Goal: Task Accomplishment & Management: Complete application form

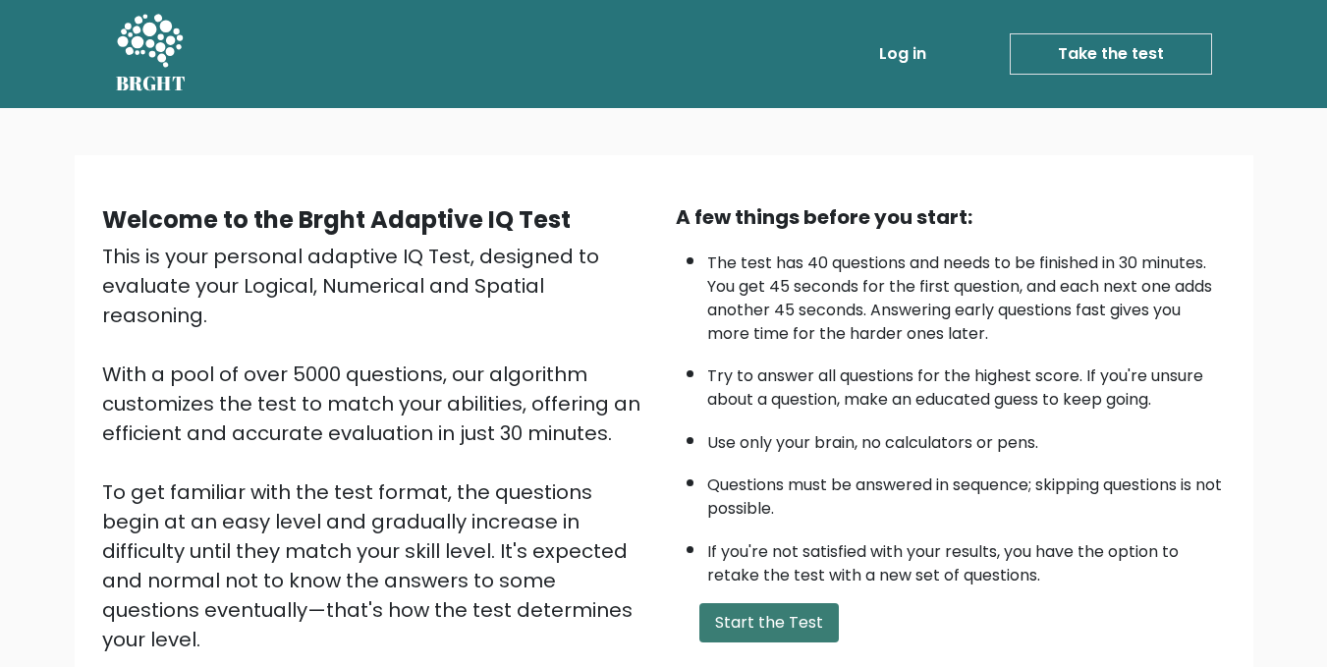
click at [742, 630] on button "Start the Test" at bounding box center [769, 622] width 140 height 39
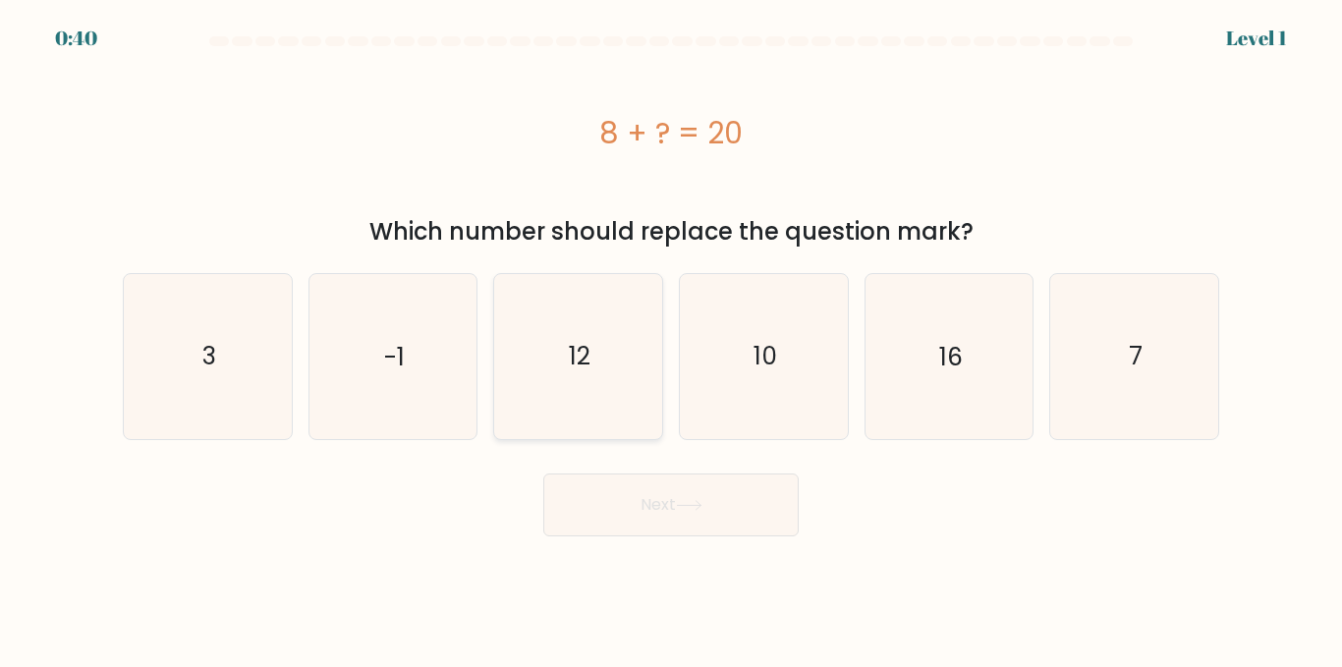
click at [586, 395] on icon "12" at bounding box center [578, 356] width 164 height 164
click at [671, 339] on input "c. 12" at bounding box center [671, 336] width 1 height 5
radio input "true"
click at [668, 519] on button "Next" at bounding box center [670, 505] width 255 height 63
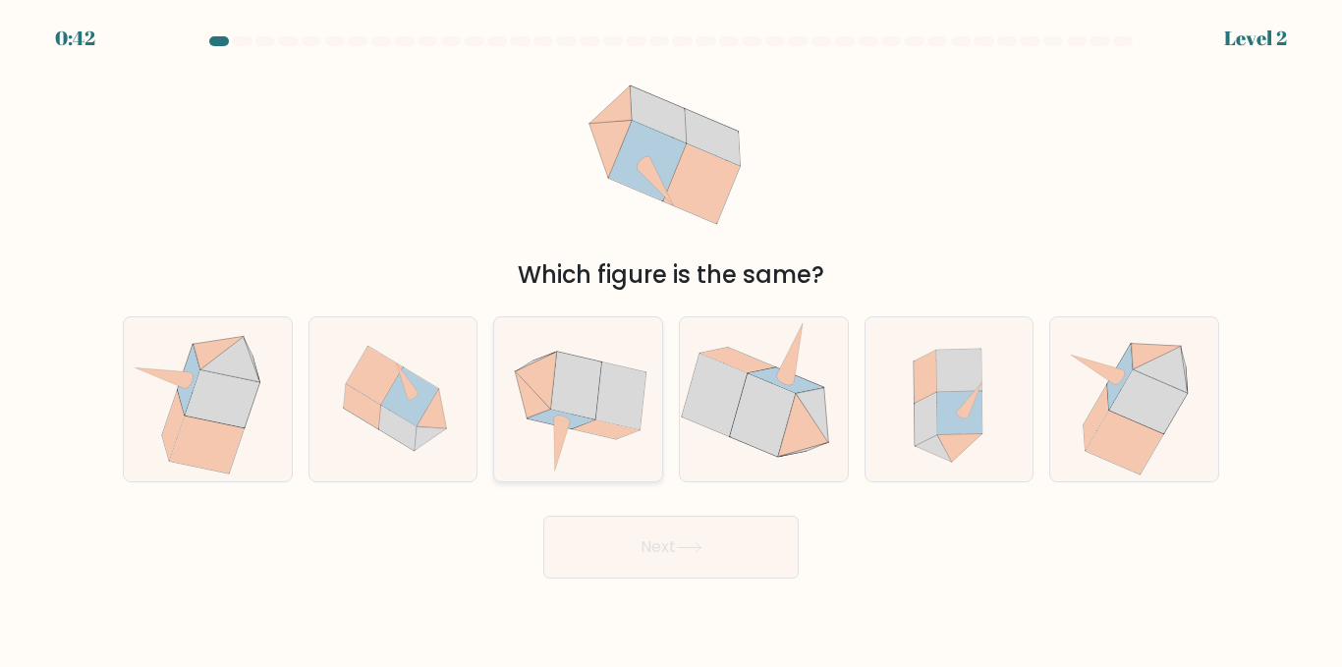
click at [604, 393] on icon at bounding box center [621, 396] width 50 height 67
click at [671, 339] on input "c." at bounding box center [671, 336] width 1 height 5
radio input "true"
click at [690, 557] on button "Next" at bounding box center [670, 547] width 255 height 63
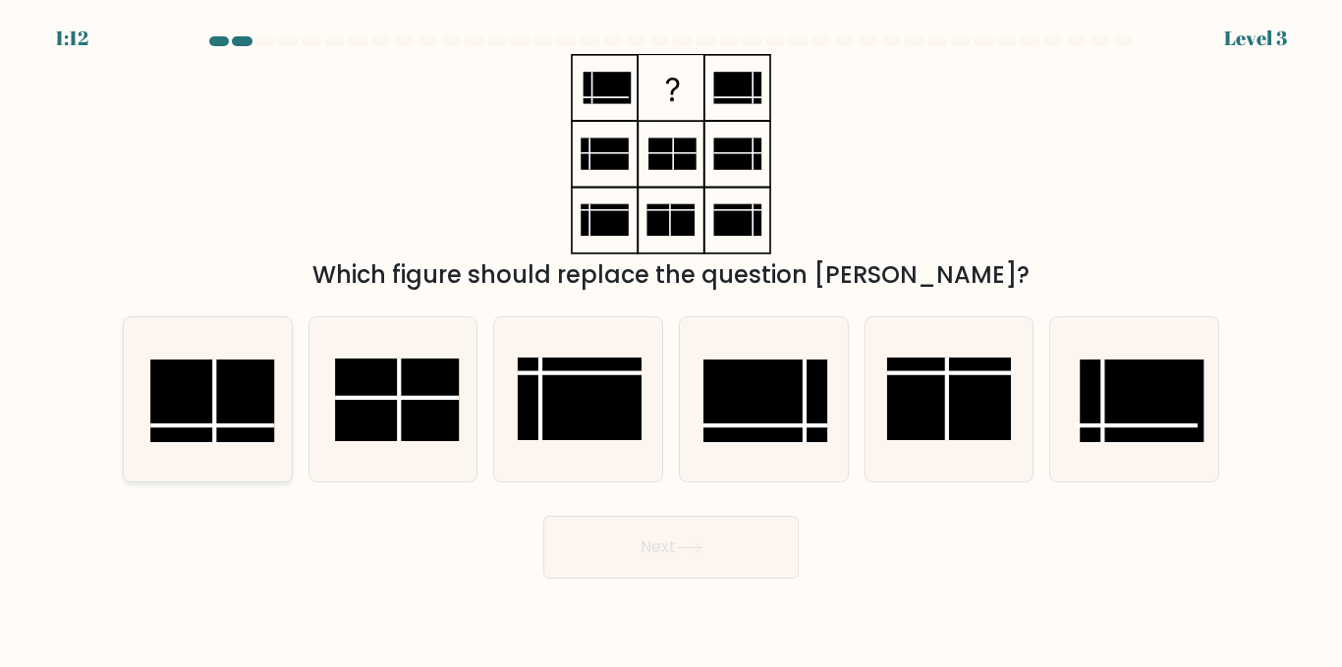
click at [222, 425] on line at bounding box center [212, 425] width 124 height 0
click at [671, 339] on input "a." at bounding box center [671, 336] width 1 height 5
radio input "true"
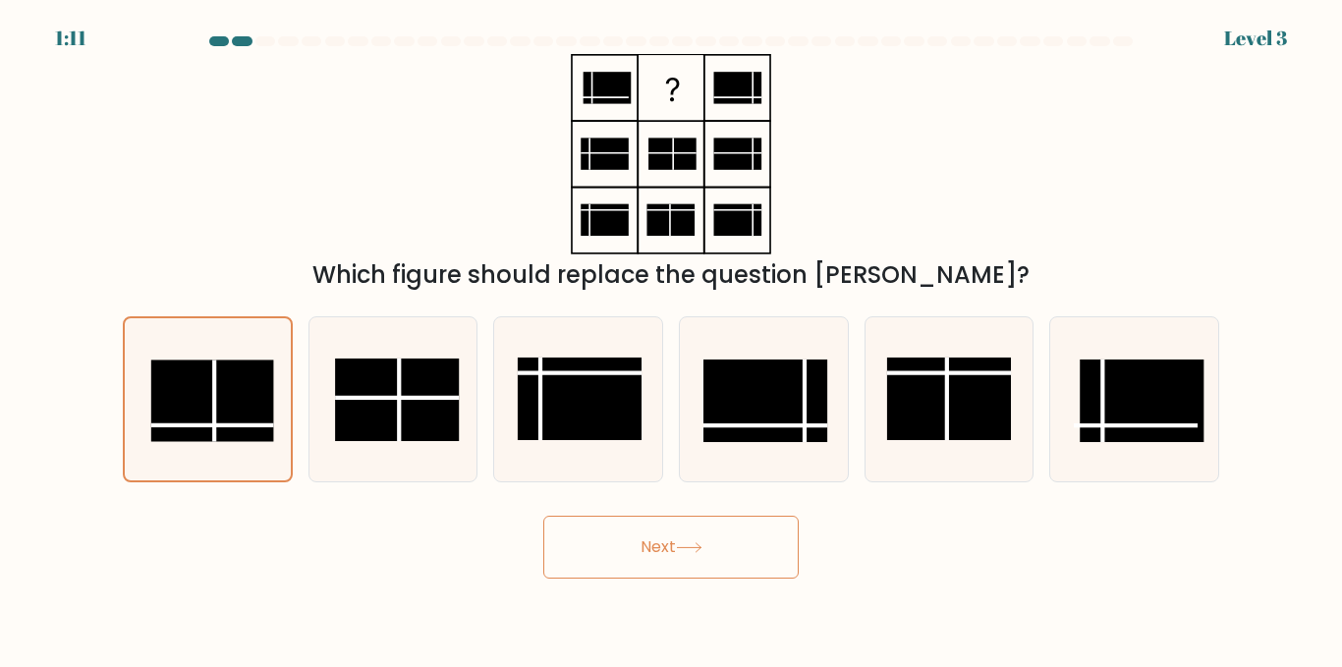
click at [660, 553] on button "Next" at bounding box center [670, 547] width 255 height 63
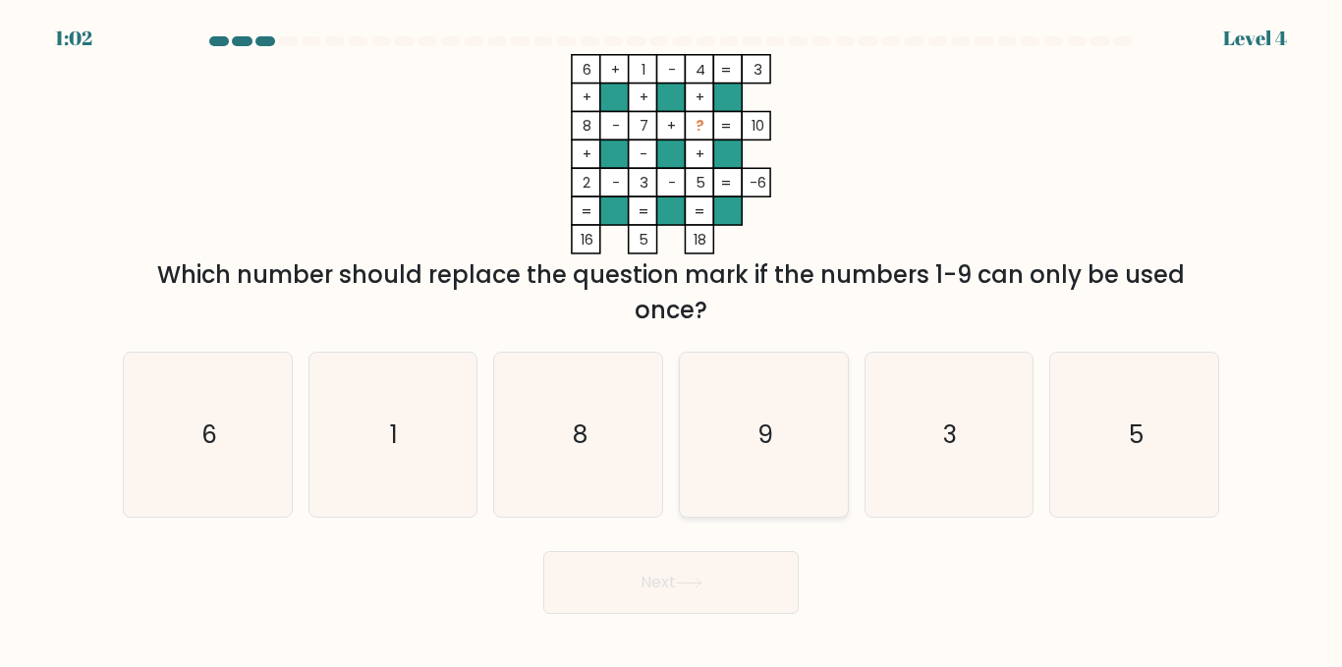
click at [707, 466] on icon "9" at bounding box center [764, 435] width 164 height 164
click at [672, 339] on input "d. 9" at bounding box center [671, 336] width 1 height 5
radio input "true"
click at [703, 568] on button "Next" at bounding box center [670, 582] width 255 height 63
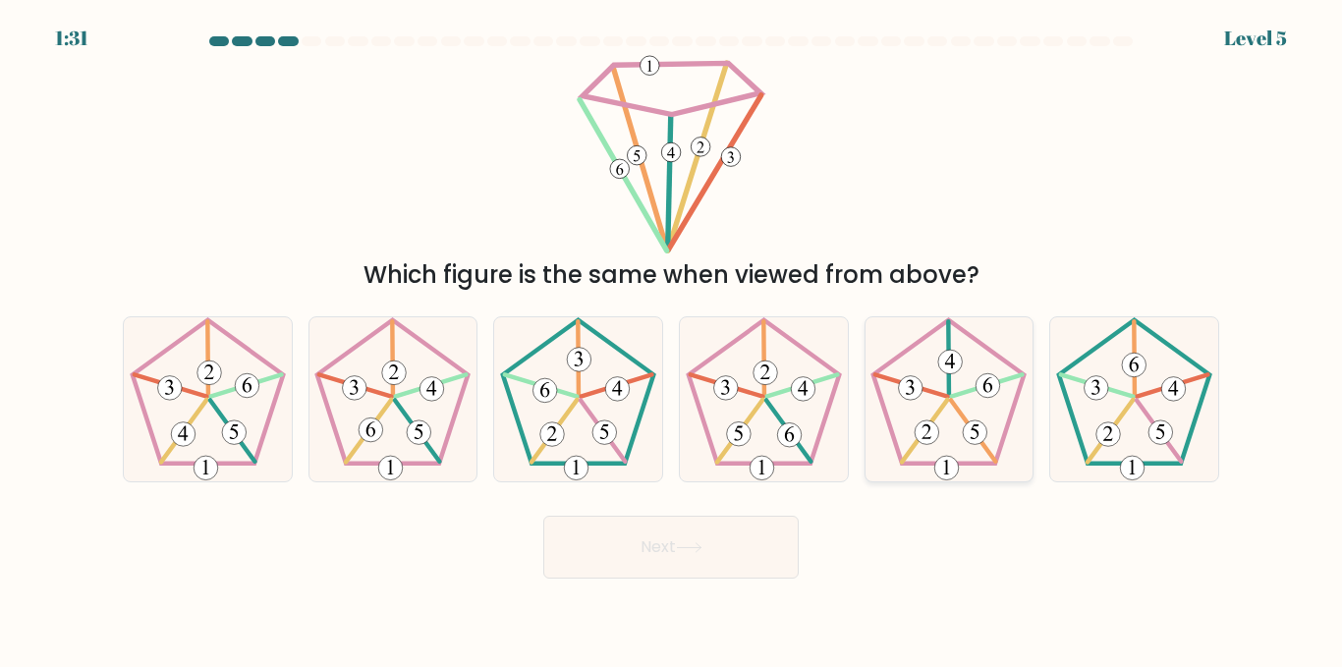
click at [937, 402] on icon at bounding box center [948, 399] width 164 height 164
click at [672, 339] on input "e." at bounding box center [671, 336] width 1 height 5
radio input "true"
click at [745, 499] on form at bounding box center [671, 307] width 1342 height 542
click at [740, 532] on button "Next" at bounding box center [670, 547] width 255 height 63
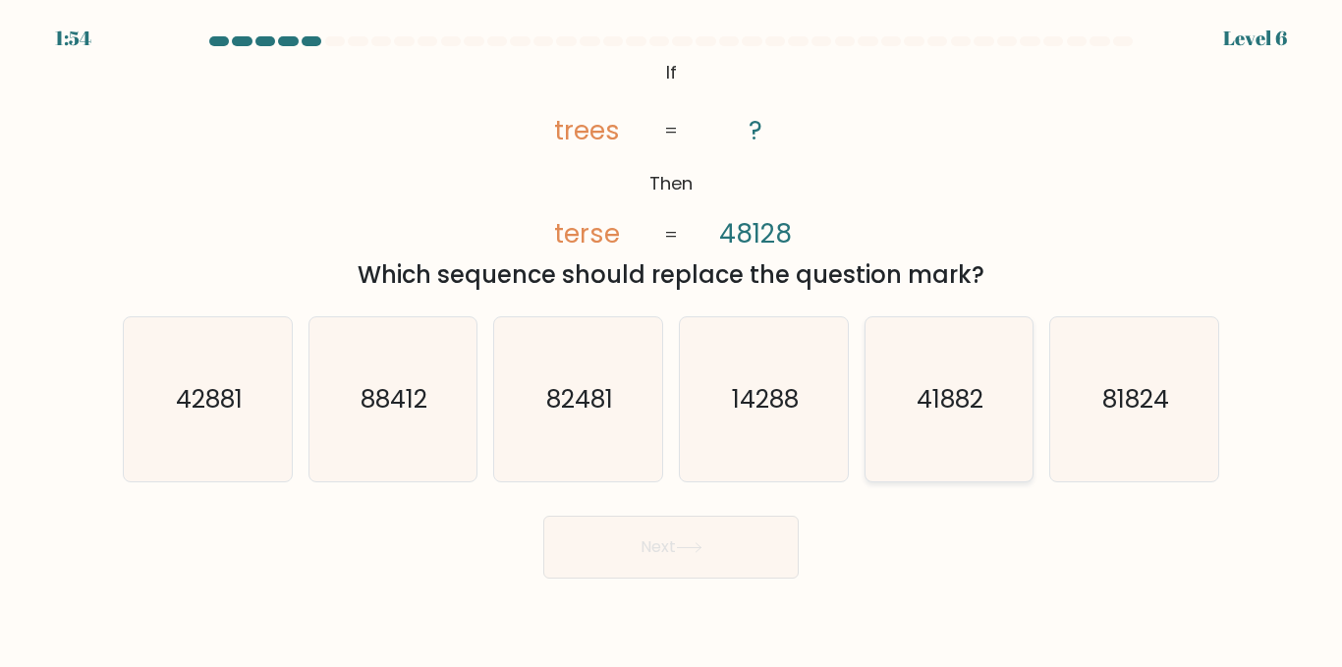
click at [997, 417] on icon "41882" at bounding box center [948, 399] width 164 height 164
click at [672, 339] on input "e. 41882" at bounding box center [671, 336] width 1 height 5
radio input "true"
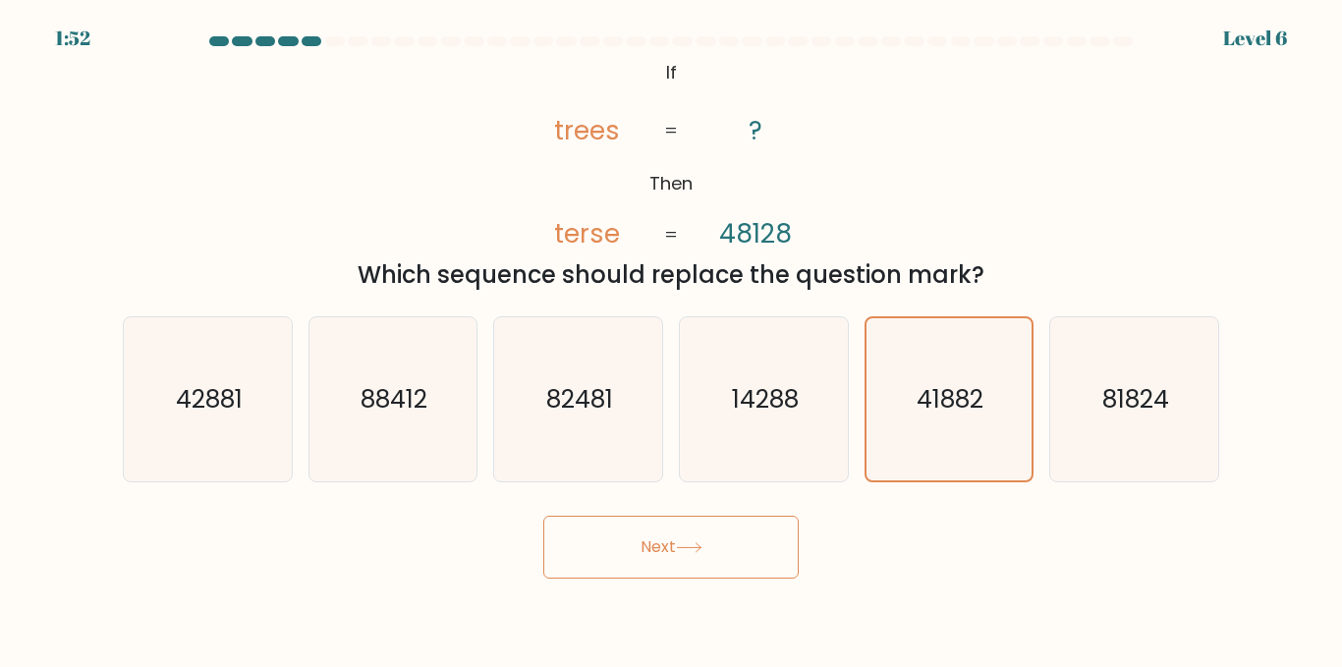
click at [607, 567] on button "Next" at bounding box center [670, 547] width 255 height 63
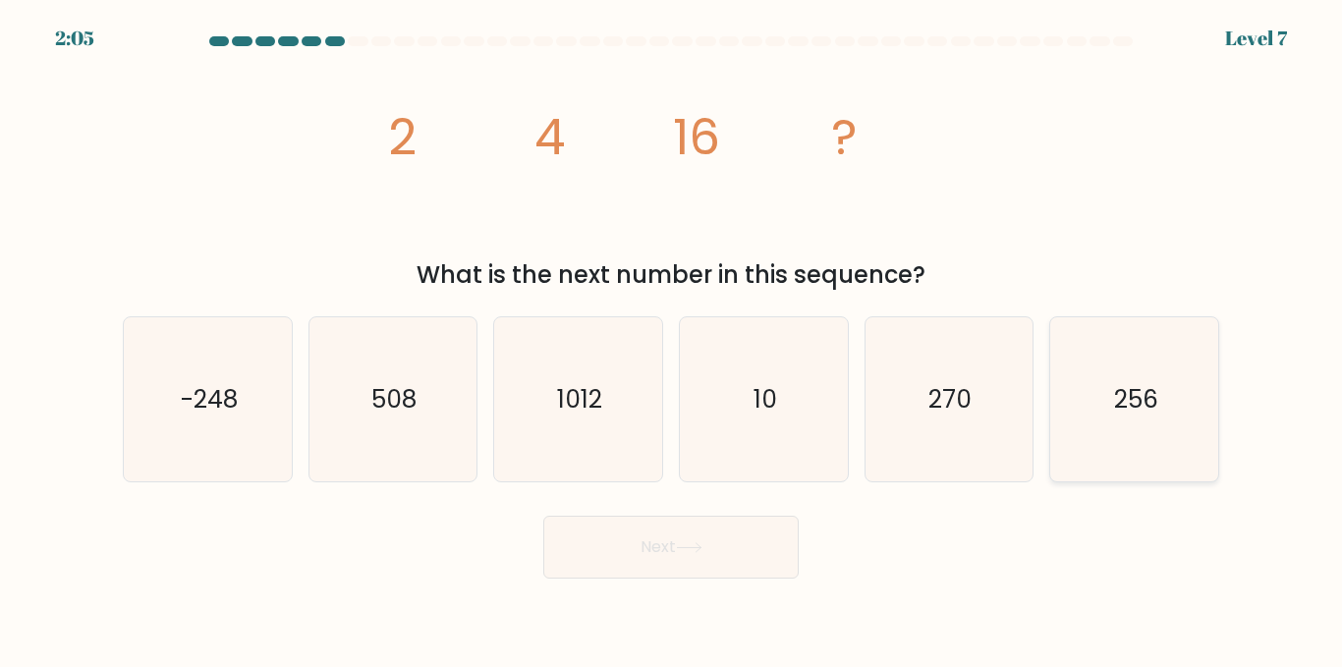
click at [1131, 436] on icon "256" at bounding box center [1134, 399] width 164 height 164
click at [672, 339] on input "f. 256" at bounding box center [671, 336] width 1 height 5
radio input "true"
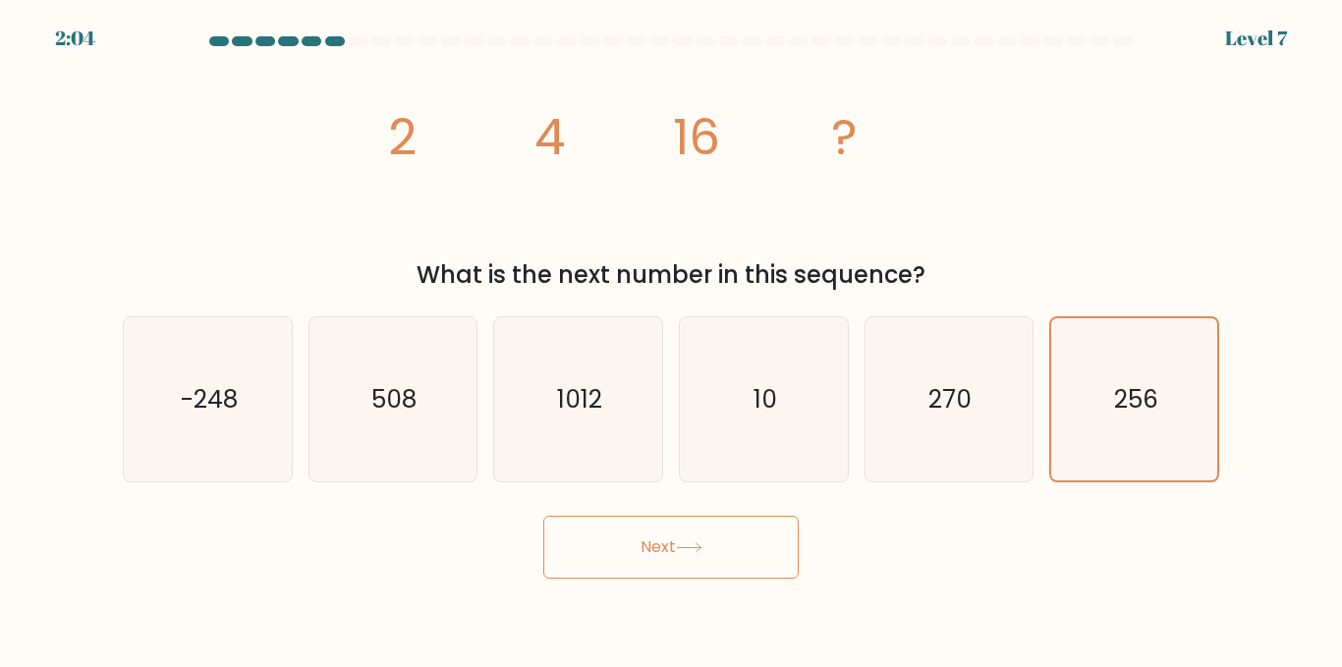
click at [651, 569] on button "Next" at bounding box center [670, 547] width 255 height 63
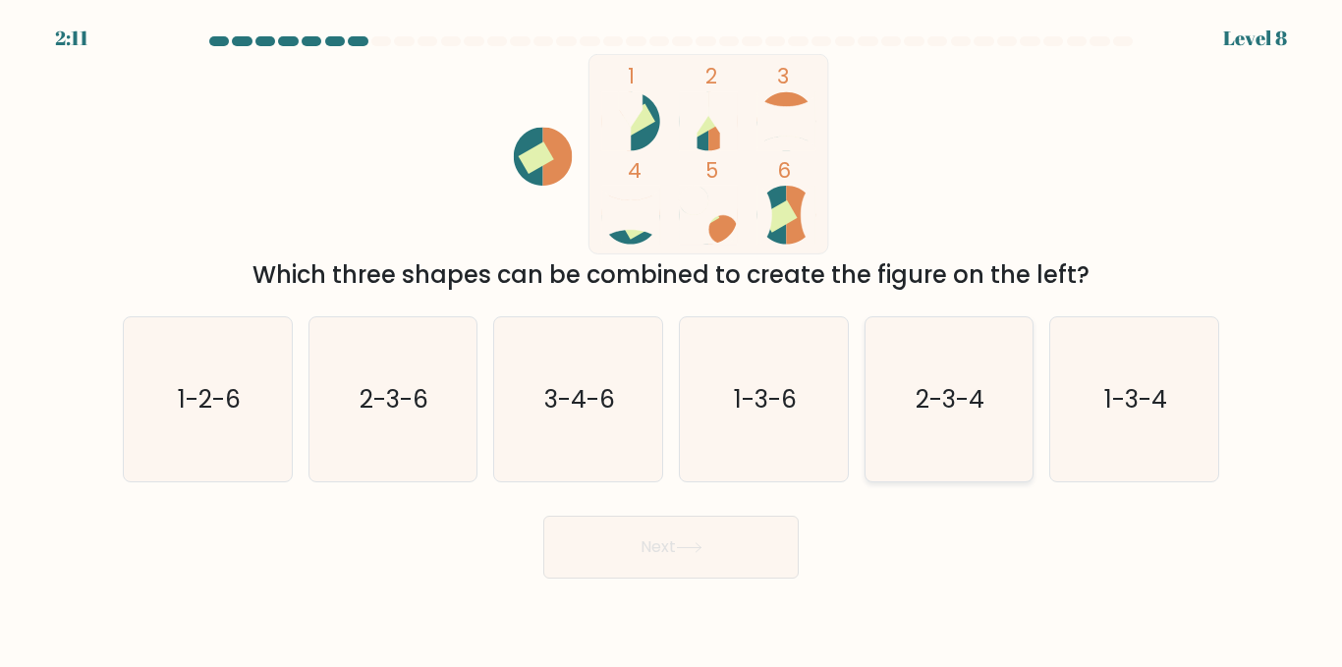
click at [1026, 384] on icon "2-3-4" at bounding box center [948, 399] width 164 height 164
click at [672, 339] on input "e. 2-3-4" at bounding box center [671, 336] width 1 height 5
radio input "true"
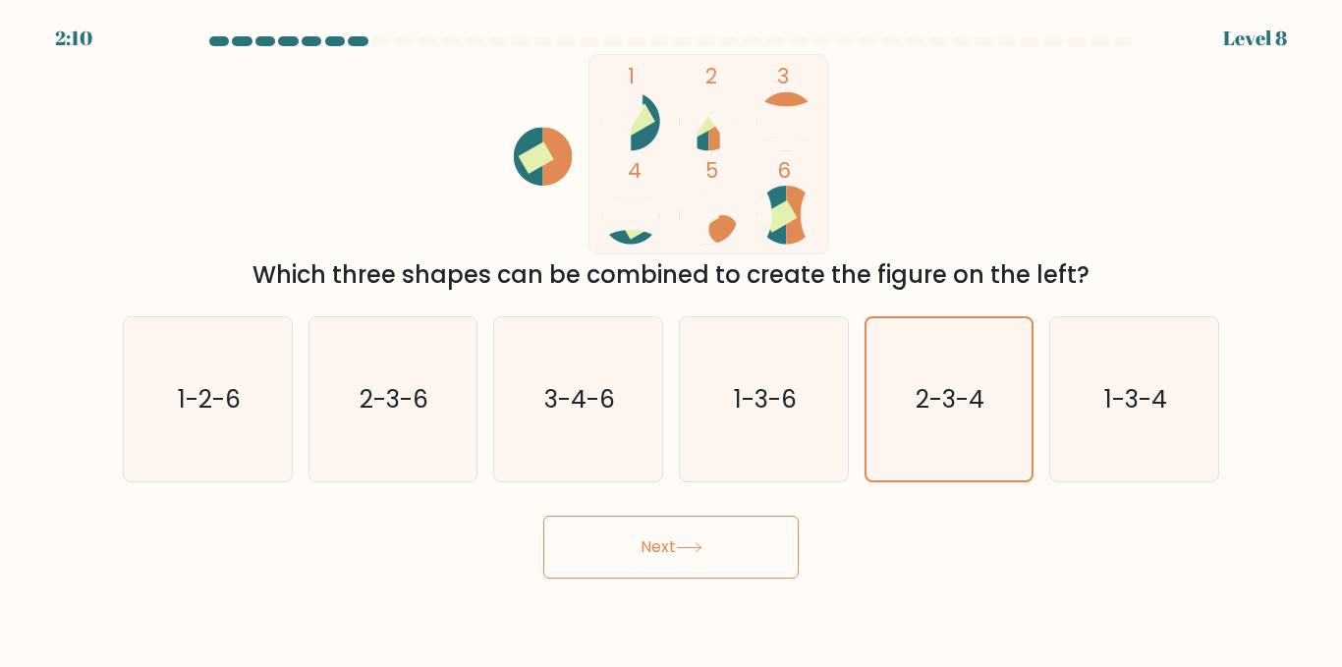
click at [701, 537] on button "Next" at bounding box center [670, 547] width 255 height 63
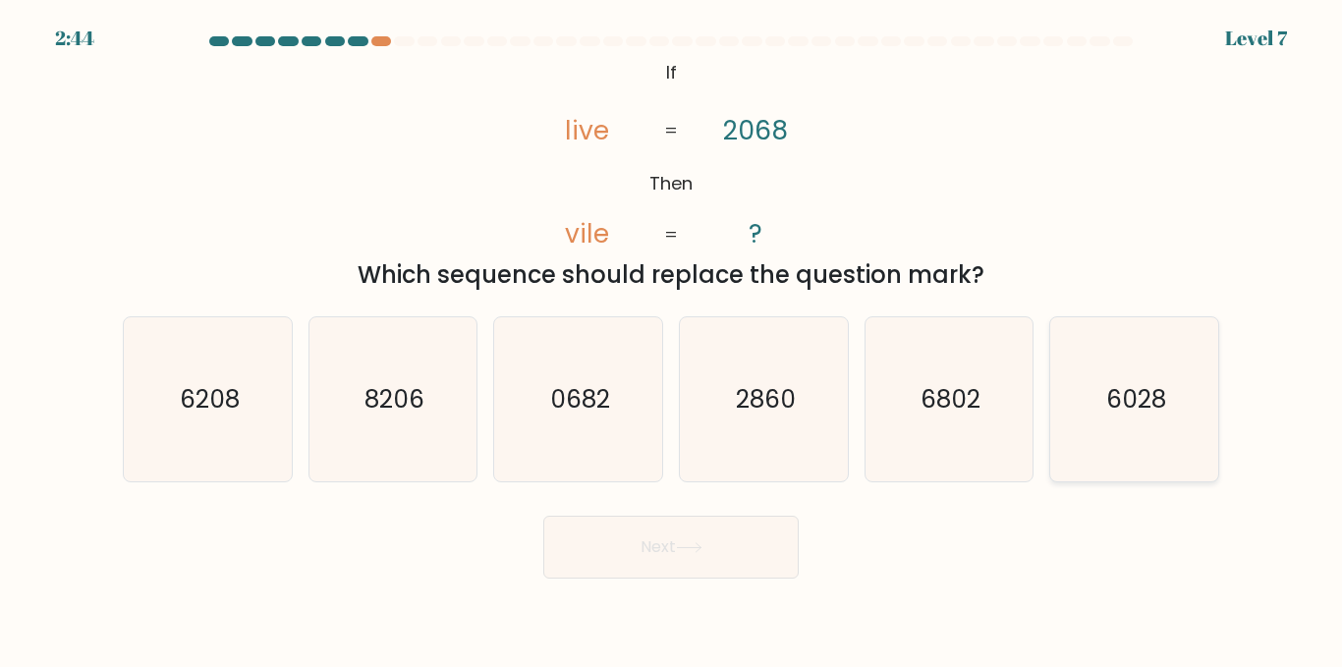
click at [1191, 369] on icon "6028" at bounding box center [1134, 399] width 164 height 164
click at [672, 339] on input "f. 6028" at bounding box center [671, 336] width 1 height 5
radio input "true"
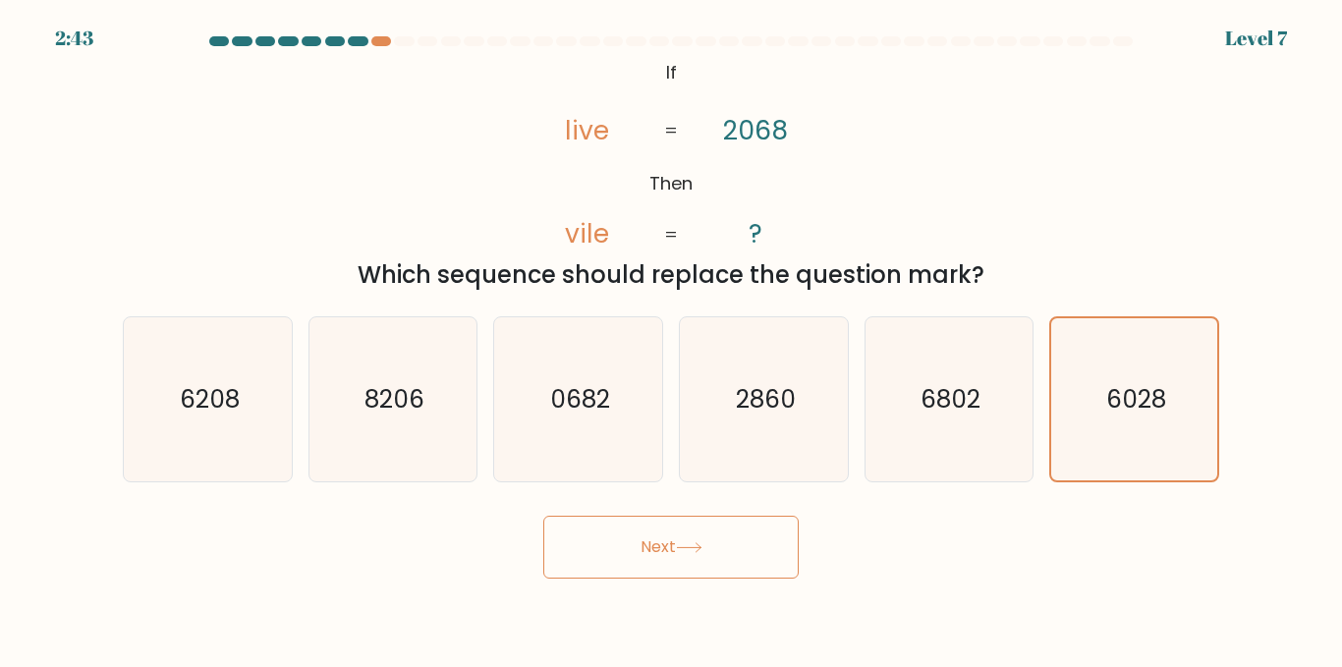
click at [731, 547] on button "Next" at bounding box center [670, 547] width 255 height 63
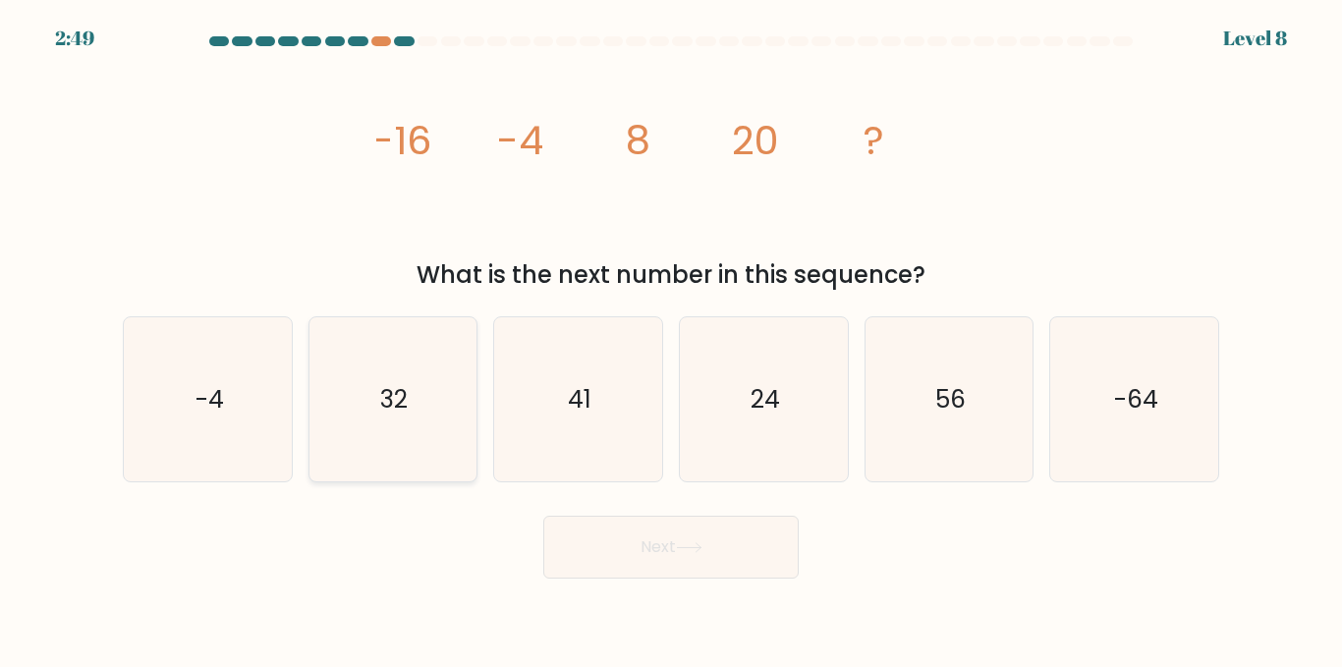
click at [442, 359] on icon "32" at bounding box center [392, 399] width 164 height 164
click at [671, 339] on input "b. 32" at bounding box center [671, 336] width 1 height 5
radio input "true"
click at [672, 553] on button "Next" at bounding box center [670, 547] width 255 height 63
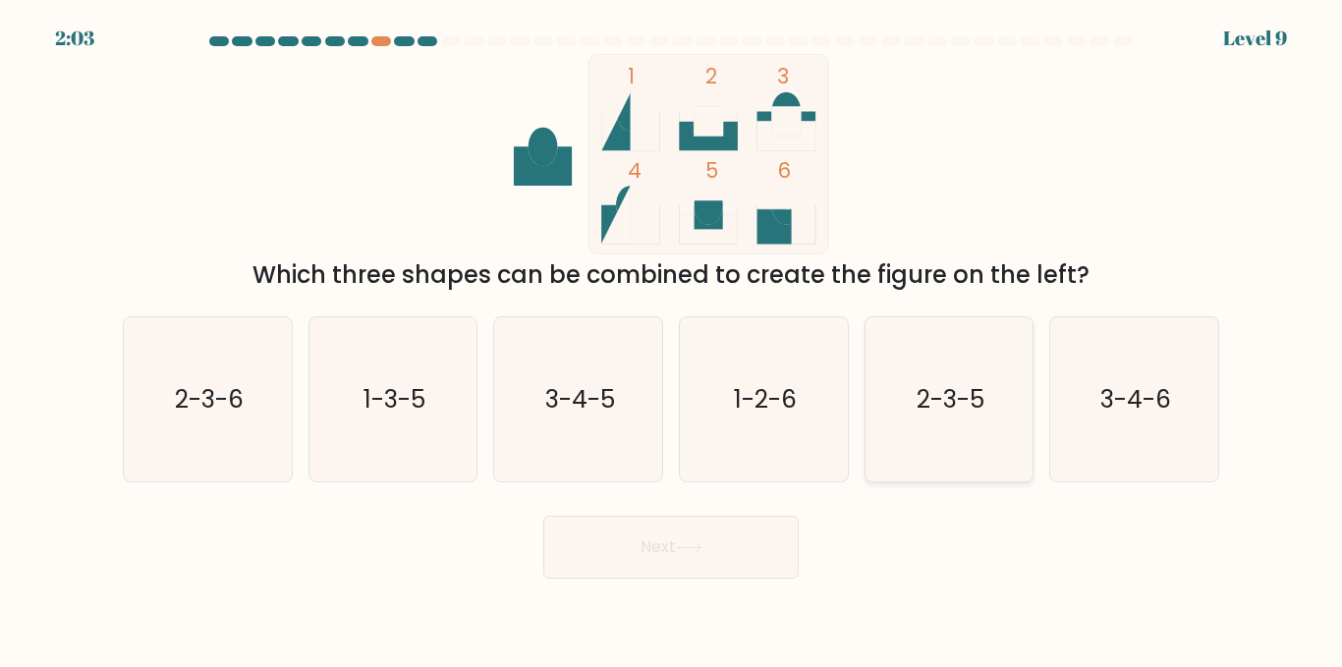
click at [988, 452] on icon "2-3-5" at bounding box center [948, 399] width 164 height 164
click at [672, 339] on input "e. 2-3-5" at bounding box center [671, 336] width 1 height 5
radio input "true"
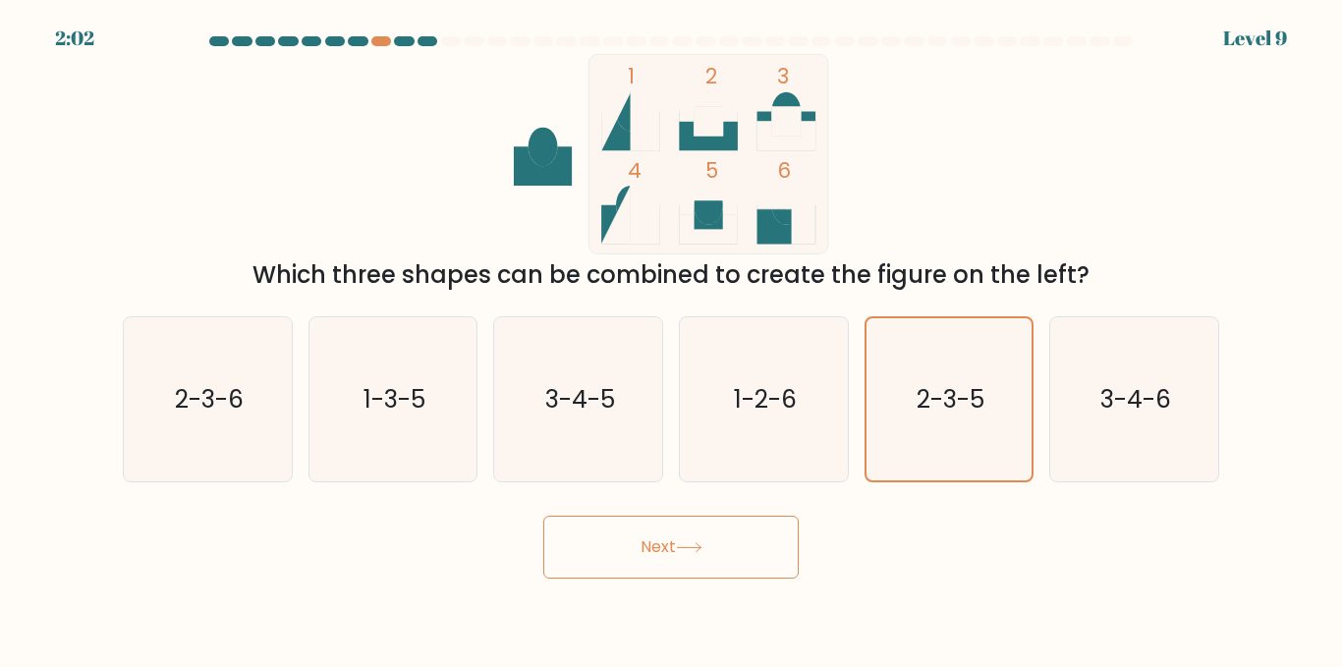
click at [677, 571] on button "Next" at bounding box center [670, 547] width 255 height 63
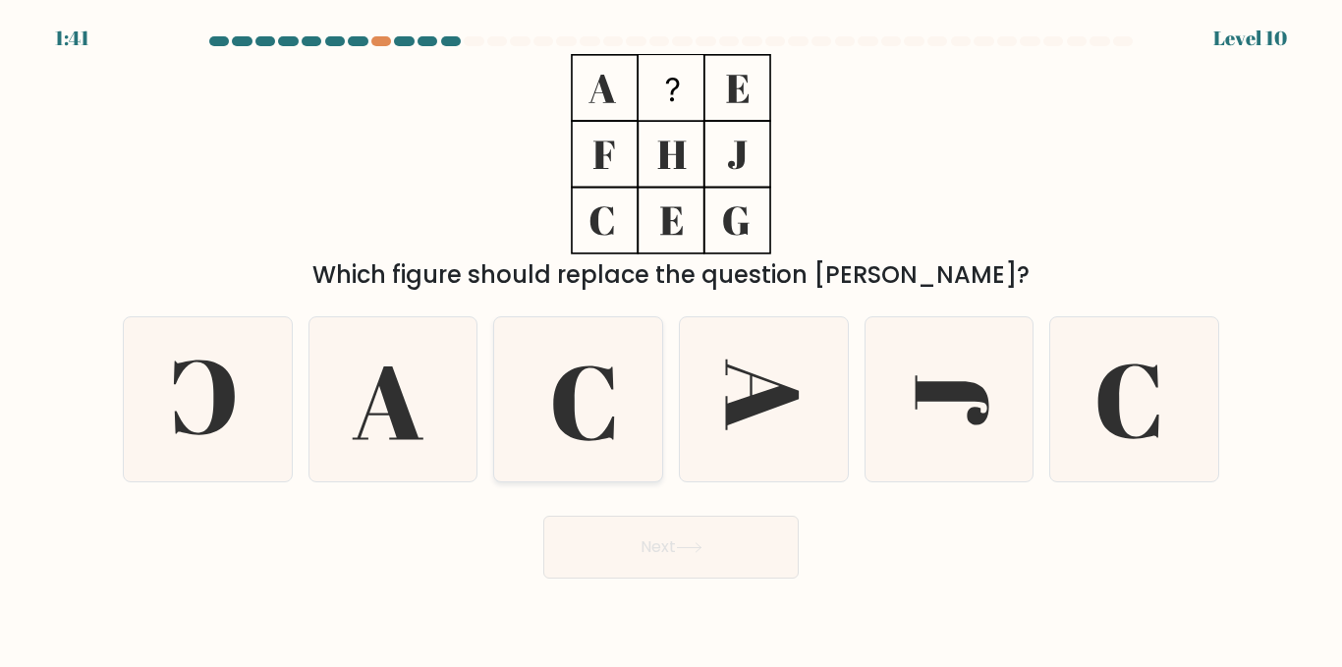
click at [566, 420] on icon at bounding box center [583, 402] width 61 height 75
click at [671, 339] on input "c." at bounding box center [671, 336] width 1 height 5
radio input "true"
click at [736, 549] on button "Next" at bounding box center [670, 547] width 255 height 63
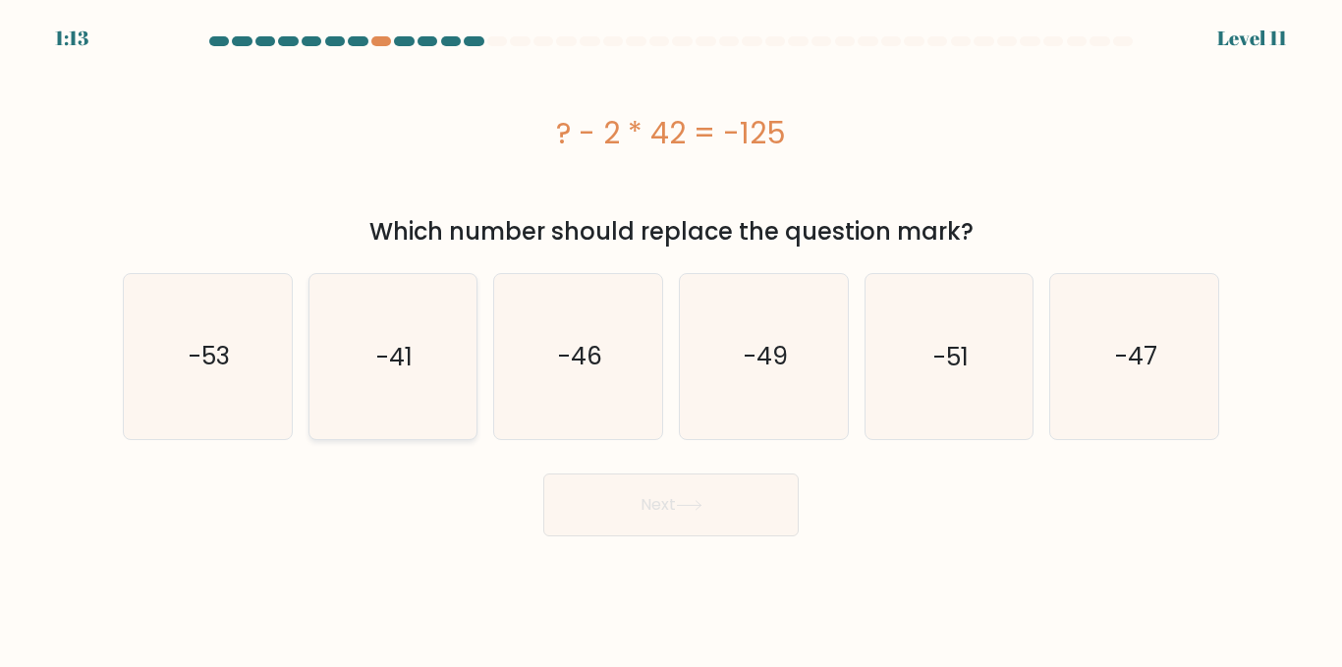
click at [427, 346] on icon "-41" at bounding box center [392, 356] width 164 height 164
click at [671, 339] on input "b. -41" at bounding box center [671, 336] width 1 height 5
radio input "true"
click at [696, 517] on button "Next" at bounding box center [670, 505] width 255 height 63
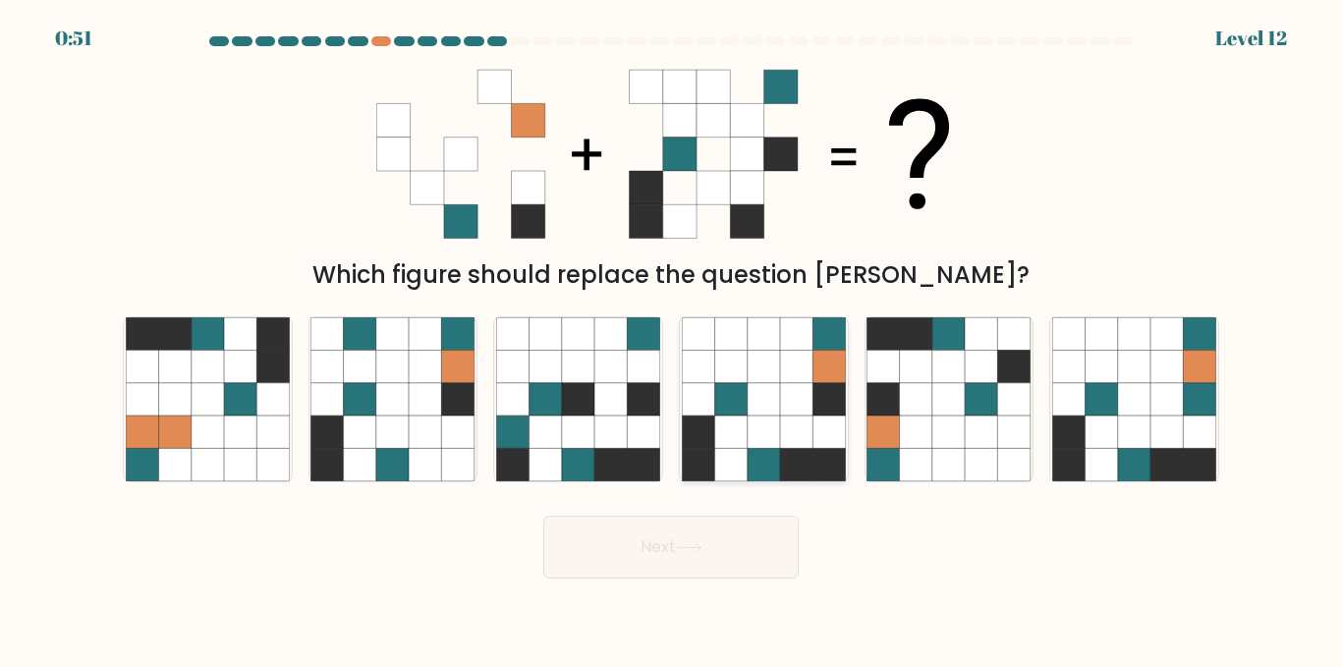
click at [725, 392] on icon at bounding box center [730, 399] width 32 height 32
click at [672, 339] on input "d." at bounding box center [671, 336] width 1 height 5
radio input "true"
click at [702, 542] on icon at bounding box center [689, 547] width 27 height 11
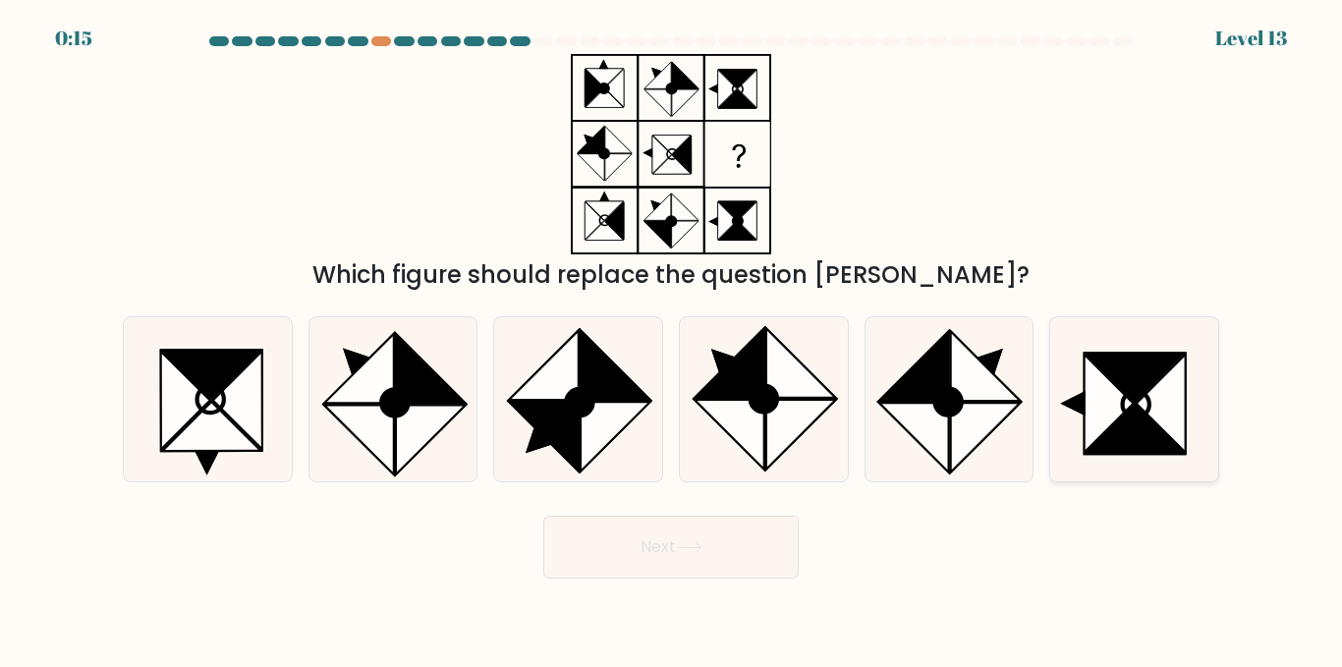
click at [1119, 403] on icon at bounding box center [1109, 404] width 49 height 98
click at [672, 339] on input "f." at bounding box center [671, 336] width 1 height 5
radio input "true"
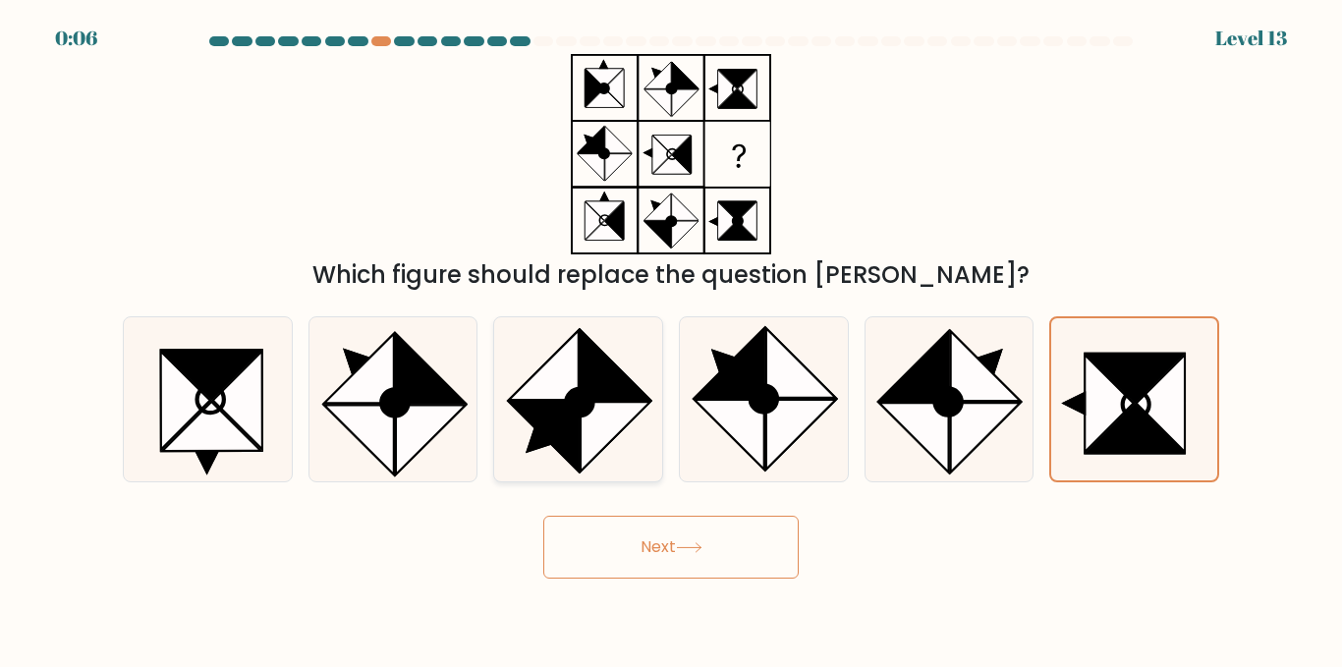
click at [599, 387] on icon at bounding box center [616, 365] width 70 height 70
click at [671, 339] on input "c." at bounding box center [671, 336] width 1 height 5
radio input "true"
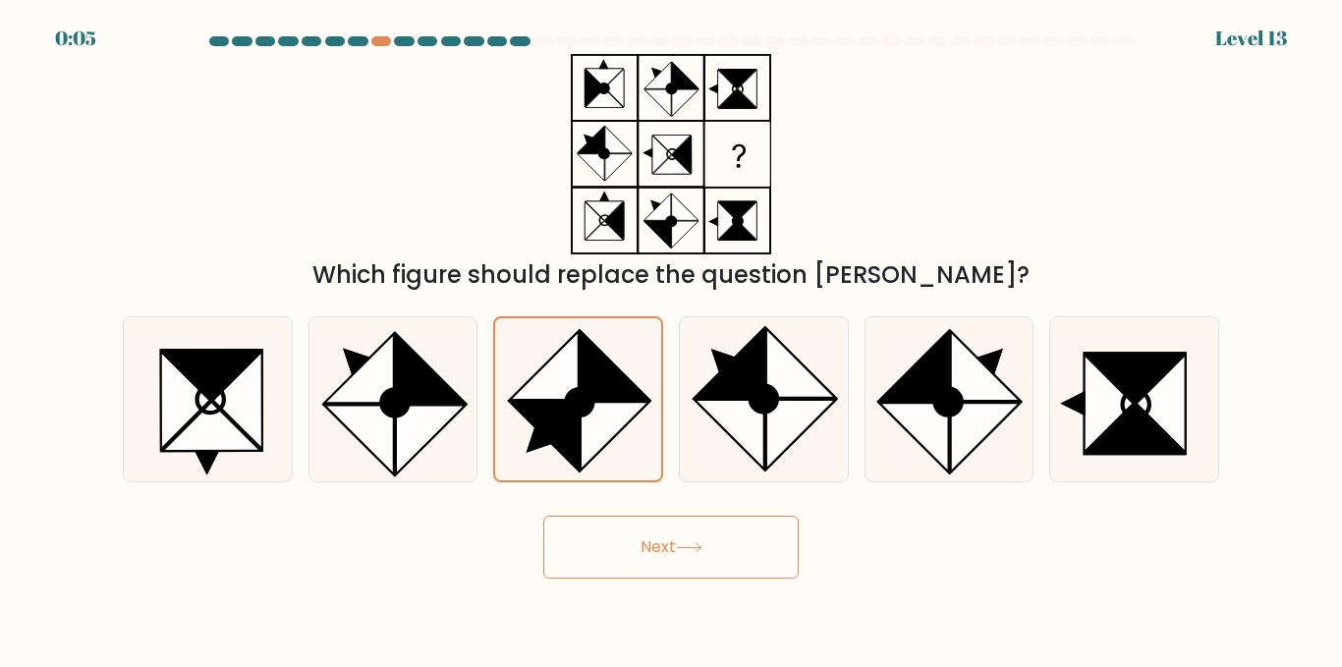
click at [667, 556] on button "Next" at bounding box center [670, 547] width 255 height 63
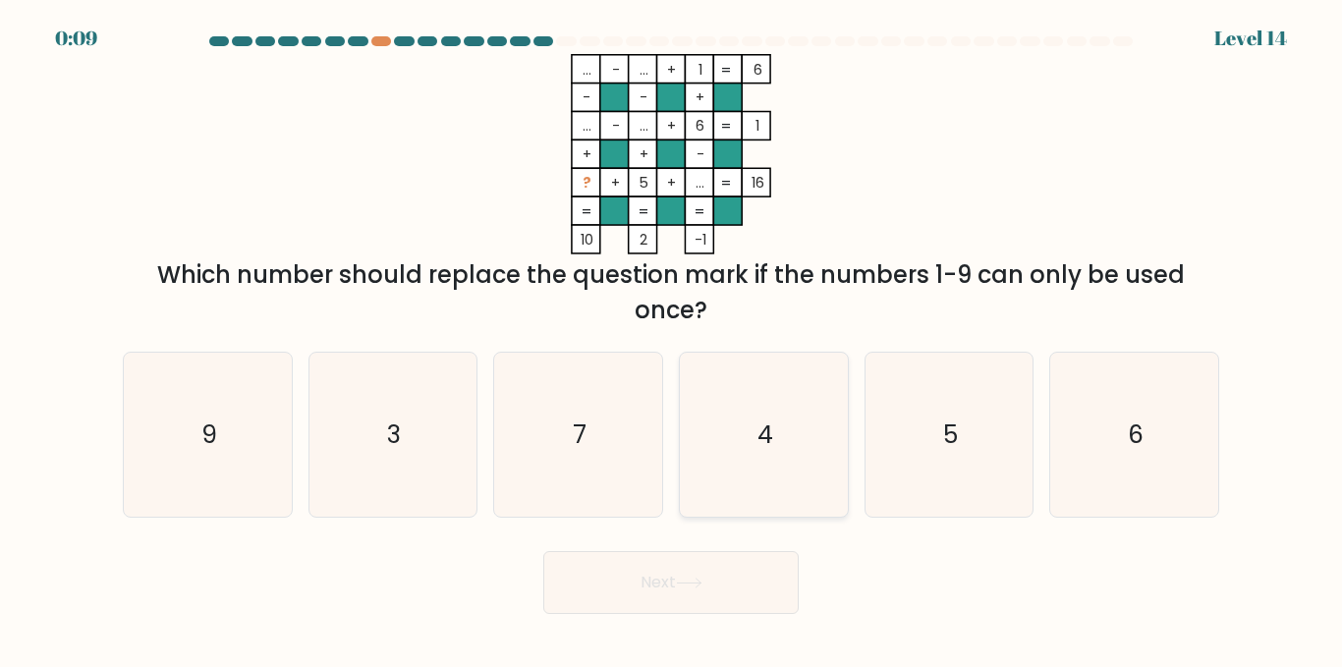
click at [799, 378] on icon "4" at bounding box center [764, 435] width 164 height 164
click at [672, 339] on input "d. 4" at bounding box center [671, 336] width 1 height 5
radio input "true"
click at [685, 596] on button "Next" at bounding box center [670, 582] width 255 height 63
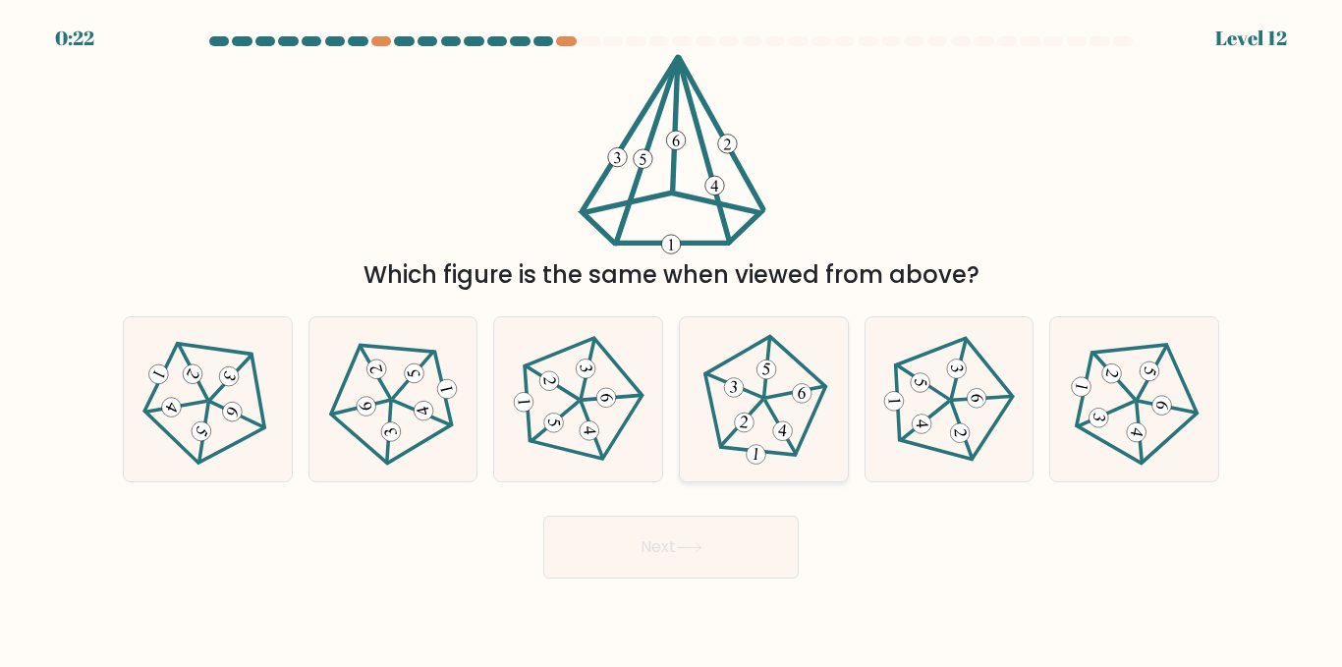
click at [764, 441] on icon at bounding box center [764, 400] width 132 height 132
click at [672, 339] on input "d." at bounding box center [671, 336] width 1 height 5
radio input "true"
click at [716, 541] on button "Next" at bounding box center [670, 547] width 255 height 63
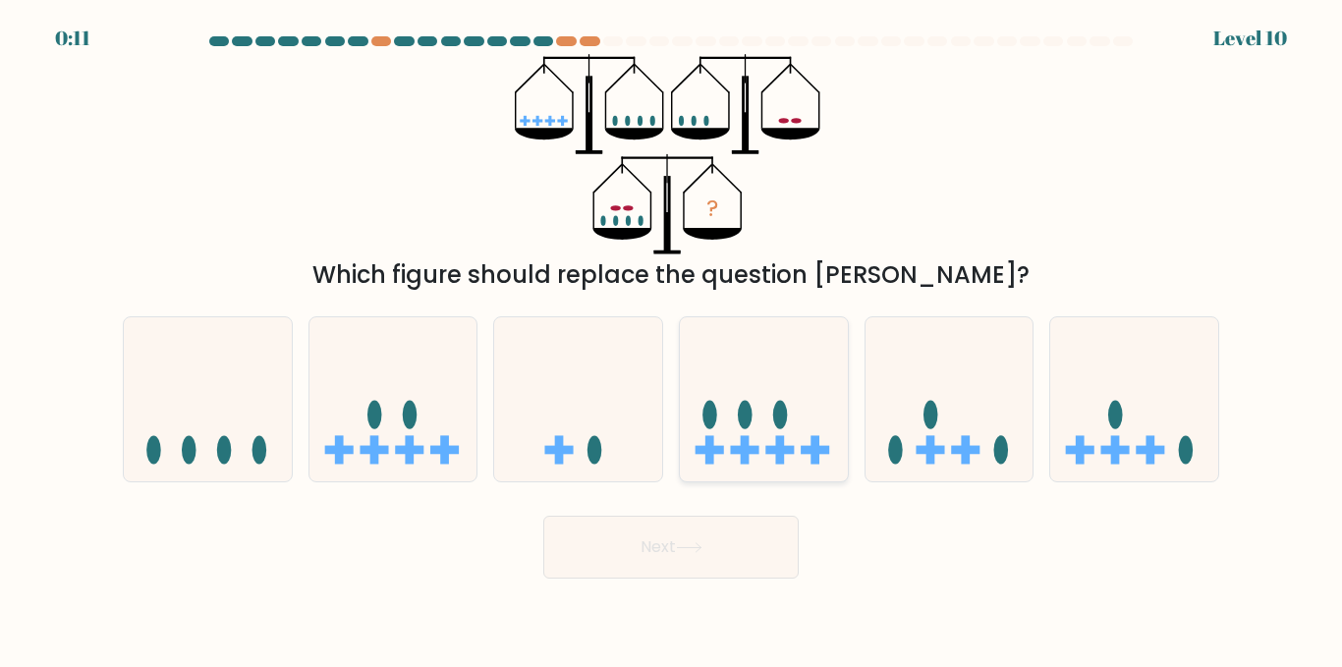
click at [776, 412] on ellipse at bounding box center [780, 415] width 15 height 28
click at [672, 339] on input "d." at bounding box center [671, 336] width 1 height 5
radio input "true"
click at [704, 567] on button "Next" at bounding box center [670, 547] width 255 height 63
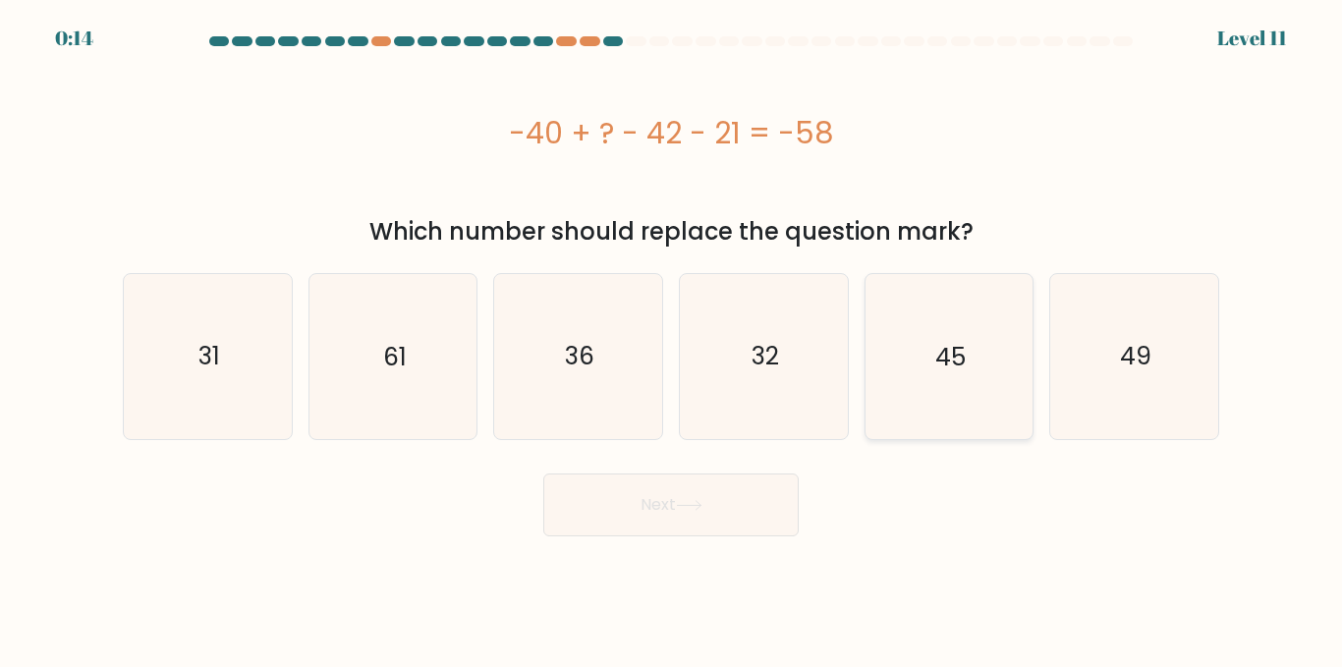
click at [974, 302] on icon "45" at bounding box center [948, 356] width 164 height 164
click at [672, 334] on input "e. 45" at bounding box center [671, 336] width 1 height 5
radio input "true"
click at [716, 491] on button "Next" at bounding box center [670, 505] width 255 height 63
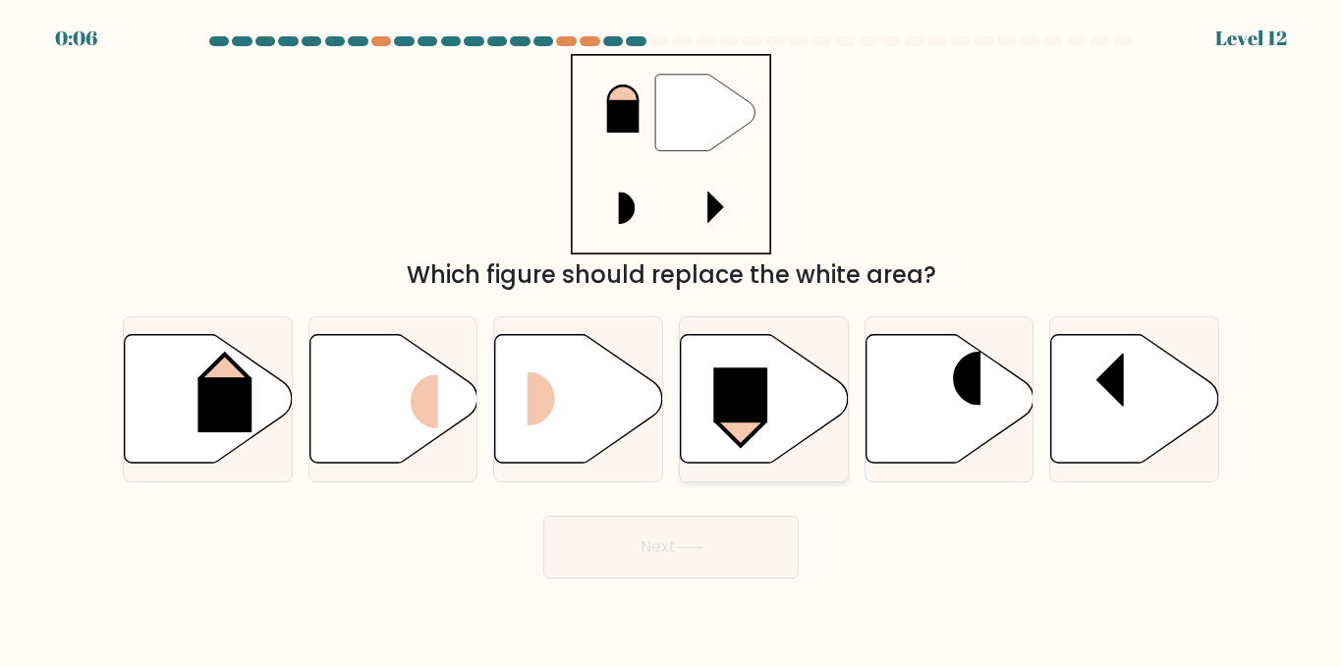
click at [700, 347] on icon at bounding box center [765, 399] width 168 height 129
click at [672, 339] on input "d." at bounding box center [671, 336] width 1 height 5
radio input "true"
click at [679, 531] on button "Next" at bounding box center [670, 547] width 255 height 63
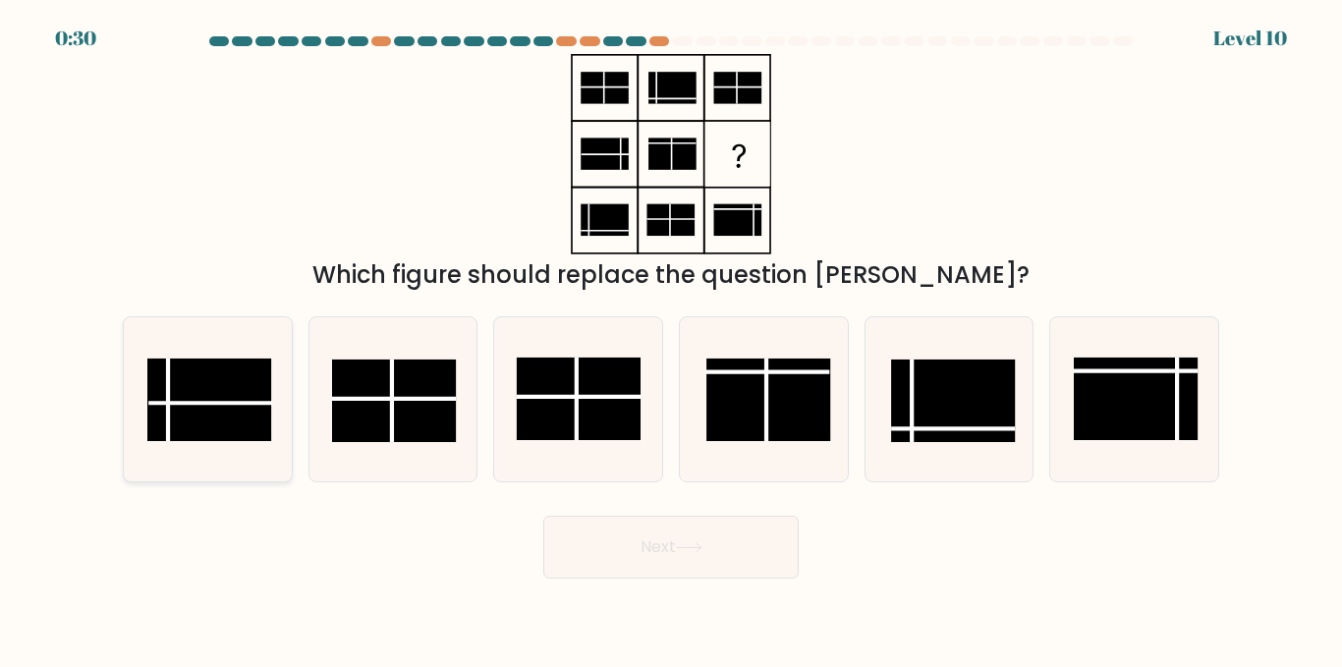
click at [194, 395] on rect at bounding box center [209, 400] width 124 height 83
click at [671, 339] on input "a." at bounding box center [671, 336] width 1 height 5
radio input "true"
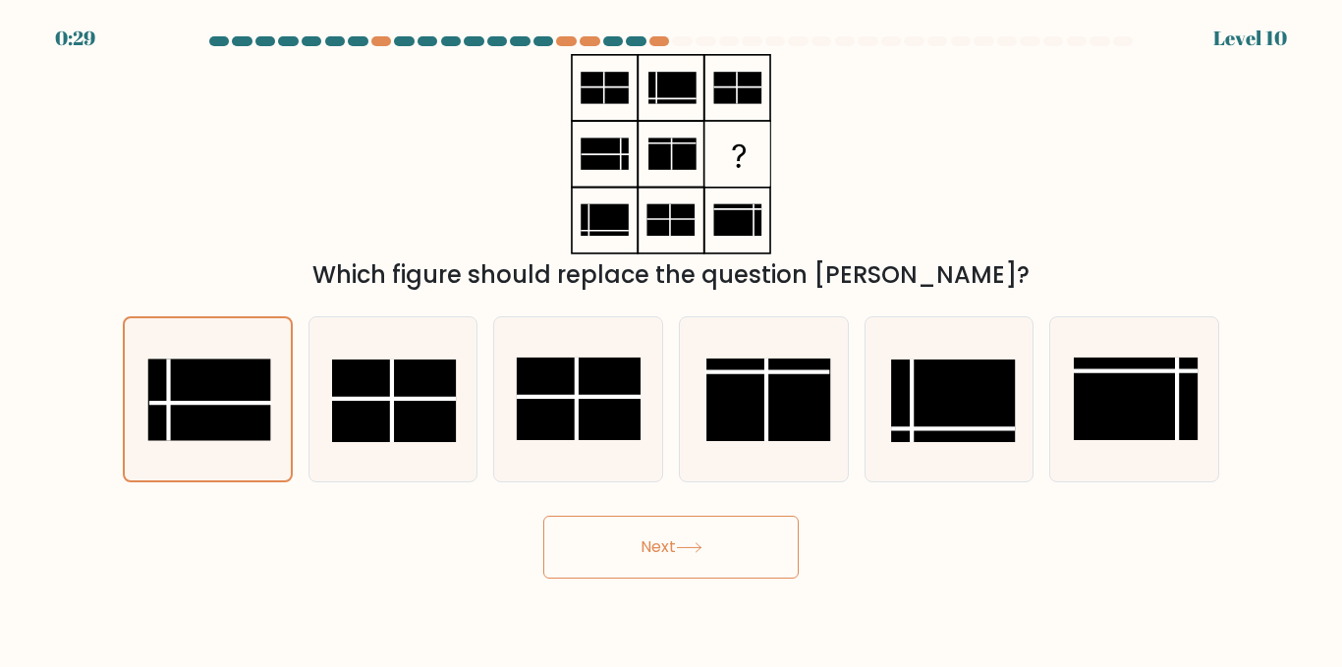
click at [783, 565] on button "Next" at bounding box center [670, 547] width 255 height 63
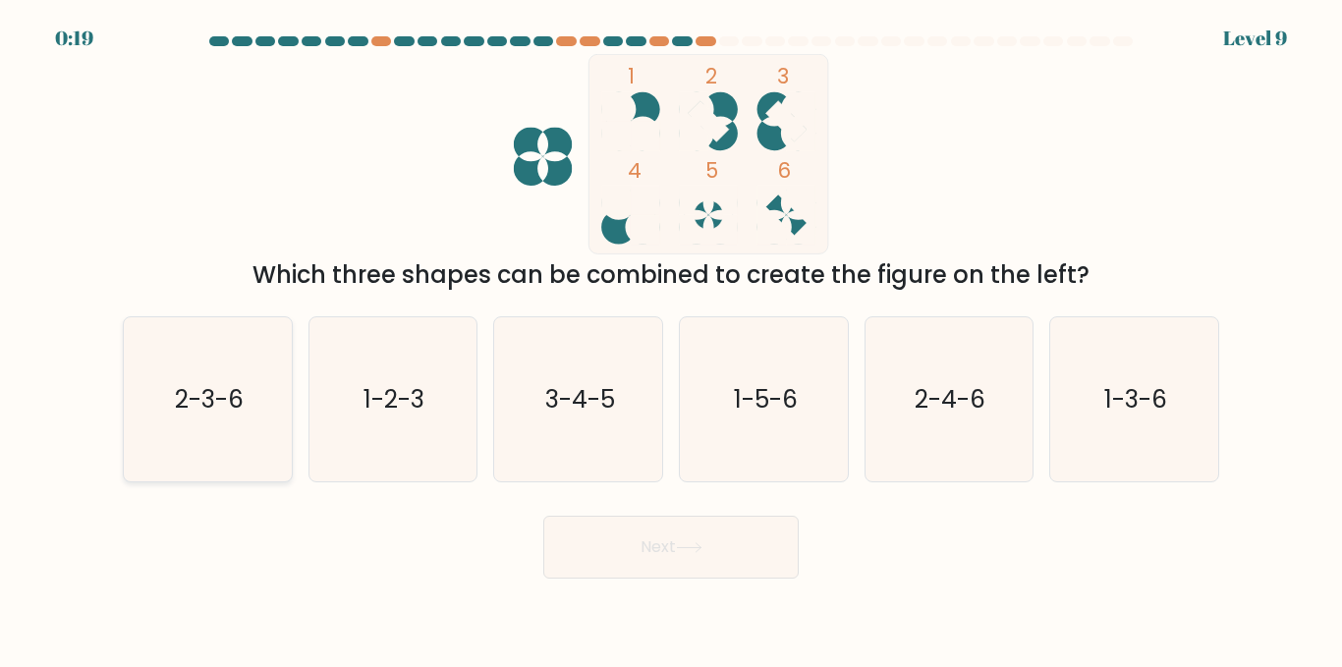
click at [254, 426] on icon "2-3-6" at bounding box center [208, 399] width 164 height 164
click at [671, 339] on input "a. 2-3-6" at bounding box center [671, 336] width 1 height 5
radio input "true"
click at [654, 543] on button "Next" at bounding box center [670, 547] width 255 height 63
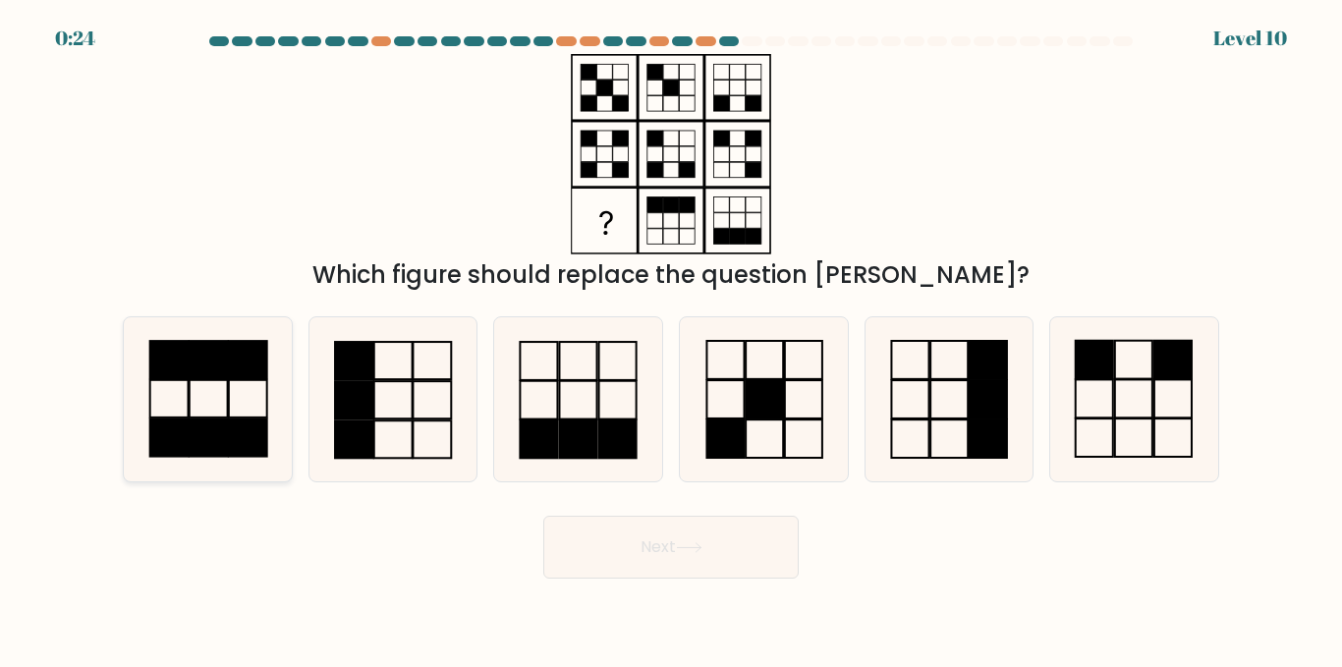
click at [149, 418] on rect at bounding box center [168, 398] width 38 height 37
click at [671, 339] on input "a." at bounding box center [671, 336] width 1 height 5
radio input "true"
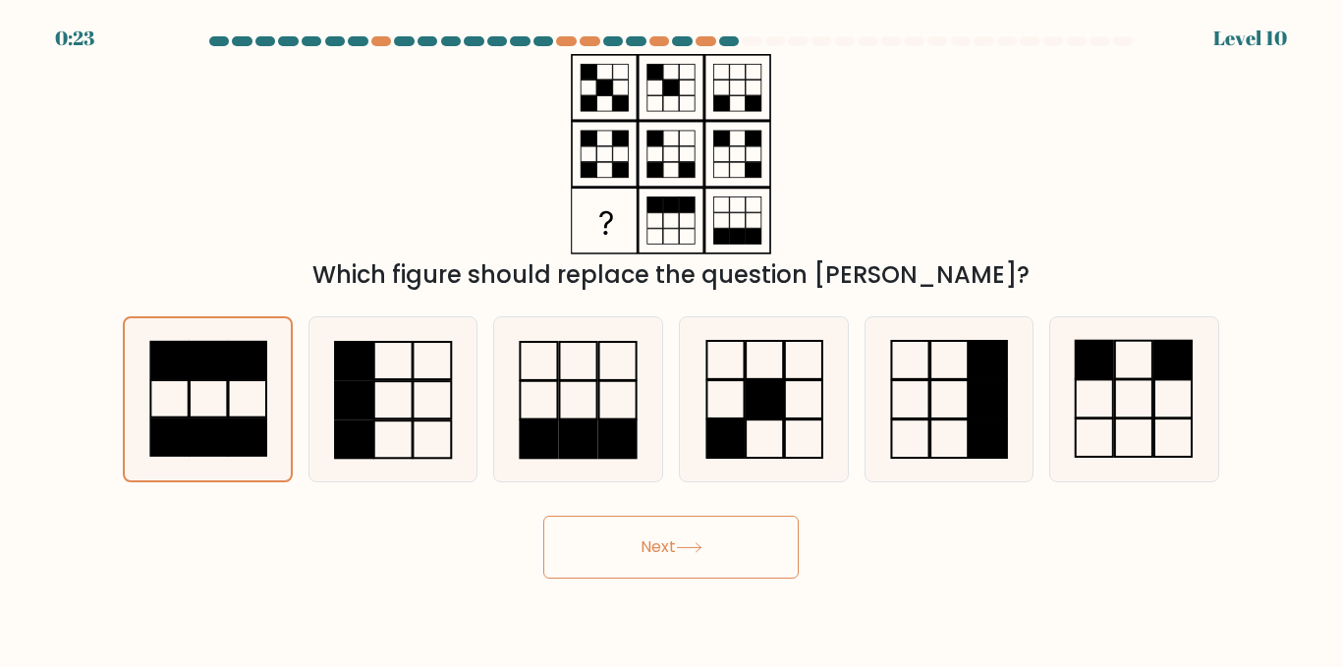
click at [657, 560] on button "Next" at bounding box center [670, 547] width 255 height 63
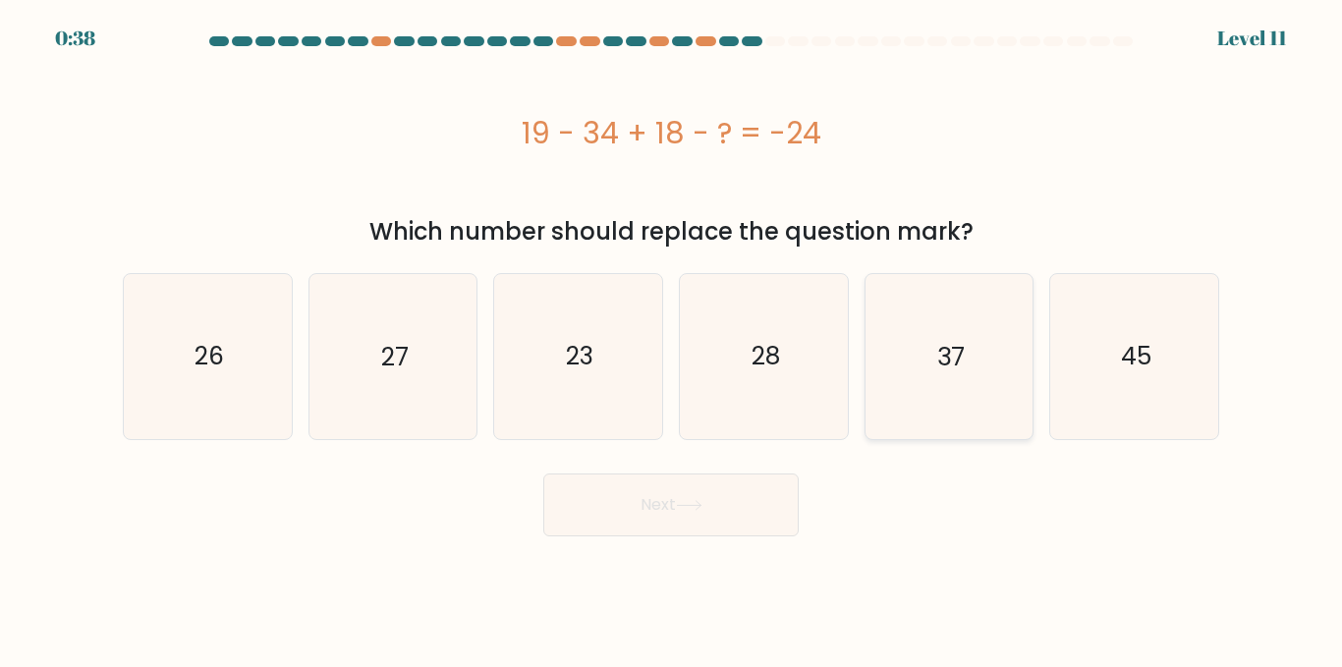
click at [921, 346] on icon "37" at bounding box center [948, 356] width 164 height 164
click at [672, 339] on input "e. 37" at bounding box center [671, 336] width 1 height 5
radio input "true"
click at [675, 515] on button "Next" at bounding box center [670, 505] width 255 height 63
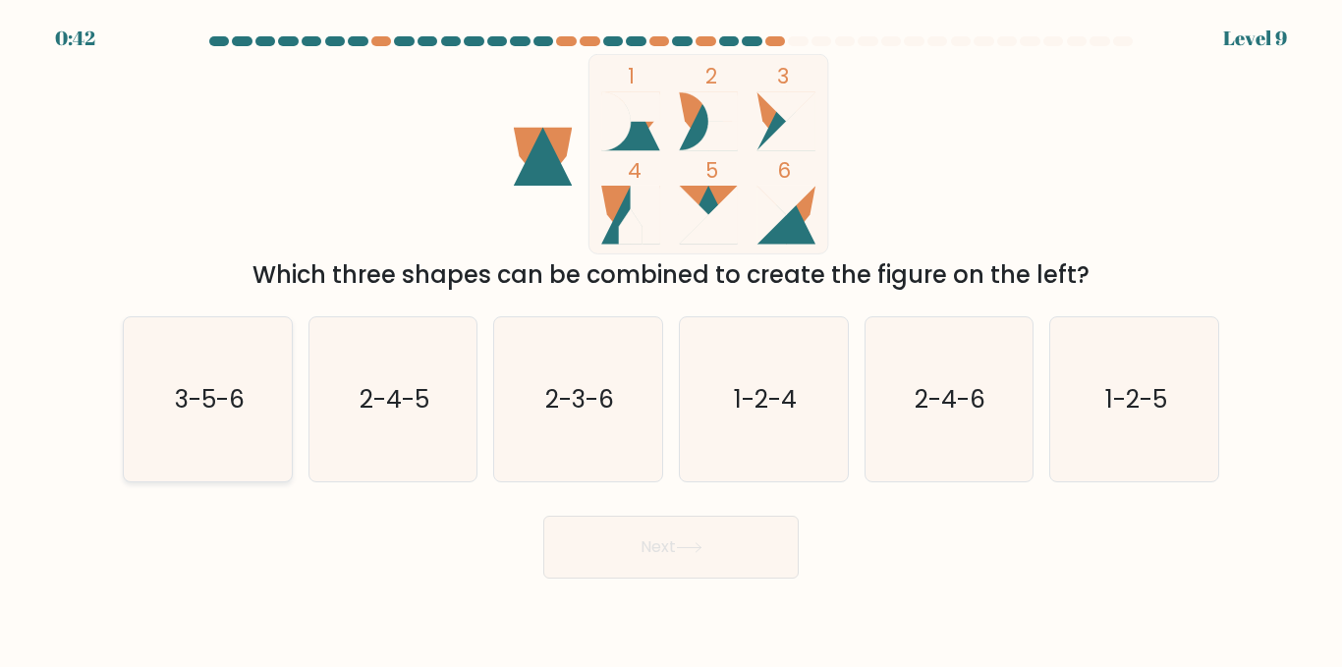
click at [244, 430] on icon "3-5-6" at bounding box center [208, 399] width 164 height 164
click at [671, 339] on input "a. 3-5-6" at bounding box center [671, 336] width 1 height 5
radio input "true"
click at [608, 537] on button "Next" at bounding box center [670, 547] width 255 height 63
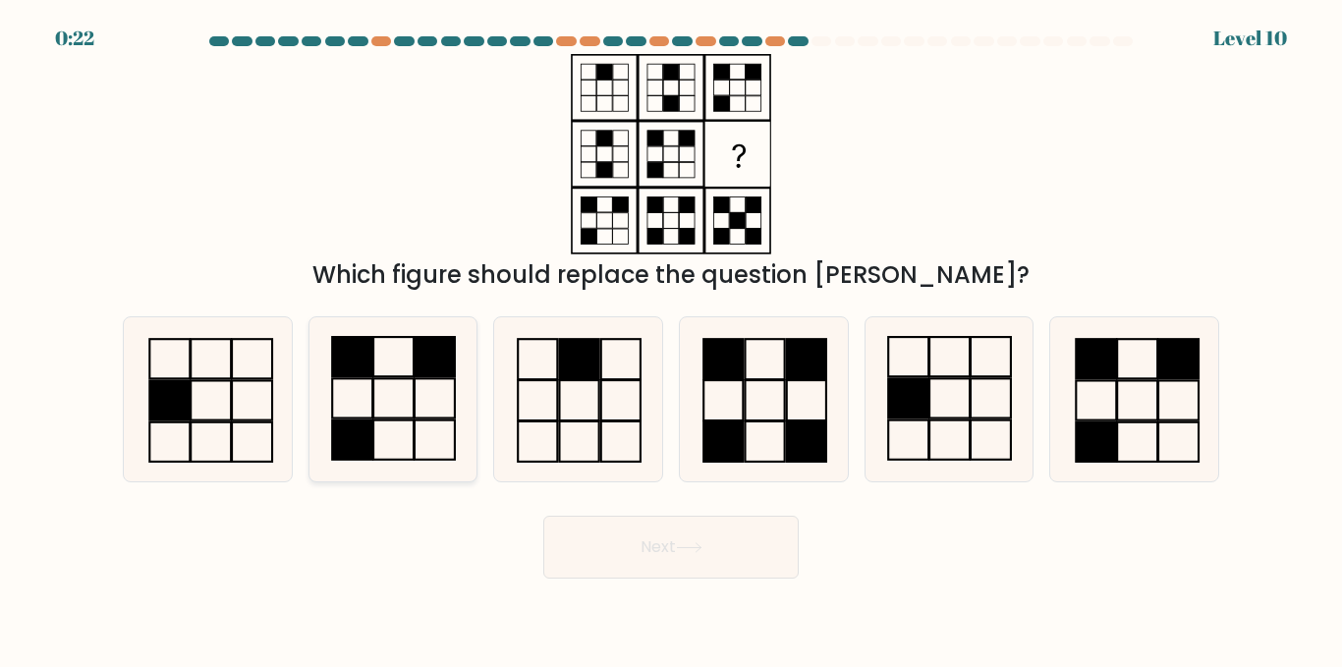
click at [419, 387] on icon at bounding box center [392, 399] width 164 height 164
click at [671, 339] on input "b." at bounding box center [671, 336] width 1 height 5
radio input "true"
click at [656, 361] on icon at bounding box center [578, 399] width 164 height 164
click at [671, 339] on input "c." at bounding box center [671, 336] width 1 height 5
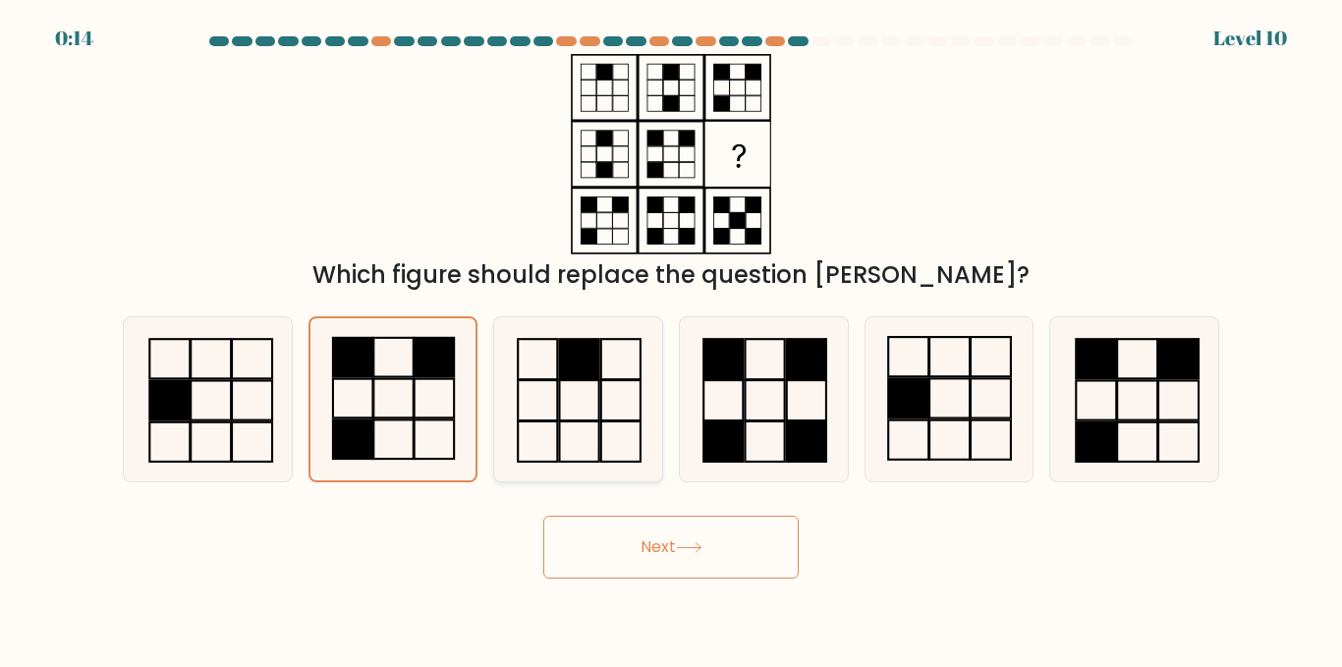
radio input "true"
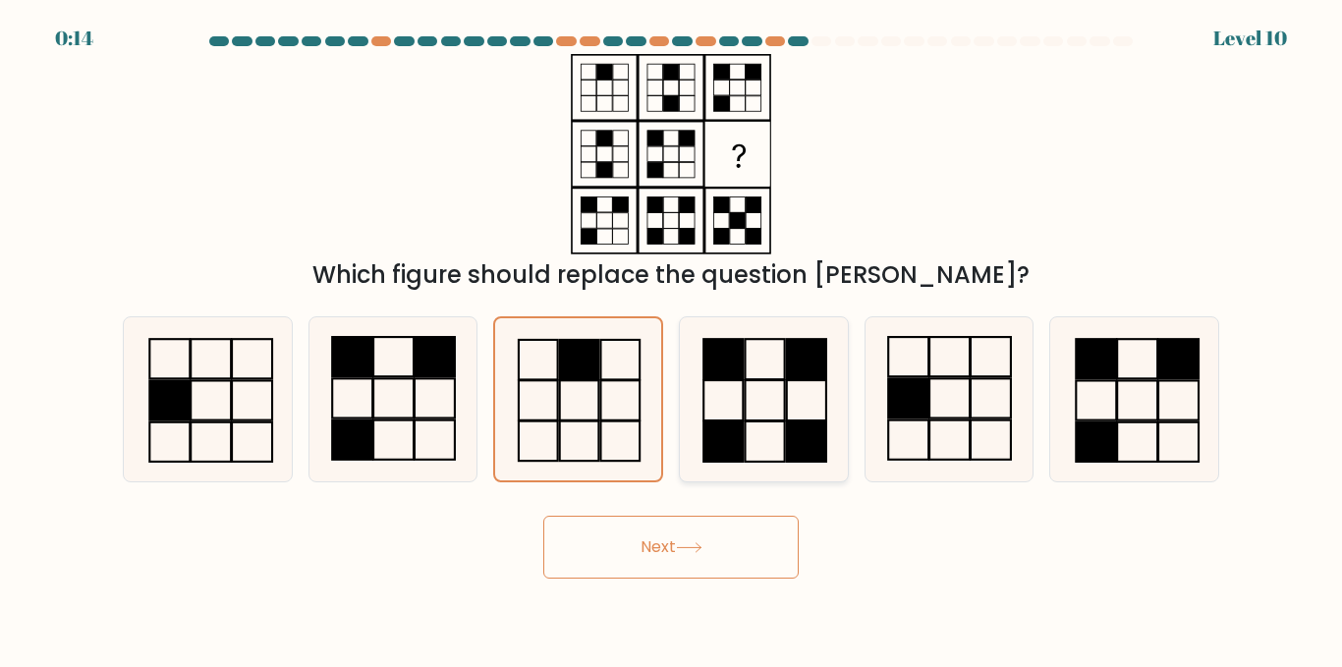
click at [743, 386] on rect at bounding box center [722, 400] width 39 height 40
click at [672, 339] on input "d." at bounding box center [671, 336] width 1 height 5
radio input "true"
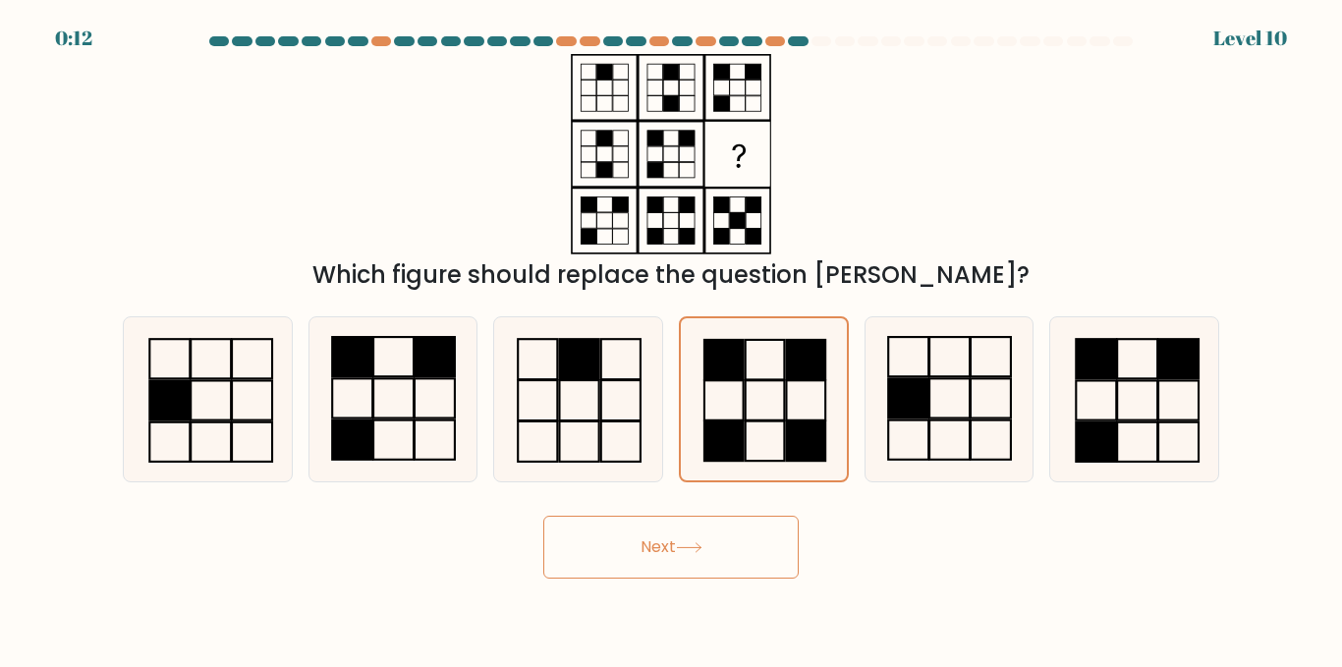
click at [744, 541] on button "Next" at bounding box center [670, 547] width 255 height 63
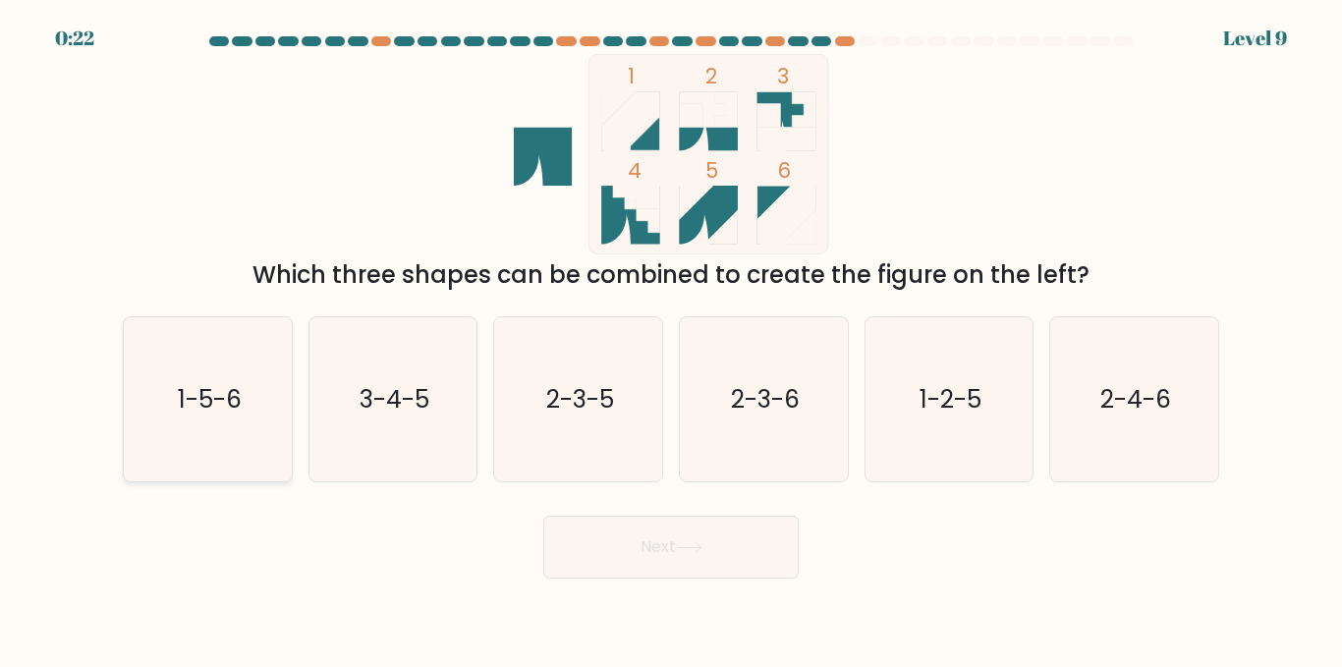
click at [233, 394] on text "1-5-6" at bounding box center [209, 399] width 64 height 34
click at [671, 339] on input "a. 1-5-6" at bounding box center [671, 336] width 1 height 5
radio input "true"
click at [667, 545] on button "Next" at bounding box center [670, 547] width 255 height 63
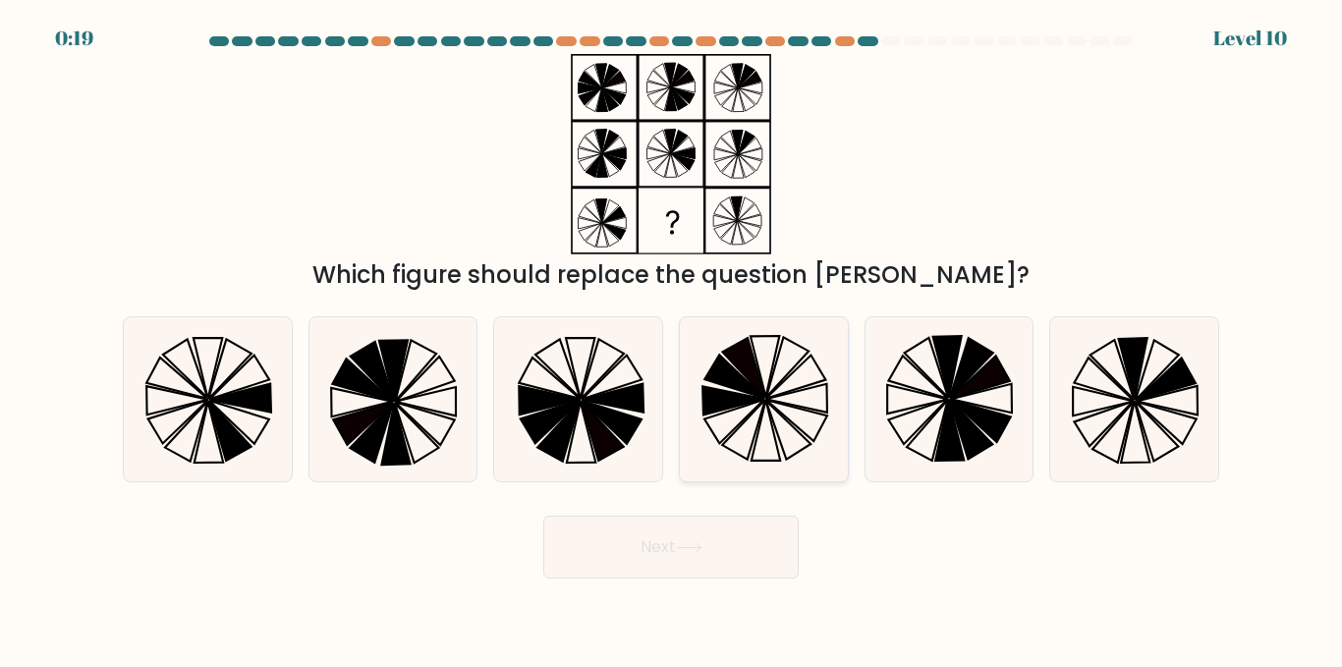
click at [836, 384] on icon at bounding box center [764, 399] width 164 height 164
click at [672, 339] on input "d." at bounding box center [671, 336] width 1 height 5
radio input "true"
click at [654, 572] on button "Next" at bounding box center [670, 547] width 255 height 63
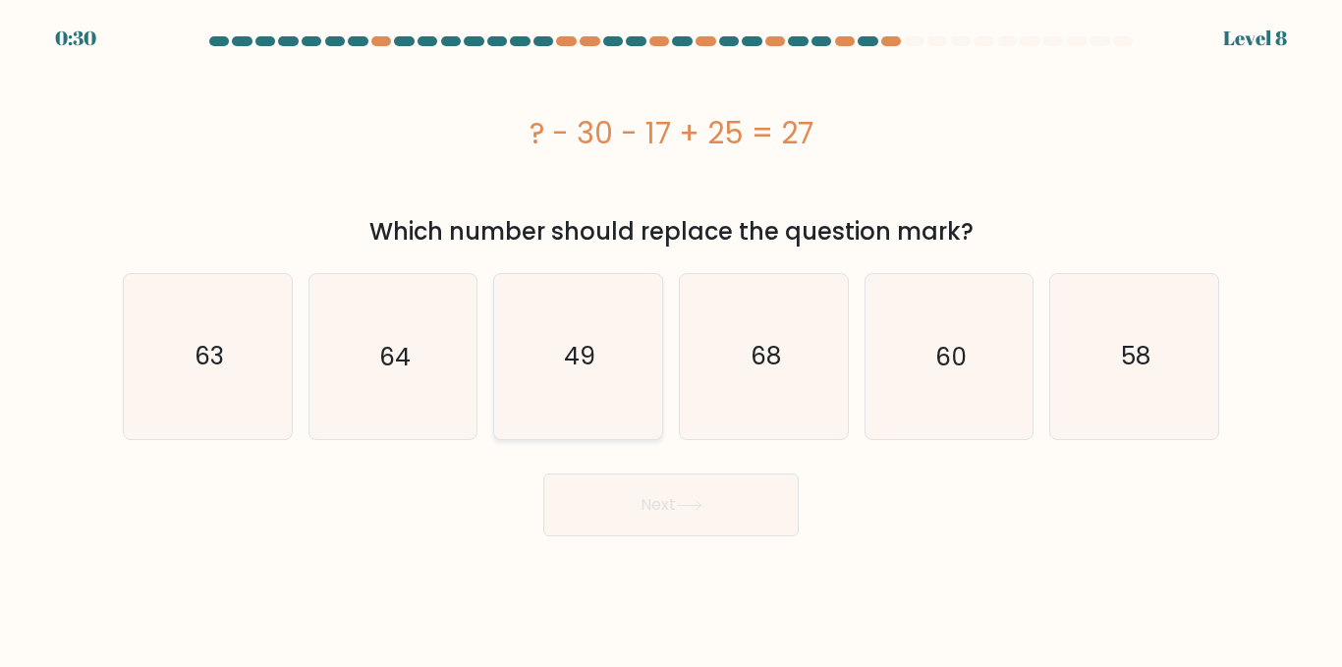
click at [592, 383] on icon "49" at bounding box center [578, 356] width 164 height 164
click at [671, 339] on input "c. 49" at bounding box center [671, 336] width 1 height 5
radio input "true"
click at [769, 507] on button "Next" at bounding box center [670, 505] width 255 height 63
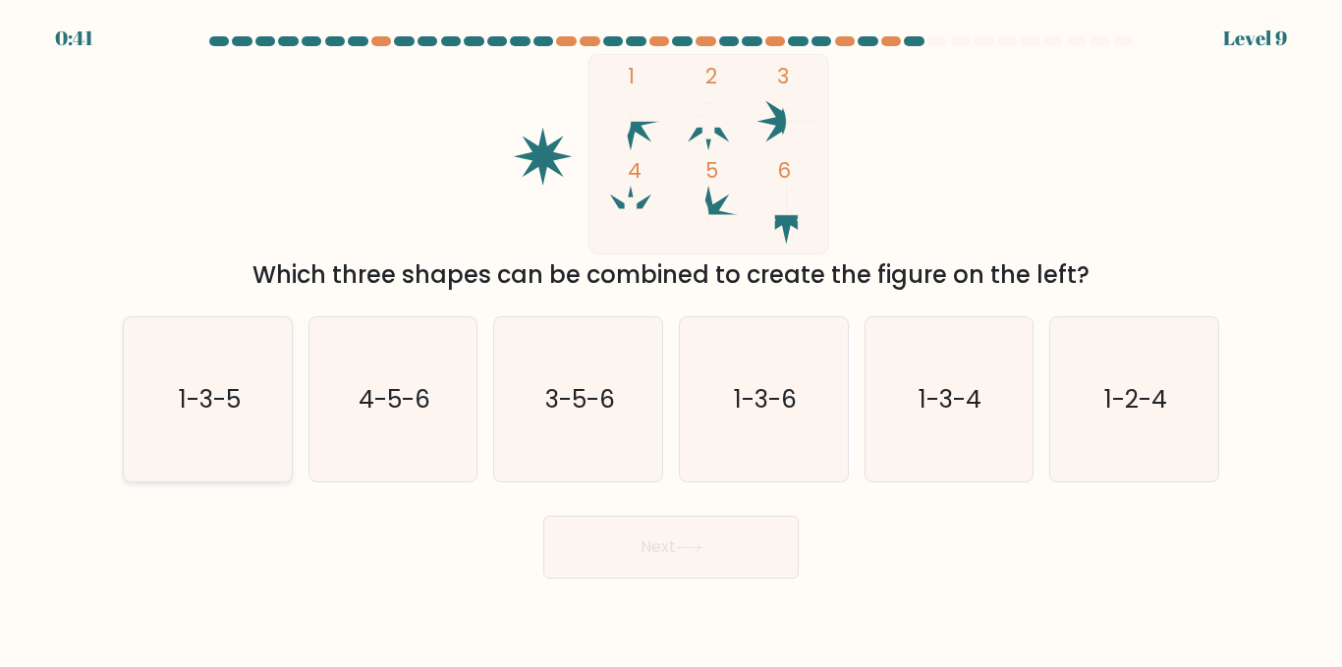
click at [175, 426] on icon "1-3-5" at bounding box center [208, 399] width 164 height 164
click at [671, 339] on input "a. 1-3-5" at bounding box center [671, 336] width 1 height 5
radio input "true"
click at [597, 559] on button "Next" at bounding box center [670, 547] width 255 height 63
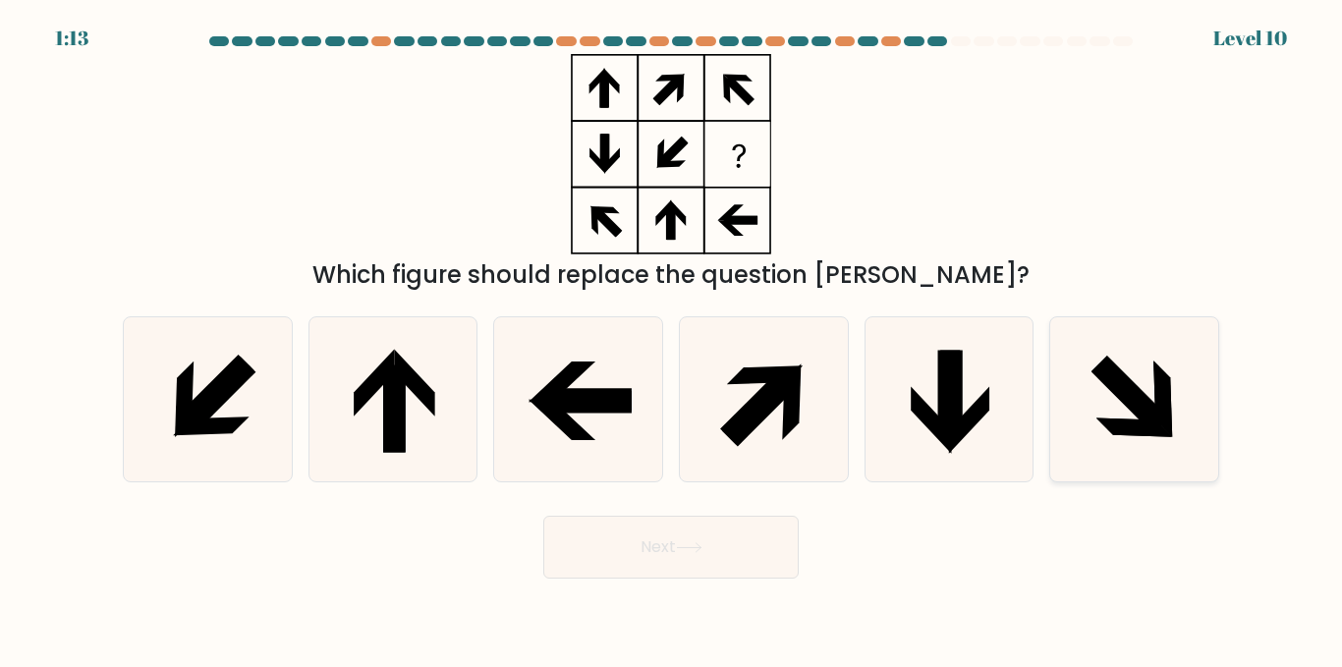
click at [1151, 427] on icon at bounding box center [1130, 395] width 78 height 78
click at [672, 339] on input "f." at bounding box center [671, 336] width 1 height 5
radio input "true"
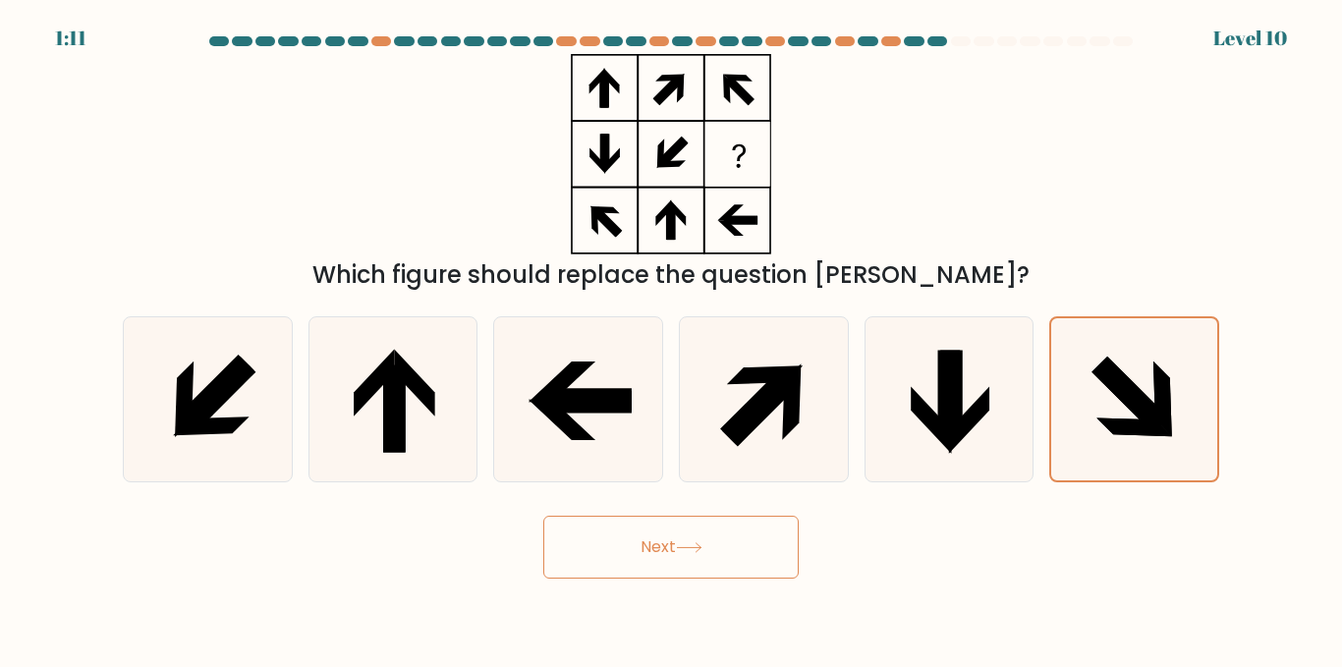
click at [760, 555] on button "Next" at bounding box center [670, 547] width 255 height 63
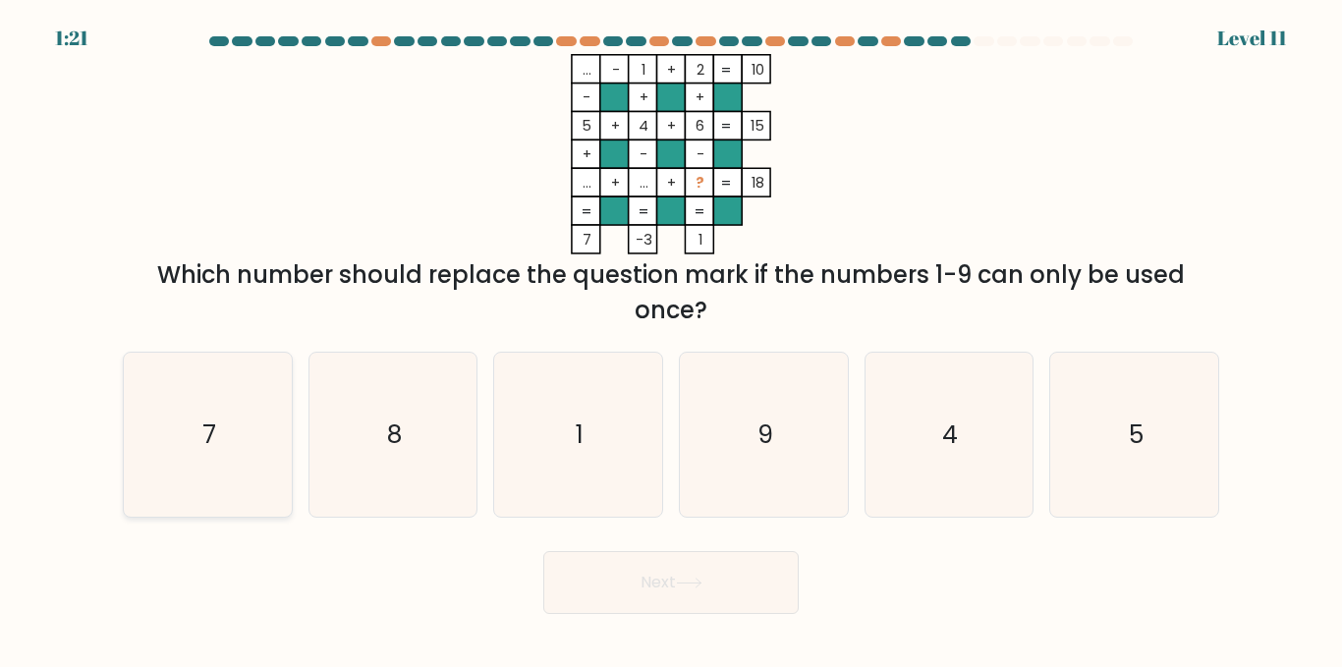
click at [216, 446] on icon "7" at bounding box center [208, 435] width 164 height 164
click at [671, 339] on input "a. 7" at bounding box center [671, 336] width 1 height 5
radio input "true"
click at [687, 570] on button "Next" at bounding box center [670, 582] width 255 height 63
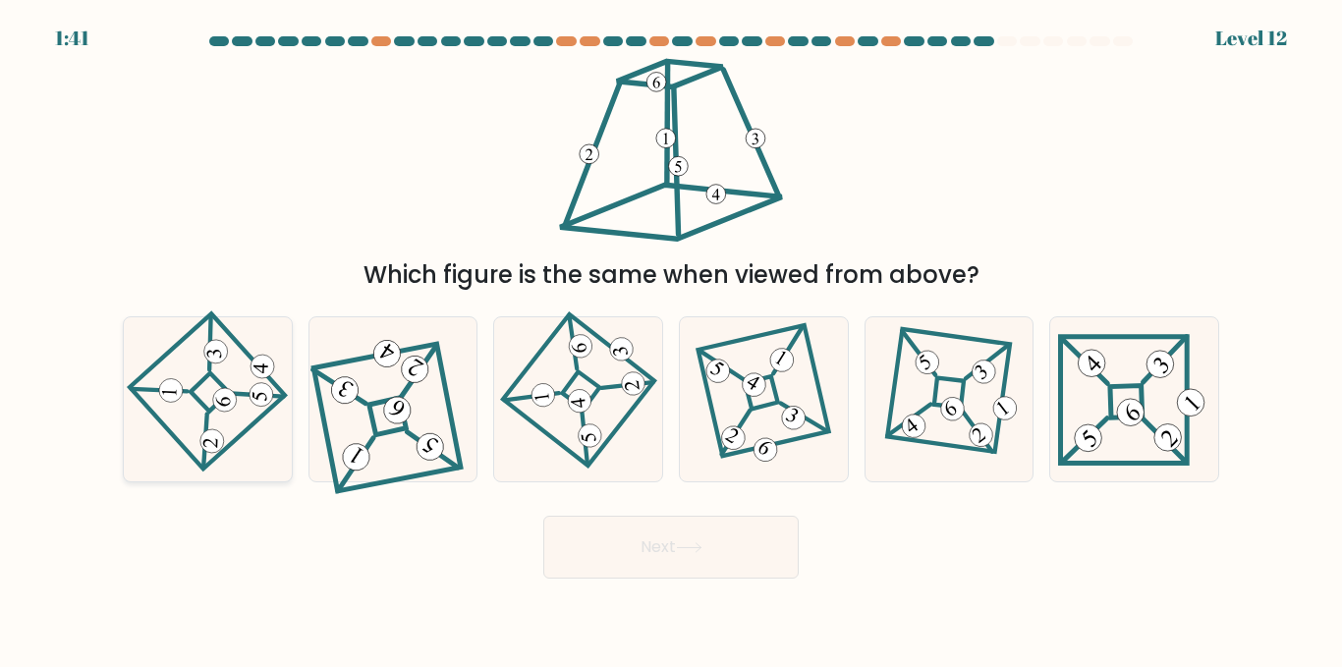
click at [184, 433] on icon at bounding box center [207, 400] width 114 height 132
click at [671, 339] on input "a." at bounding box center [671, 336] width 1 height 5
radio input "true"
click at [613, 554] on button "Next" at bounding box center [670, 547] width 255 height 63
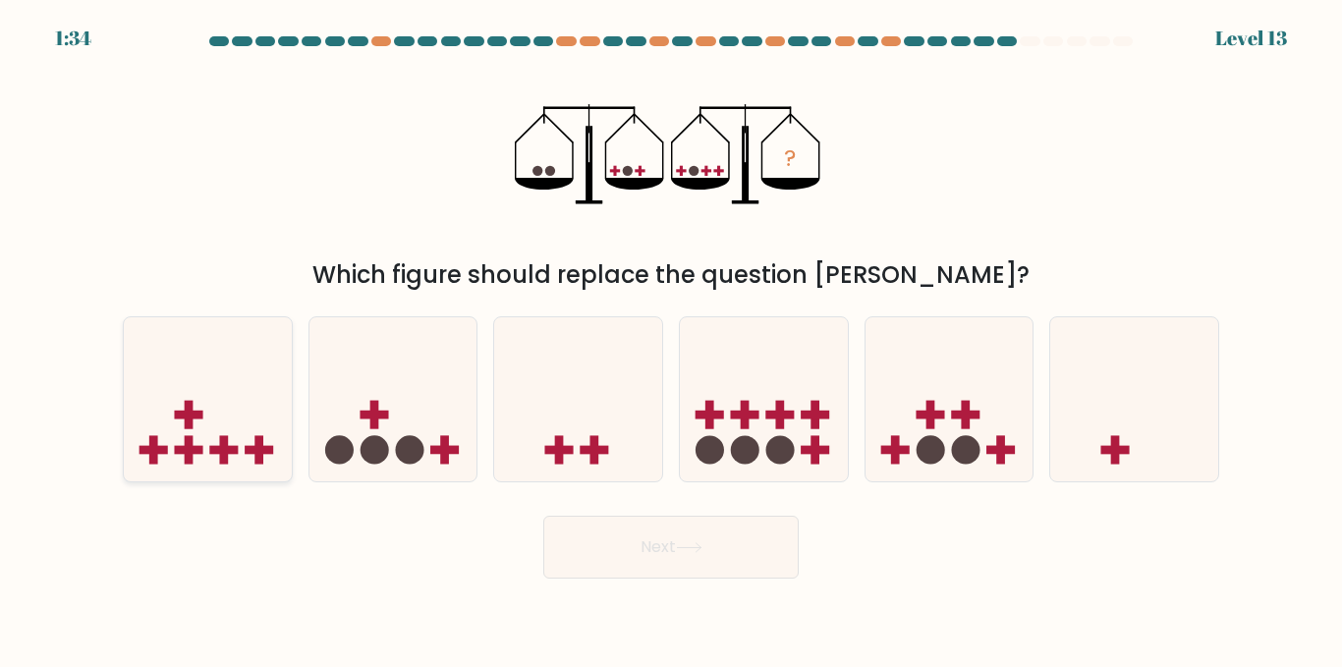
click at [209, 403] on icon at bounding box center [208, 399] width 168 height 139
click at [671, 339] on input "a." at bounding box center [671, 336] width 1 height 5
radio input "true"
click at [715, 531] on button "Next" at bounding box center [670, 547] width 255 height 63
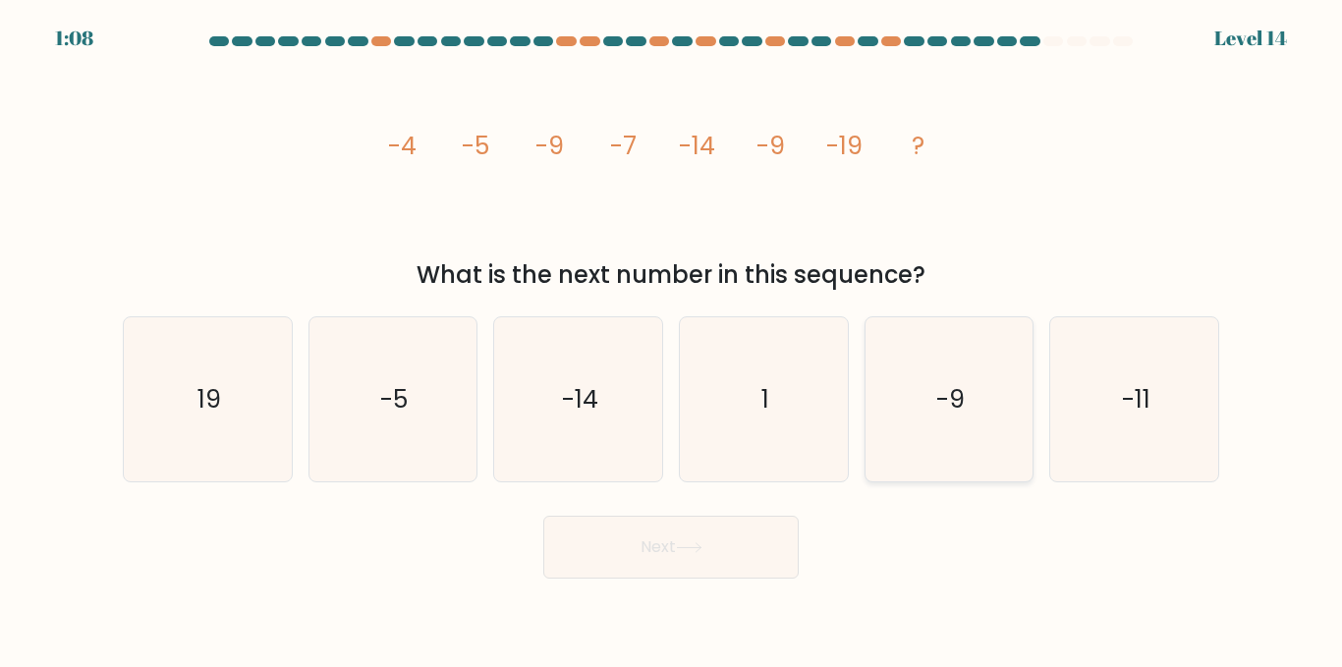
click at [930, 424] on icon "-9" at bounding box center [948, 399] width 164 height 164
click at [672, 339] on input "e. -9" at bounding box center [671, 336] width 1 height 5
radio input "true"
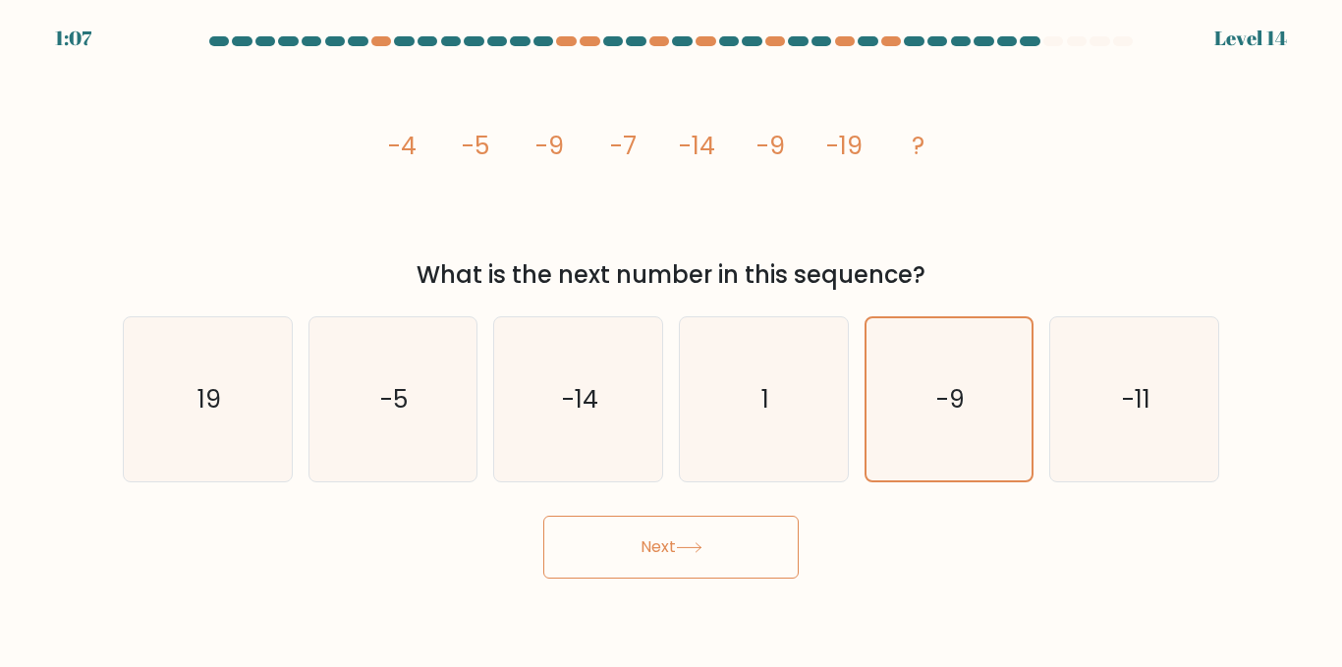
click at [662, 543] on button "Next" at bounding box center [670, 547] width 255 height 63
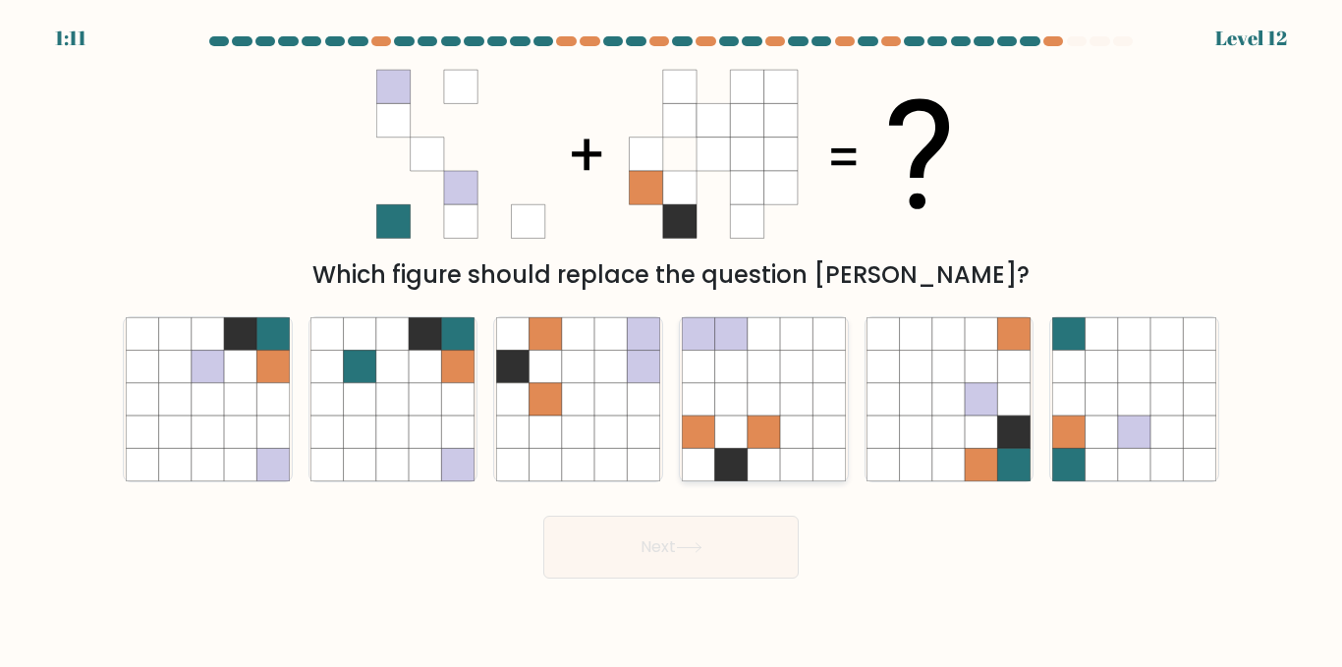
click at [742, 399] on icon at bounding box center [730, 399] width 32 height 32
click at [672, 339] on input "d." at bounding box center [671, 336] width 1 height 5
radio input "true"
click at [708, 550] on button "Next" at bounding box center [670, 547] width 255 height 63
click at [709, 550] on button "Next" at bounding box center [670, 547] width 255 height 63
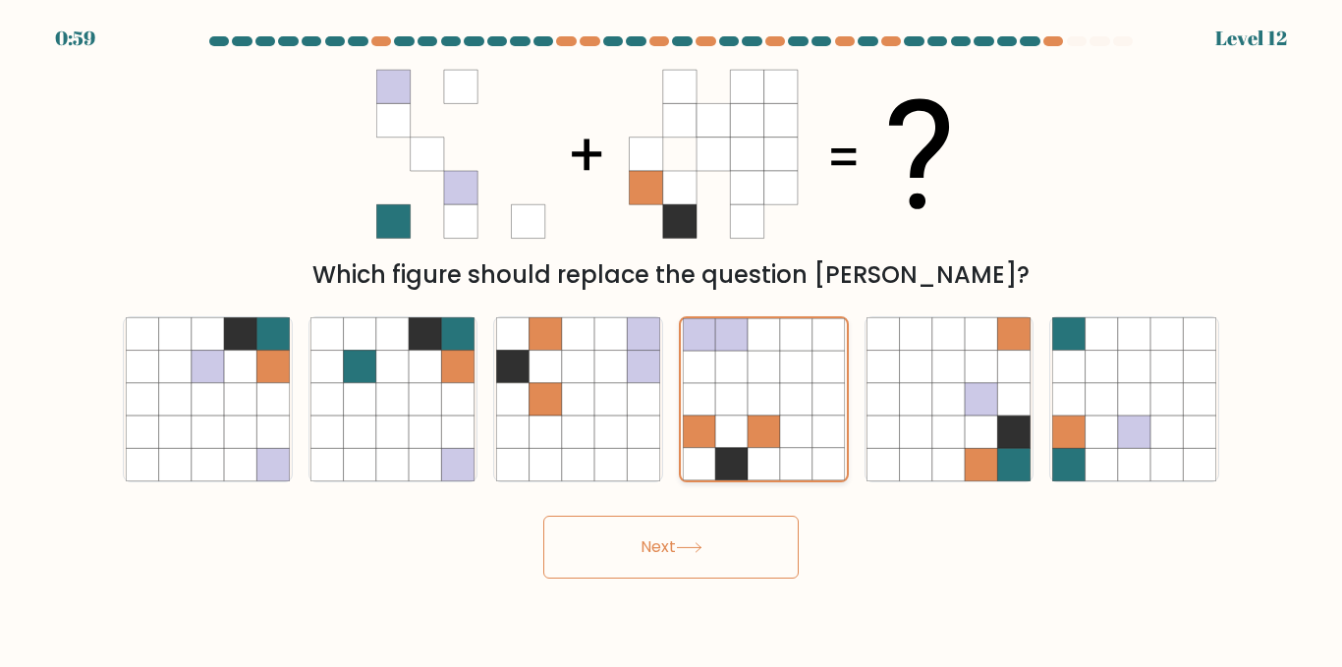
click at [770, 408] on icon at bounding box center [764, 399] width 32 height 32
click at [672, 339] on input "d." at bounding box center [671, 336] width 1 height 5
click at [674, 555] on button "Next" at bounding box center [670, 547] width 255 height 63
click at [1012, 131] on div "Which figure should replace the question mark?" at bounding box center [671, 173] width 1120 height 239
click at [592, 358] on icon at bounding box center [578, 367] width 32 height 32
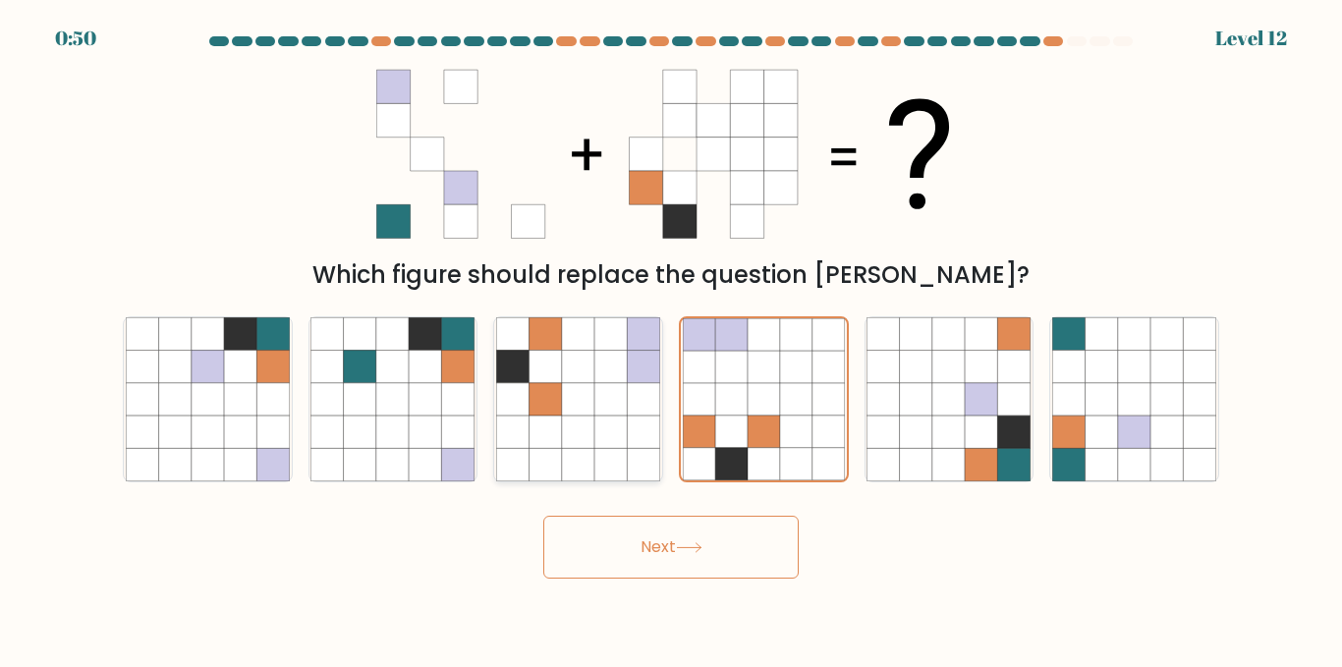
click at [671, 339] on input "c." at bounding box center [671, 336] width 1 height 5
radio input "true"
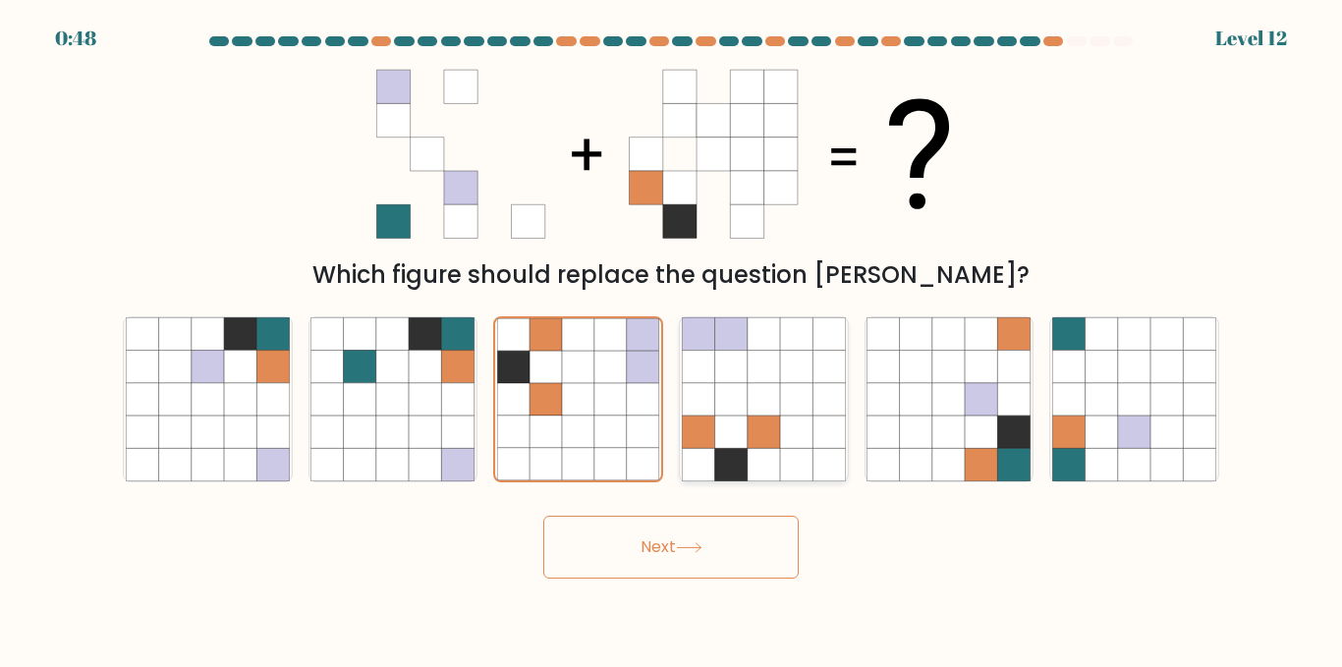
click at [755, 374] on icon at bounding box center [764, 367] width 32 height 32
click at [672, 339] on input "d." at bounding box center [671, 336] width 1 height 5
radio input "true"
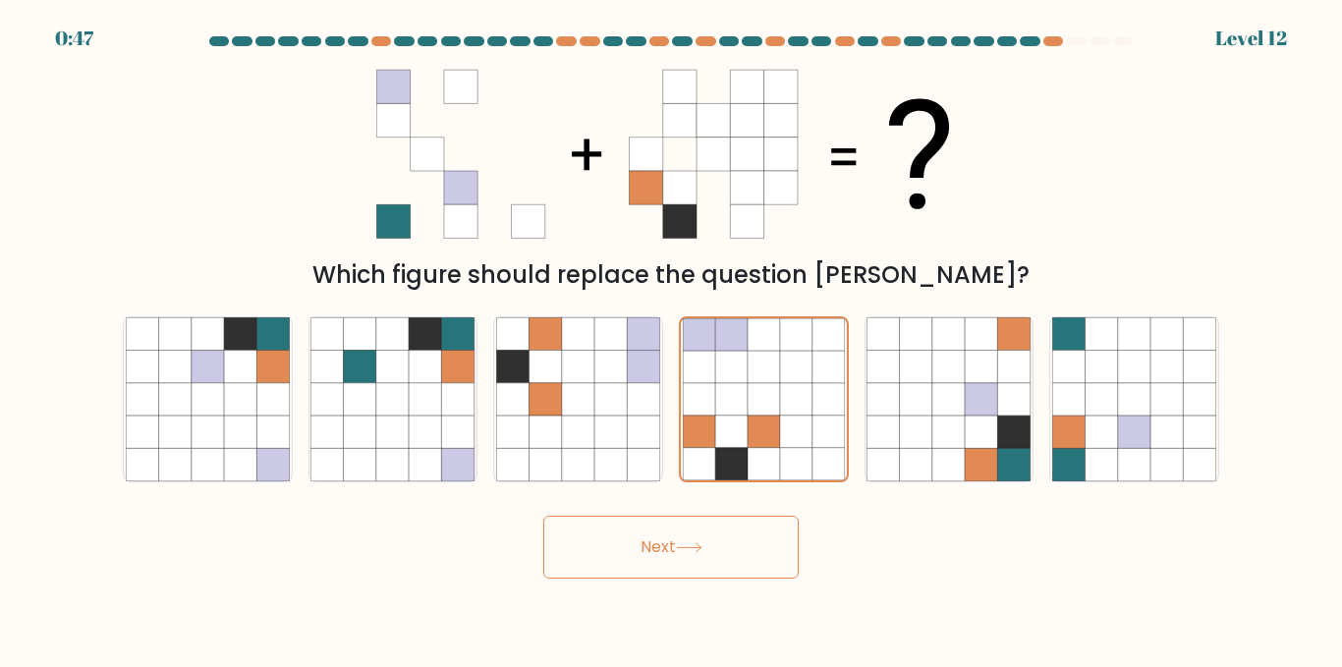
click at [678, 557] on button "Next" at bounding box center [670, 547] width 255 height 63
click at [612, 567] on button "Next" at bounding box center [670, 547] width 255 height 63
click at [739, 358] on icon at bounding box center [731, 367] width 32 height 32
click at [672, 339] on input "d." at bounding box center [671, 336] width 1 height 5
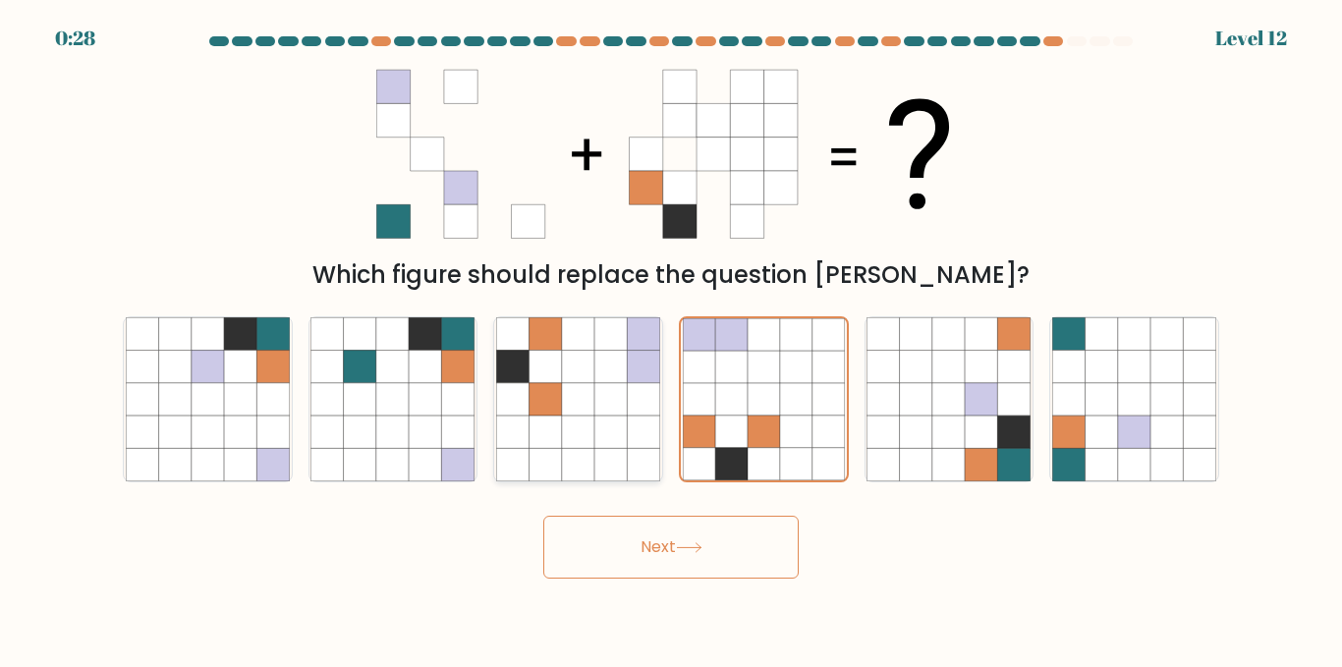
click at [621, 354] on icon at bounding box center [610, 367] width 32 height 32
click at [671, 339] on input "c." at bounding box center [671, 336] width 1 height 5
radio input "true"
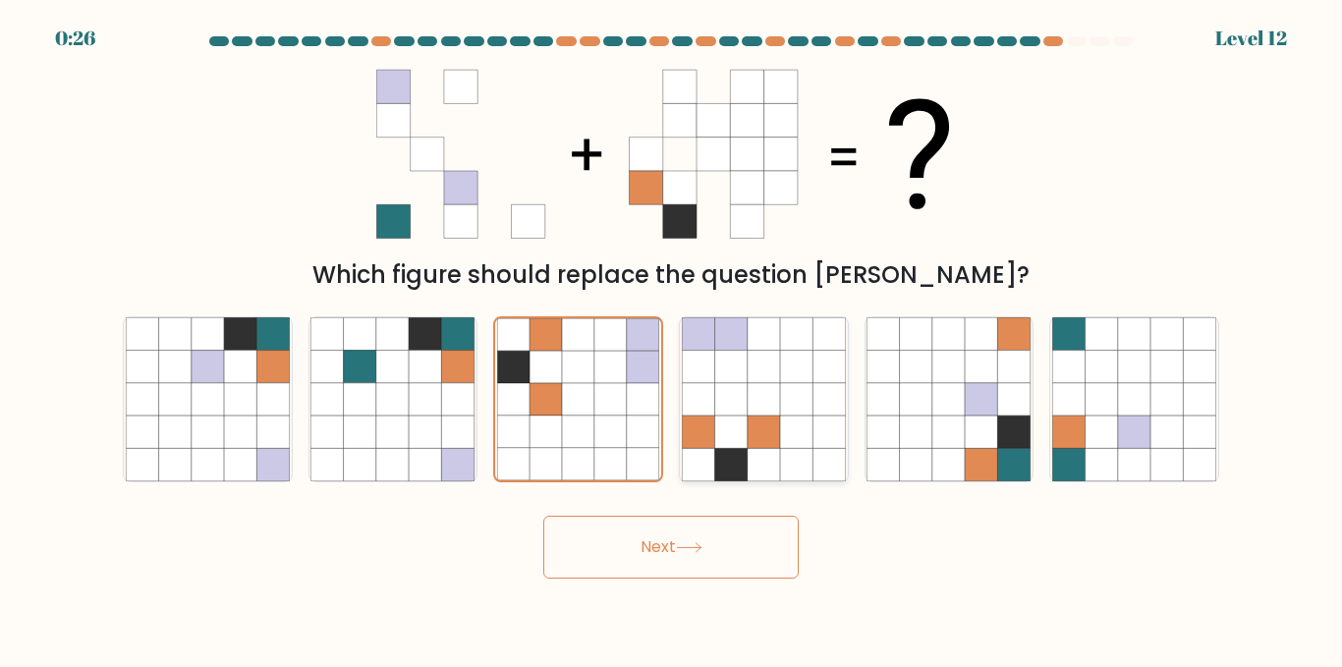
click at [837, 398] on icon at bounding box center [828, 399] width 32 height 32
click at [672, 339] on input "d." at bounding box center [671, 336] width 1 height 5
radio input "true"
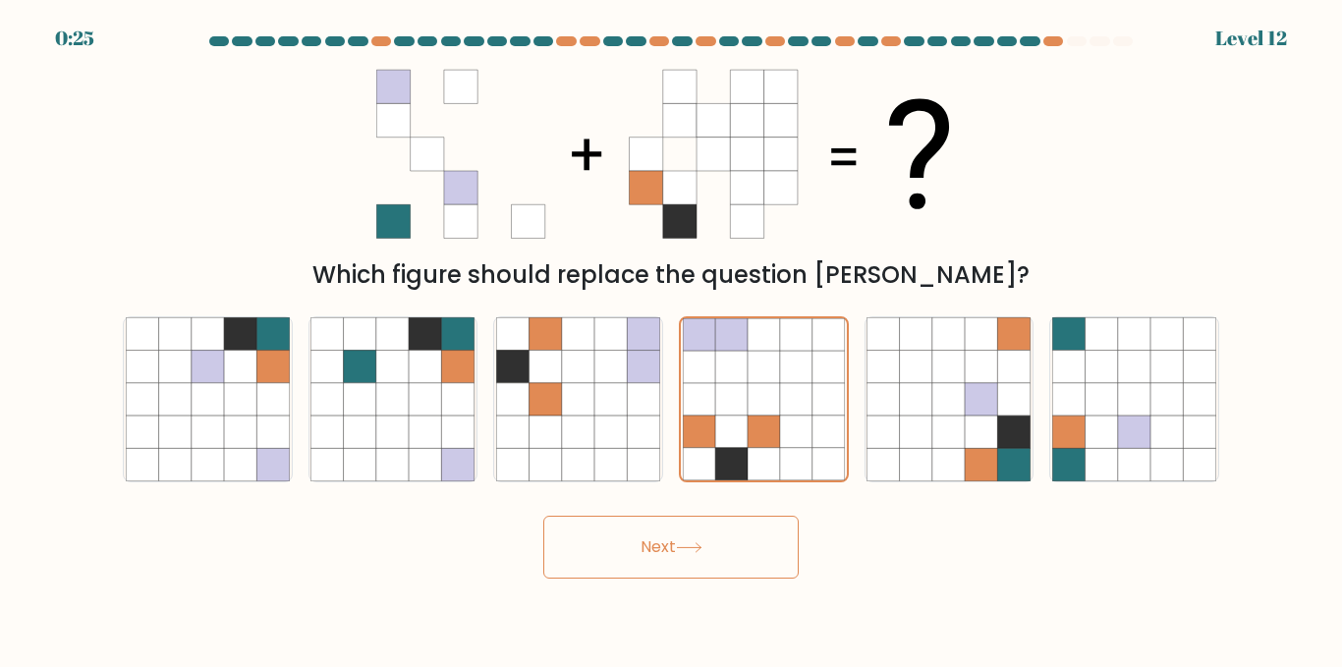
click at [702, 564] on button "Next" at bounding box center [670, 547] width 255 height 63
click at [682, 547] on icon at bounding box center [689, 547] width 27 height 11
click at [647, 528] on button "Next" at bounding box center [670, 547] width 255 height 63
click at [776, 541] on button "Next" at bounding box center [670, 547] width 255 height 63
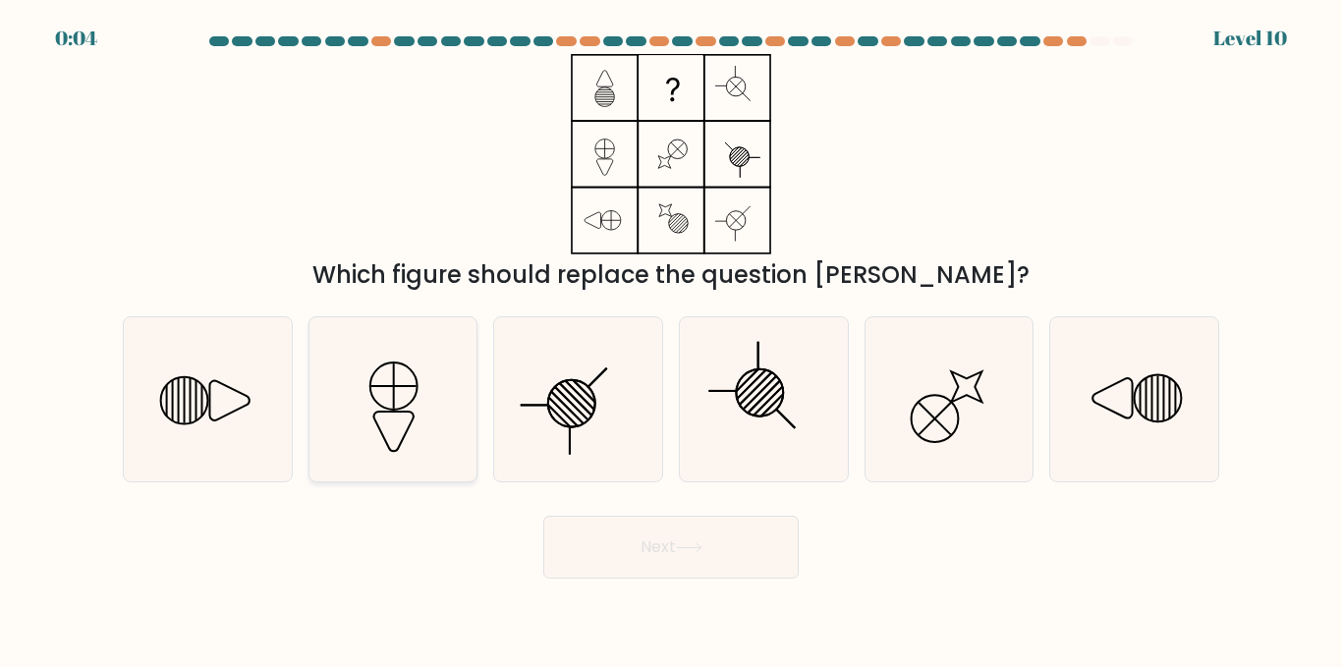
click at [431, 416] on icon at bounding box center [392, 399] width 164 height 164
click at [671, 339] on input "b." at bounding box center [671, 336] width 1 height 5
radio input "true"
click at [754, 566] on button "Next" at bounding box center [670, 547] width 255 height 63
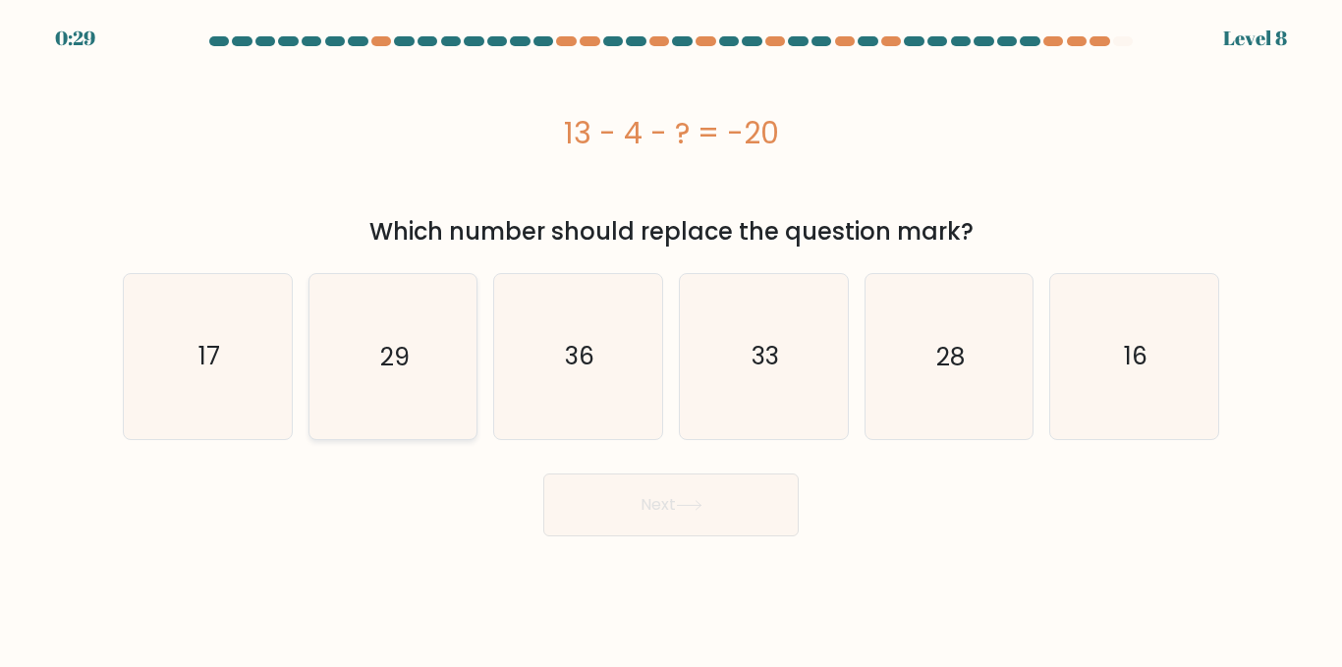
click at [463, 384] on icon "29" at bounding box center [392, 356] width 164 height 164
click at [671, 339] on input "b. 29" at bounding box center [671, 336] width 1 height 5
radio input "true"
click at [681, 516] on button "Next" at bounding box center [670, 505] width 255 height 63
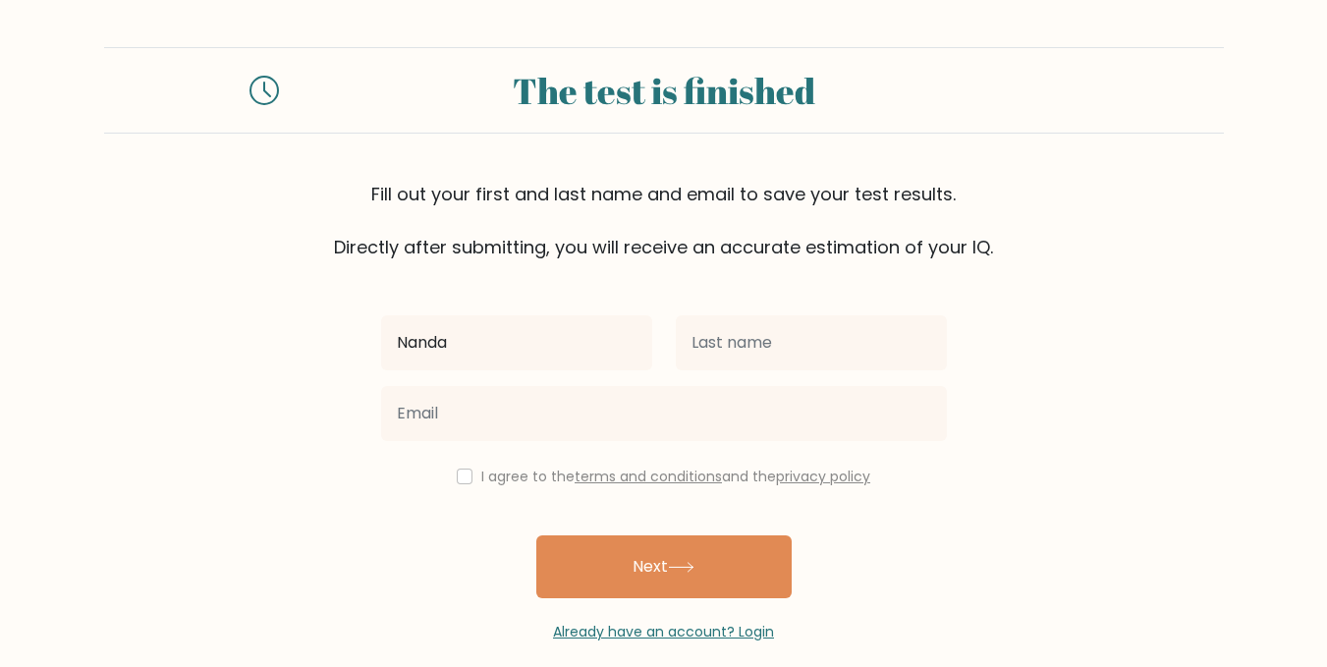
type input "Nanda"
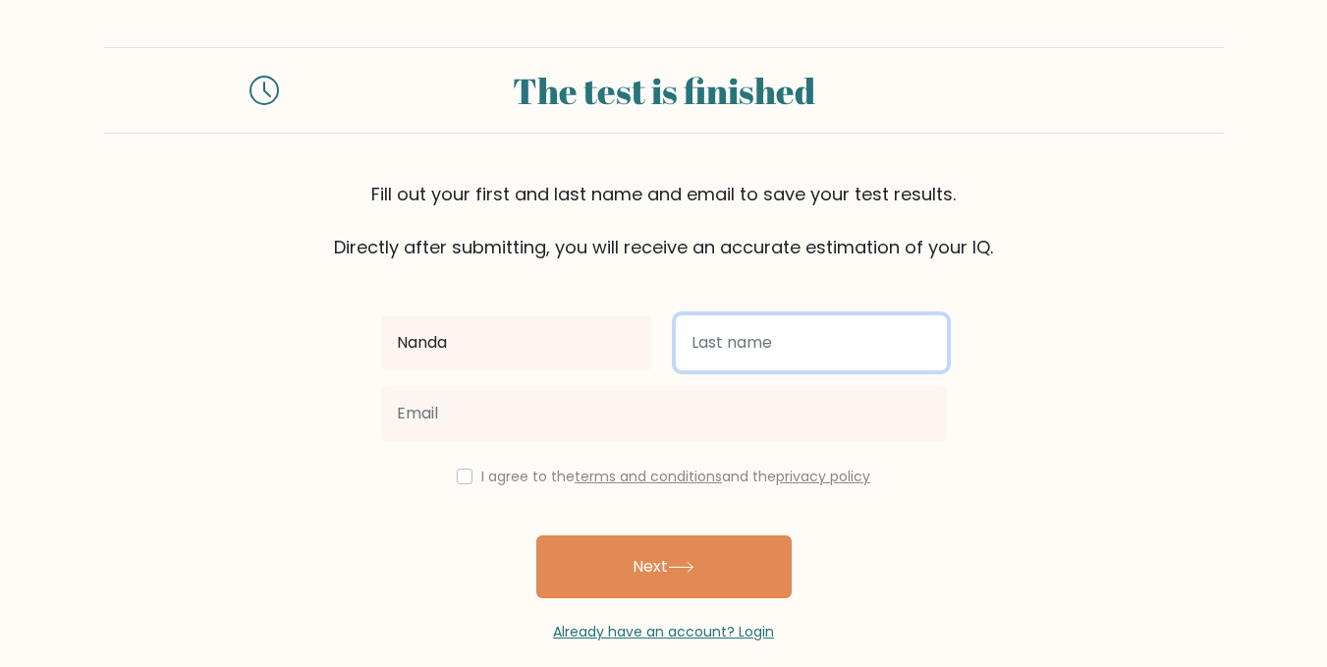
click at [803, 355] on input "text" at bounding box center [811, 342] width 271 height 55
type input "laila"
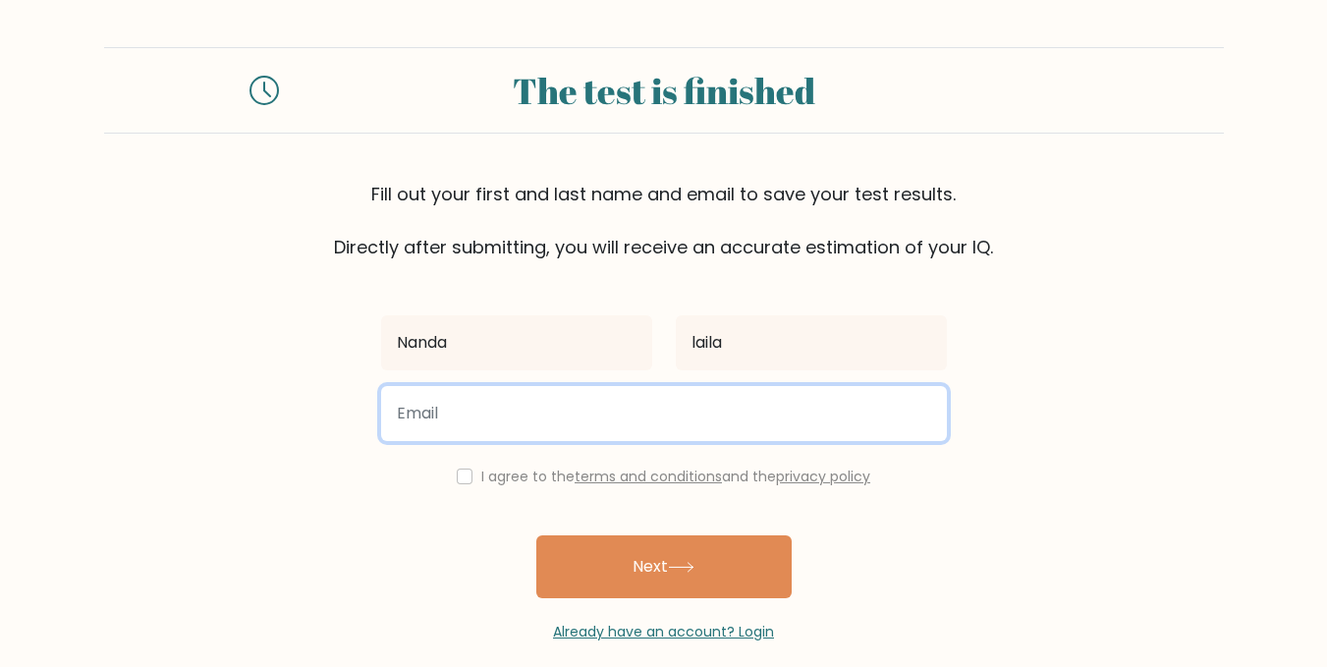
click at [639, 407] on input "email" at bounding box center [664, 413] width 566 height 55
type input "[EMAIL_ADDRESS][DOMAIN_NAME]"
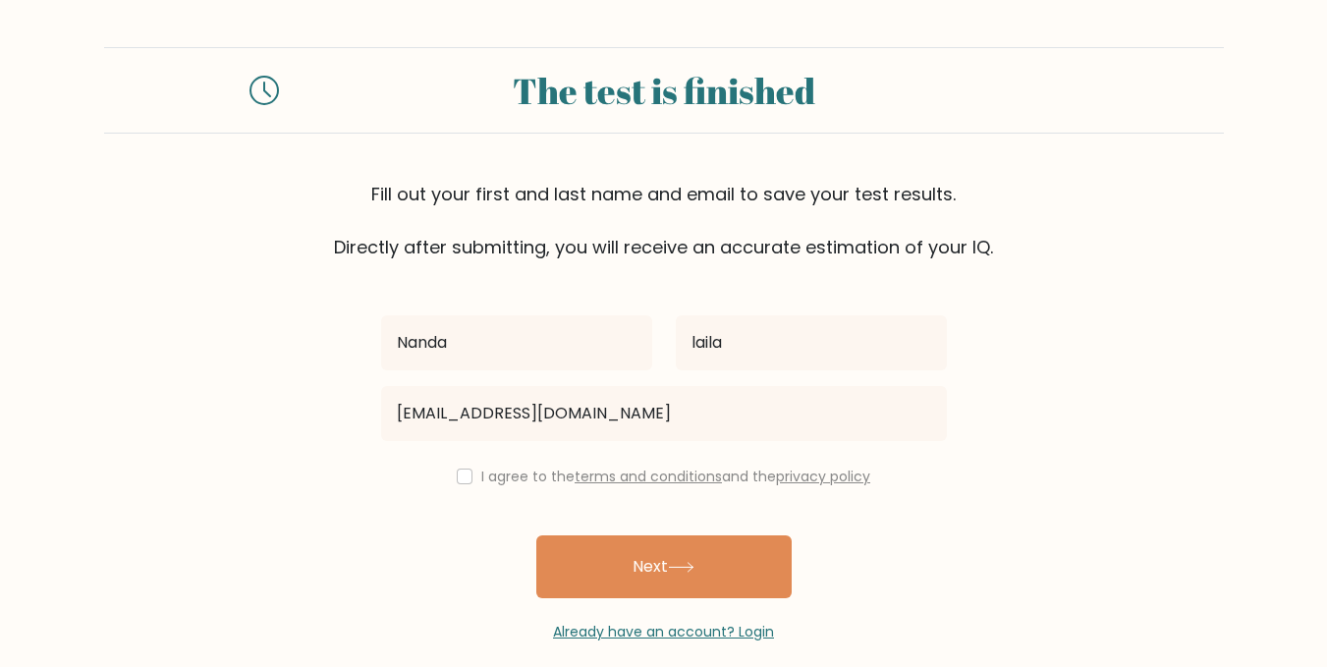
click at [602, 474] on link "terms and conditions" at bounding box center [648, 477] width 147 height 20
click at [468, 479] on div "I agree to the terms and conditions and the privacy policy" at bounding box center [663, 477] width 589 height 24
click at [461, 479] on input "checkbox" at bounding box center [465, 477] width 16 height 16
checkbox input "true"
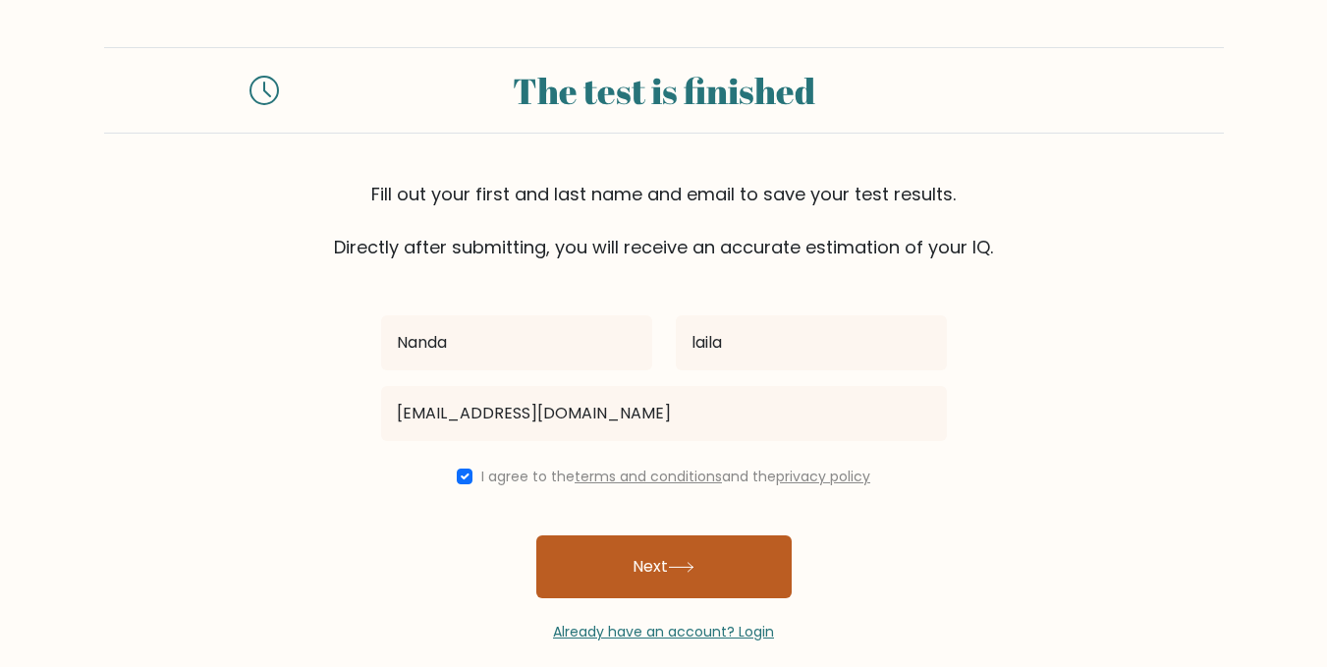
click at [649, 568] on button "Next" at bounding box center [663, 566] width 255 height 63
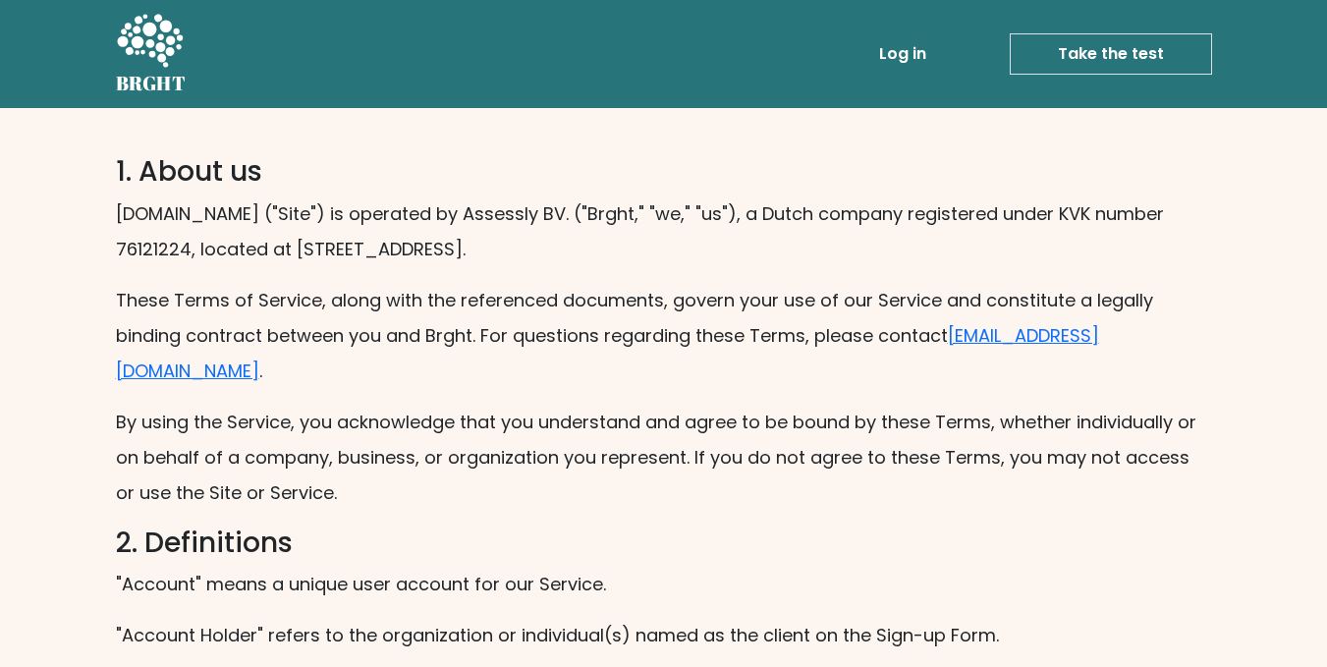
click at [1065, 66] on link "Take the test" at bounding box center [1111, 53] width 202 height 41
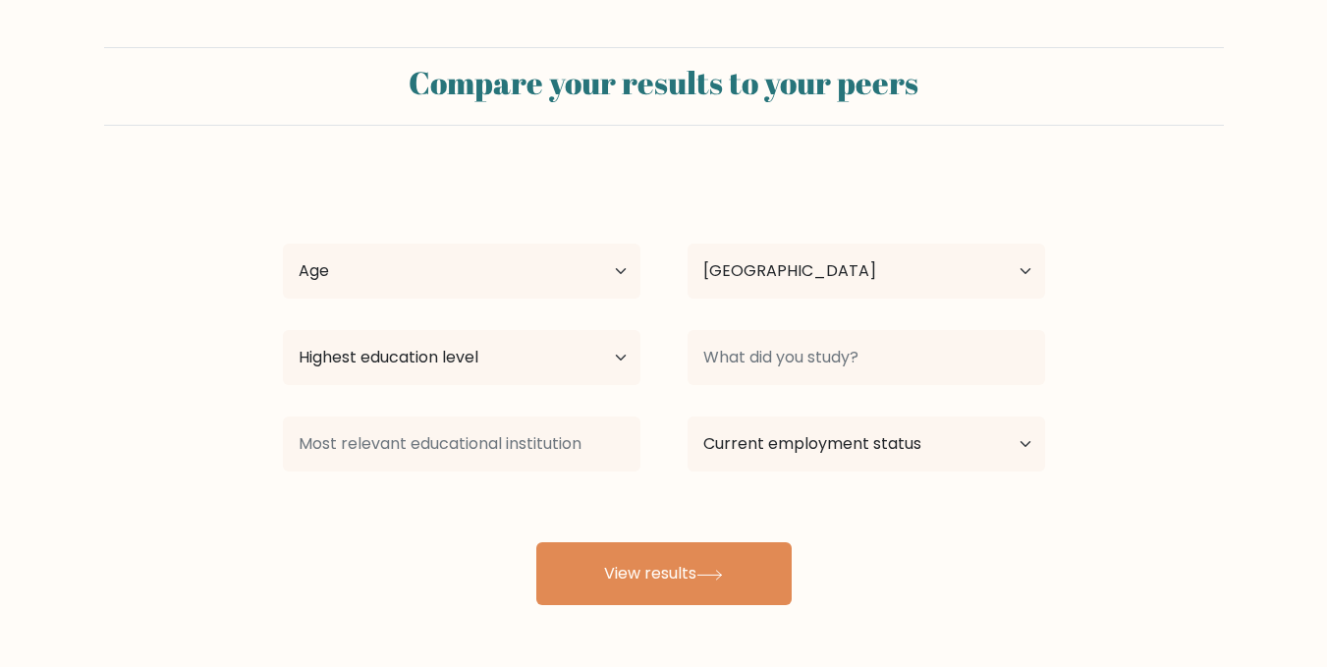
select select "ID"
click at [623, 274] on select "Age Under [DEMOGRAPHIC_DATA] [DEMOGRAPHIC_DATA] [DEMOGRAPHIC_DATA] [DEMOGRAPHIC…" at bounding box center [462, 271] width 358 height 55
select select "25_34"
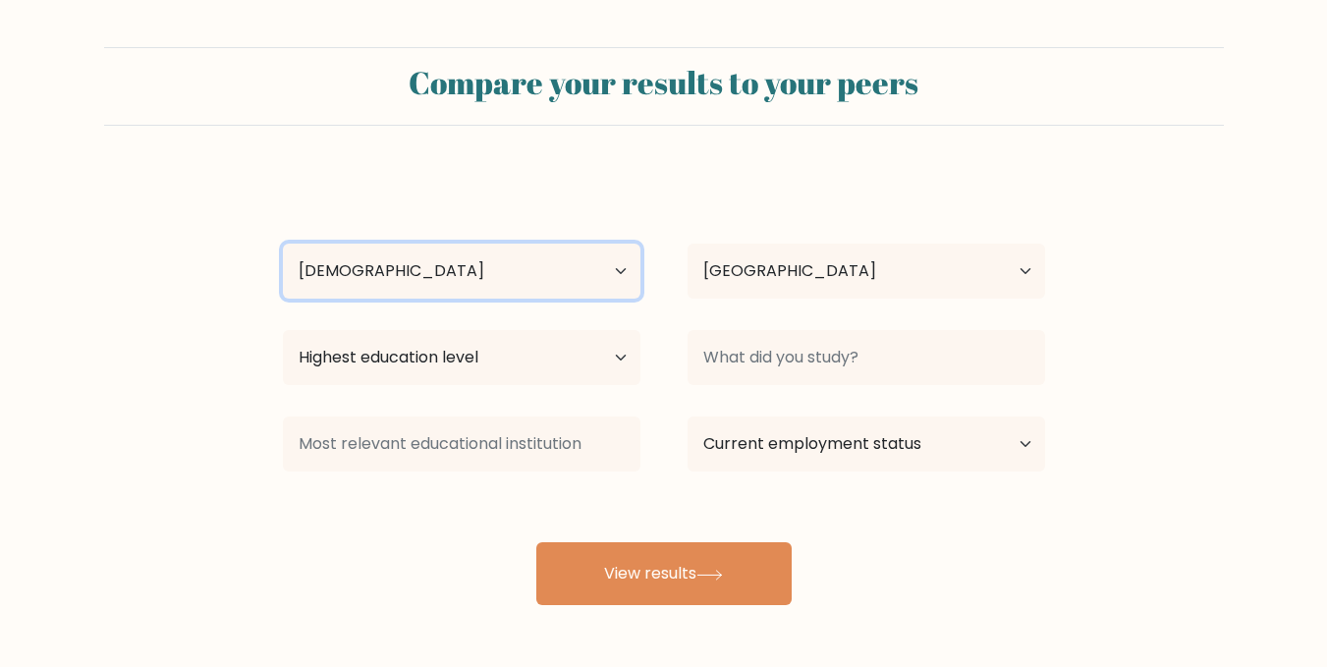
click at [283, 244] on select "Age Under [DEMOGRAPHIC_DATA] [DEMOGRAPHIC_DATA] [DEMOGRAPHIC_DATA] [DEMOGRAPHIC…" at bounding box center [462, 271] width 358 height 55
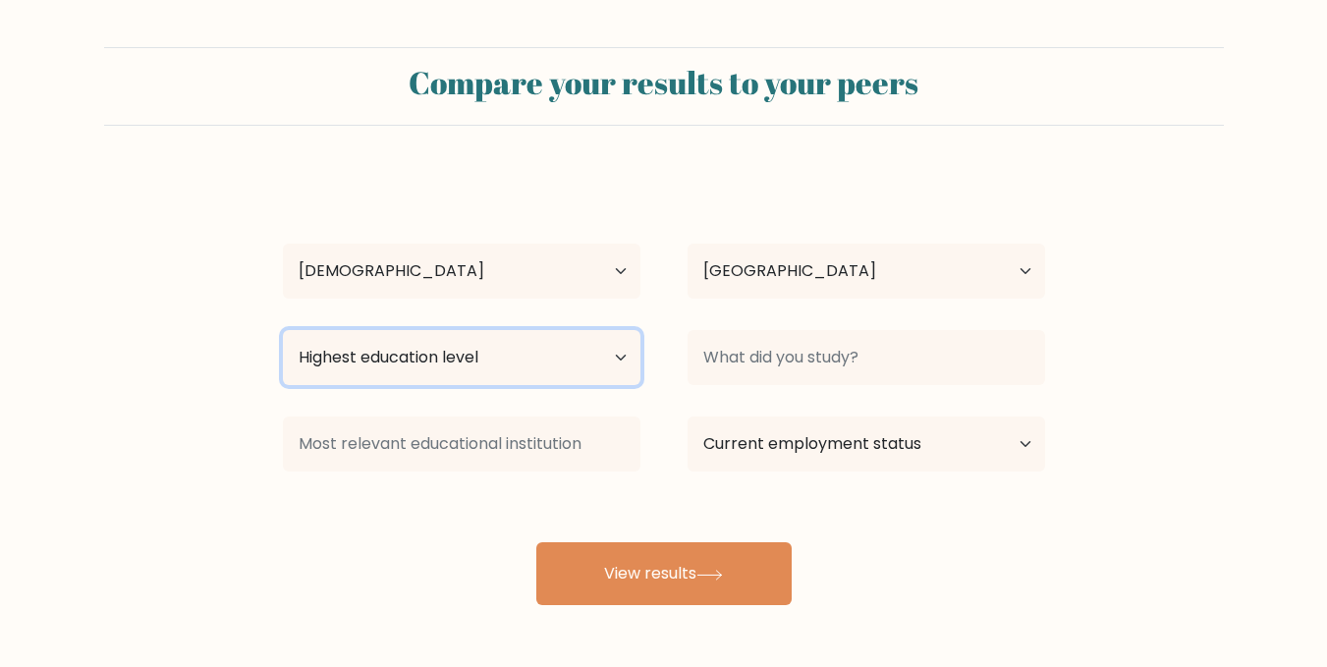
click at [529, 359] on select "Highest education level No schooling Primary Lower Secondary Upper Secondary Oc…" at bounding box center [462, 357] width 358 height 55
click at [630, 360] on select "Highest education level No schooling Primary Lower Secondary Upper Secondary Oc…" at bounding box center [462, 357] width 358 height 55
select select "bachelors_degree"
click at [283, 330] on select "Highest education level No schooling Primary Lower Secondary Upper Secondary Oc…" at bounding box center [462, 357] width 358 height 55
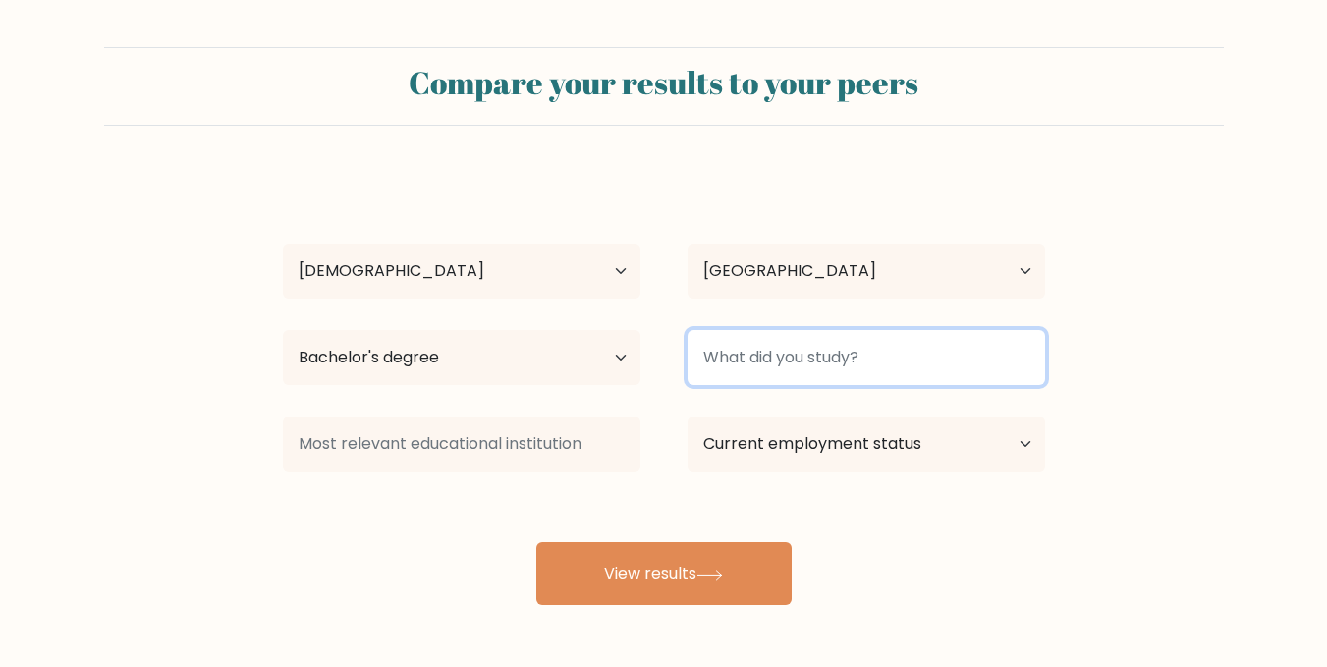
click at [988, 357] on input at bounding box center [867, 357] width 358 height 55
paste input "Mathematics Education"
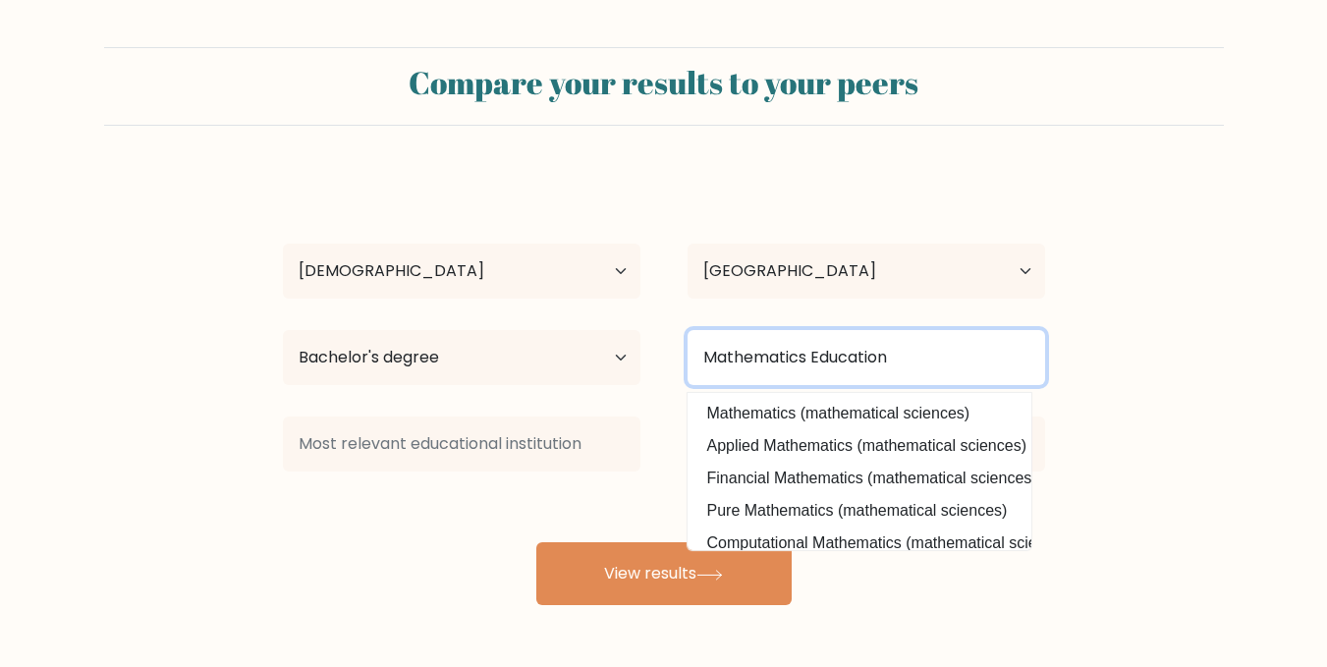
type input "Mathematics Education"
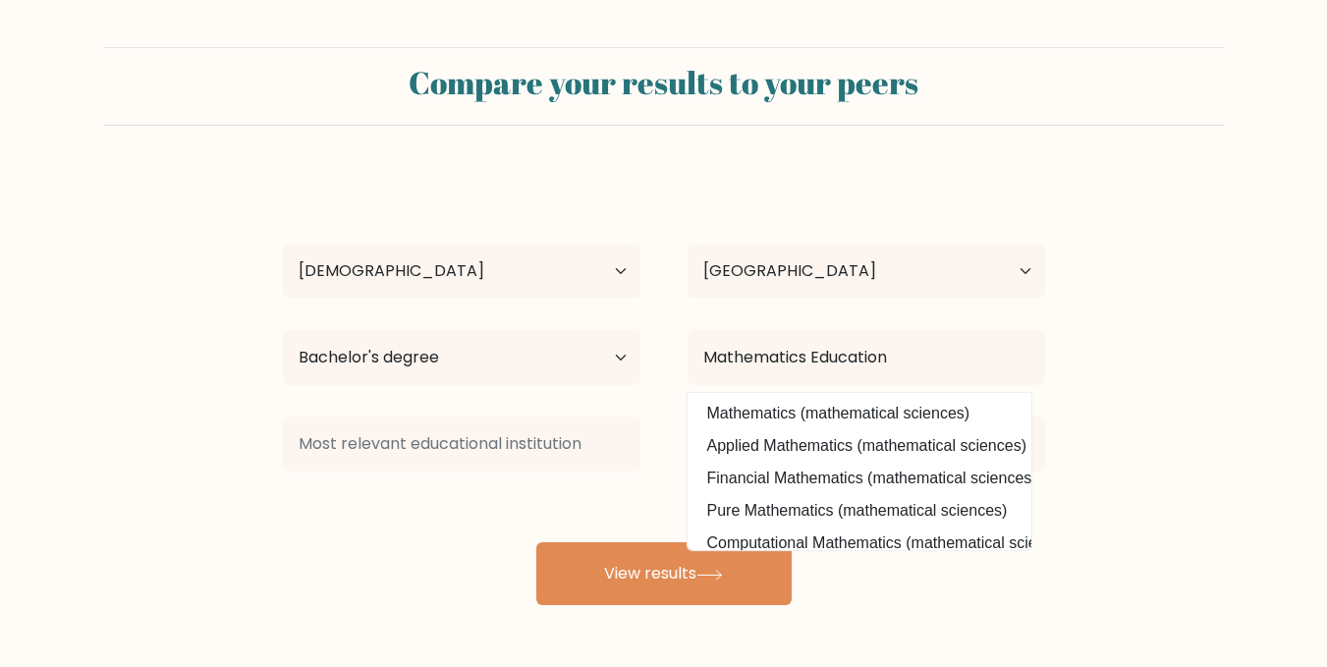
click at [205, 487] on form "Compare your results to your peers Nanda laila Age Under 18 years old 18-24 yea…" at bounding box center [663, 326] width 1327 height 558
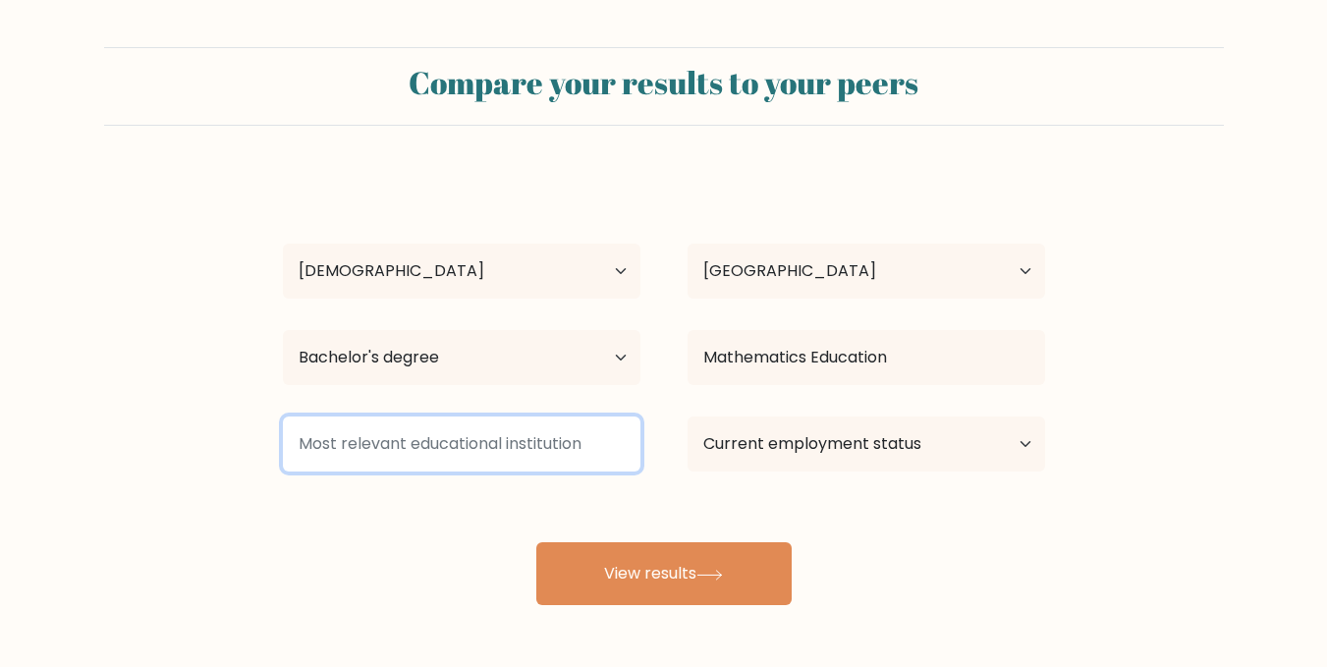
click at [394, 445] on input at bounding box center [462, 444] width 358 height 55
paste input "Employed full-time"
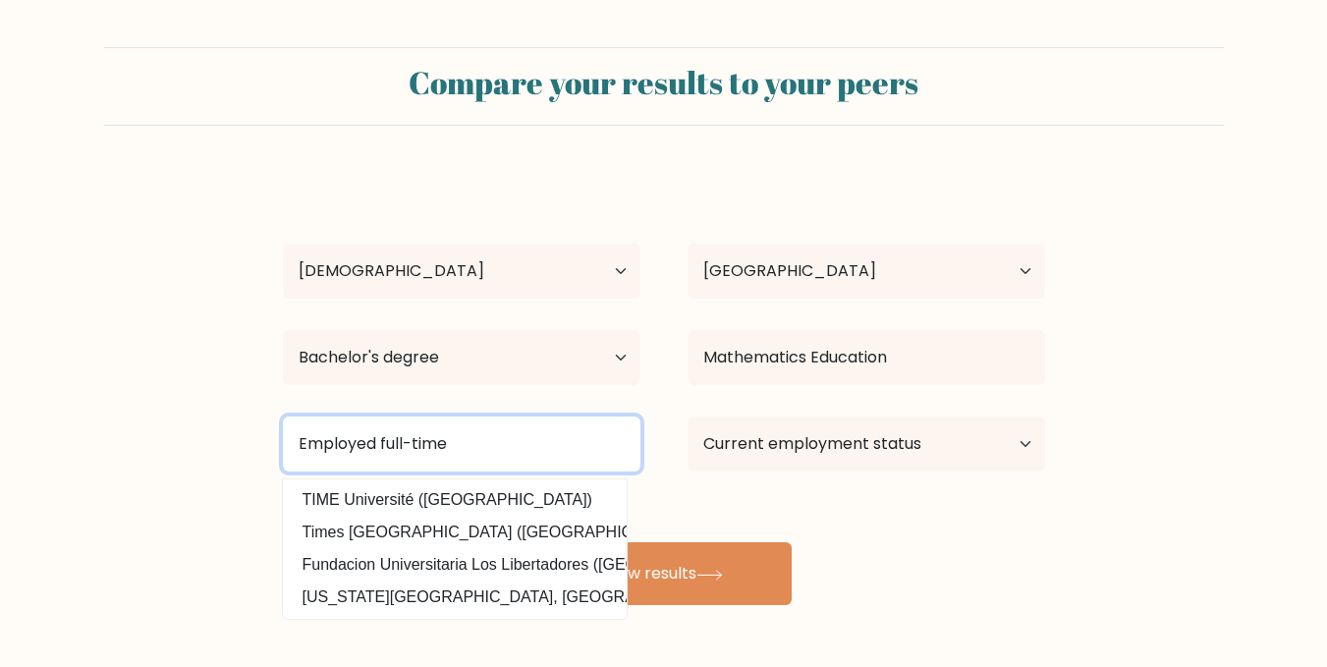
type input "Employed full-time"
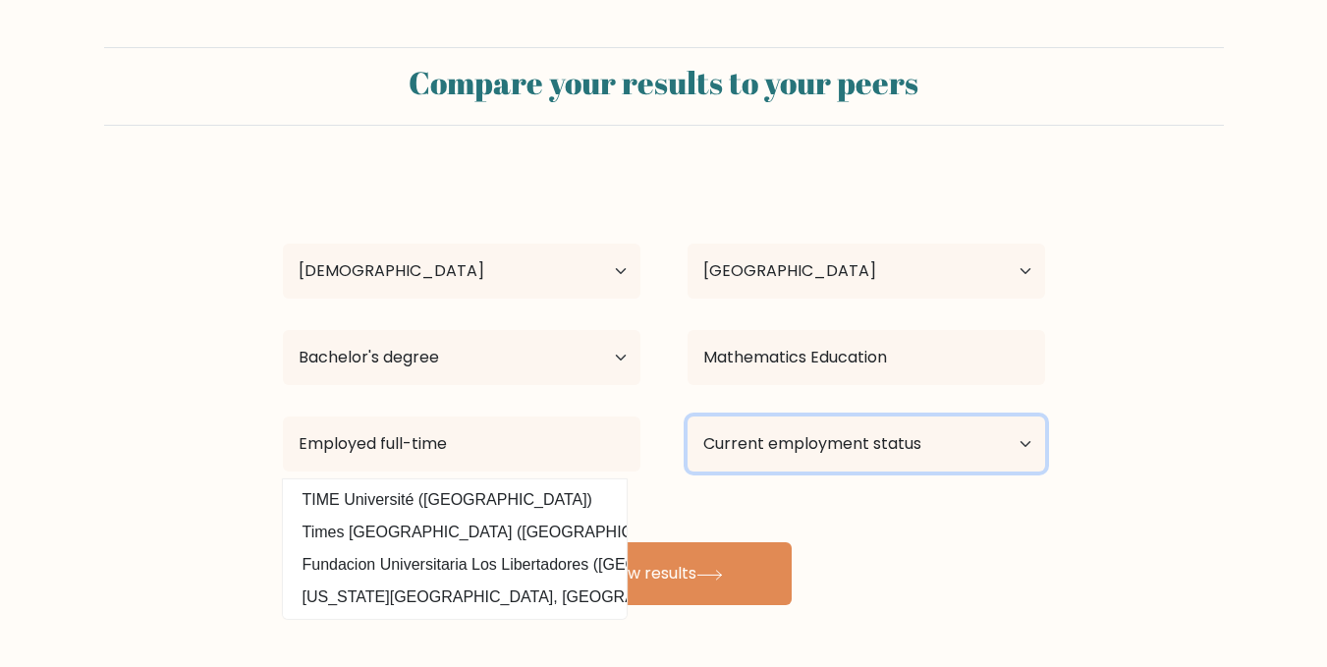
click at [892, 440] on select "Current employment status Employed Student Retired Other / prefer not to answer" at bounding box center [867, 444] width 358 height 55
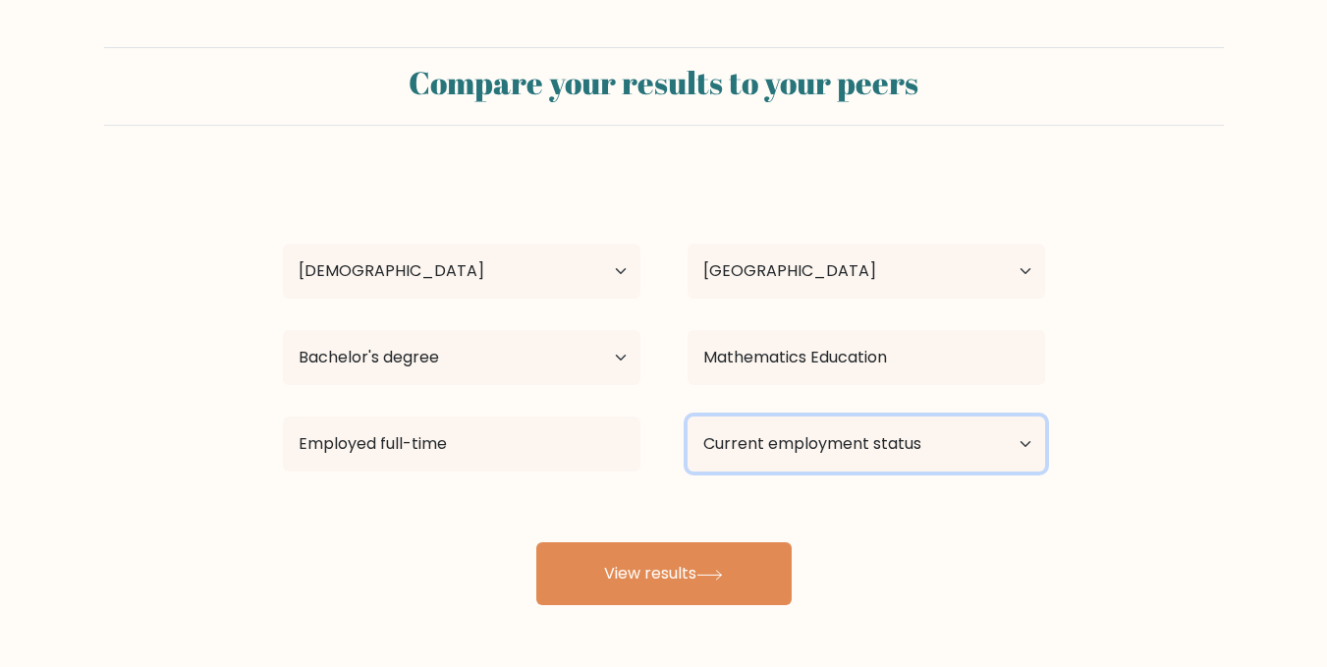
click at [984, 455] on select "Current employment status Employed Student Retired Other / prefer not to answer" at bounding box center [867, 444] width 358 height 55
click at [819, 437] on select "Current employment status Employed Student Retired Other / prefer not to answer" at bounding box center [867, 444] width 358 height 55
select select "employed"
click at [688, 417] on select "Current employment status Employed Student Retired Other / prefer not to answer" at bounding box center [867, 444] width 358 height 55
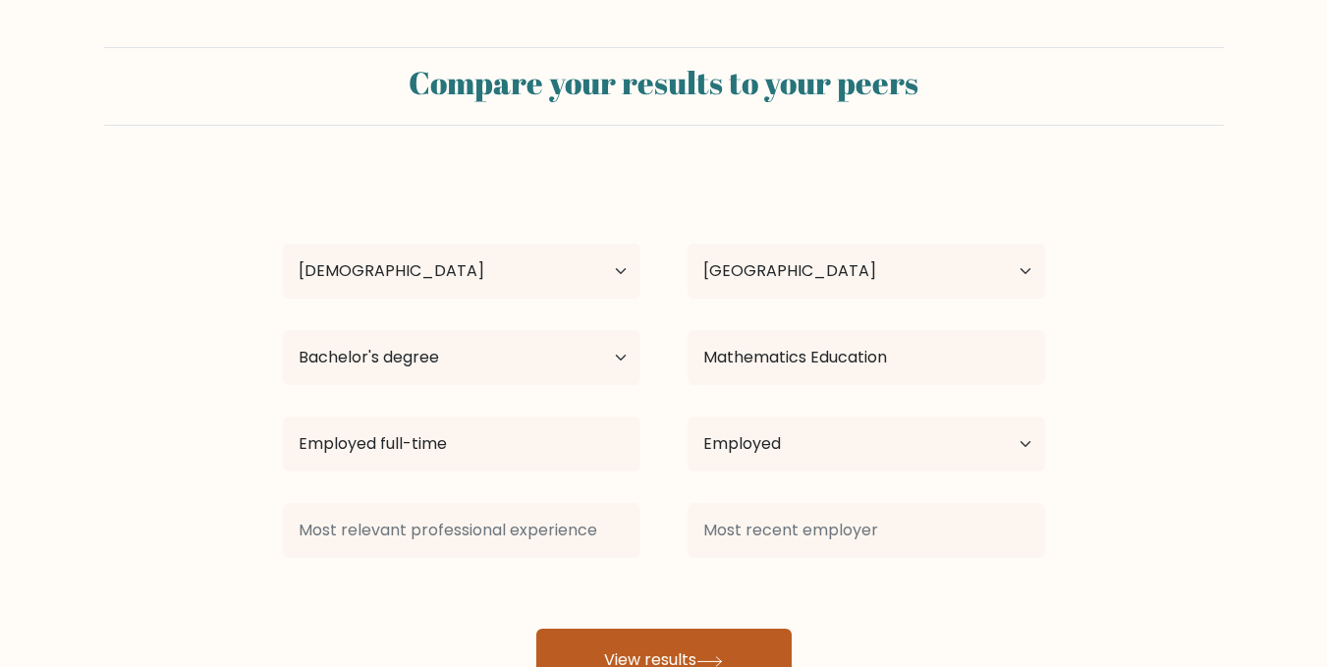
click at [707, 571] on div "Nanda laila Age Under 18 years old 18-24 years old 25-34 years old 35-44 years …" at bounding box center [664, 432] width 786 height 519
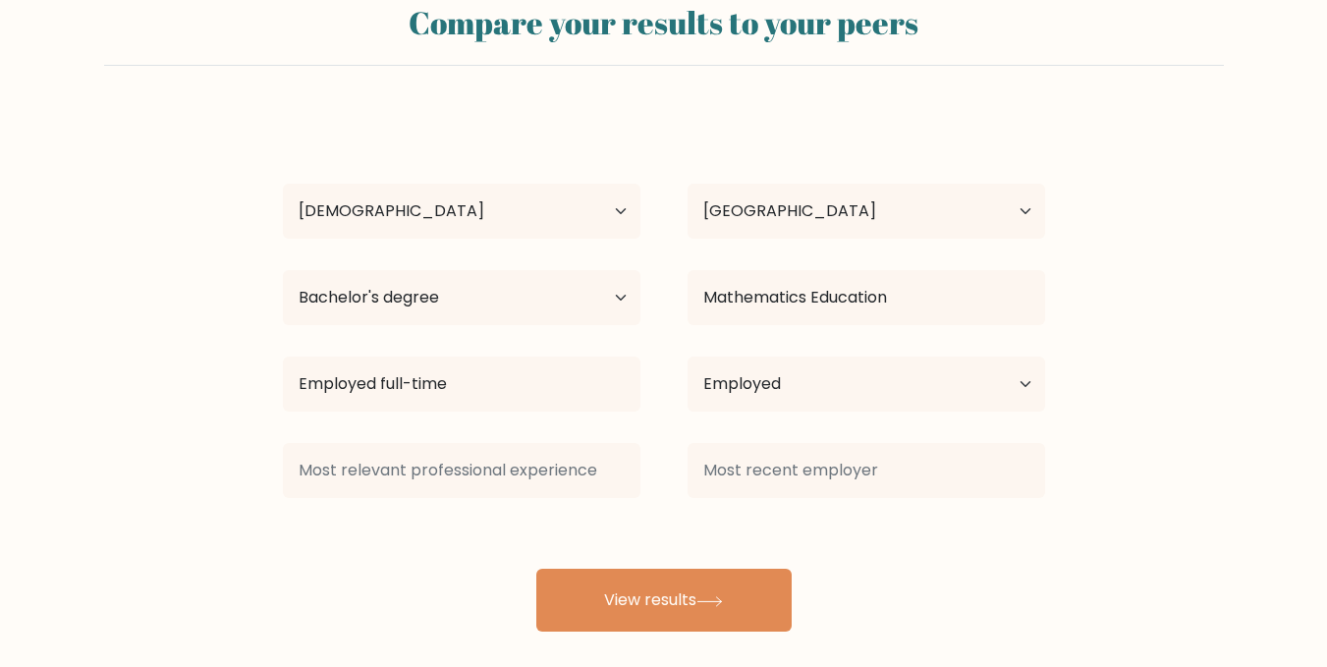
scroll to position [78, 0]
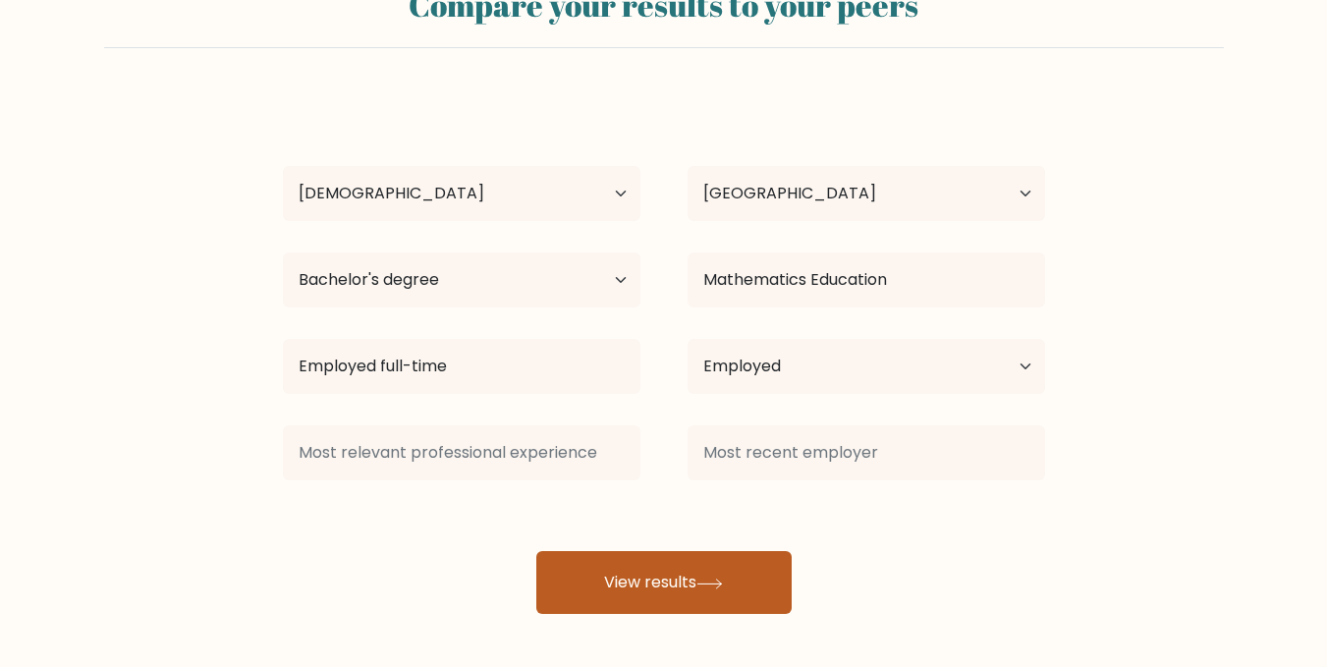
click at [717, 577] on button "View results" at bounding box center [663, 582] width 255 height 63
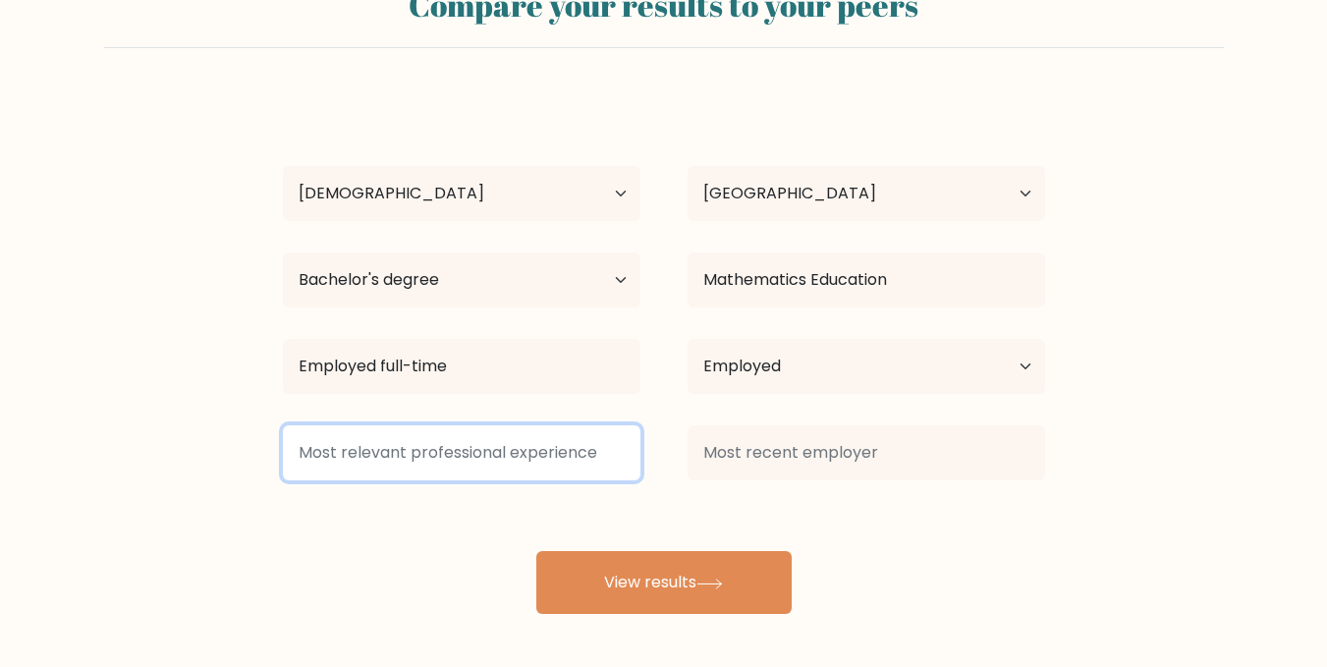
click at [480, 457] on input at bounding box center [462, 452] width 358 height 55
paste input "eaching / Education"
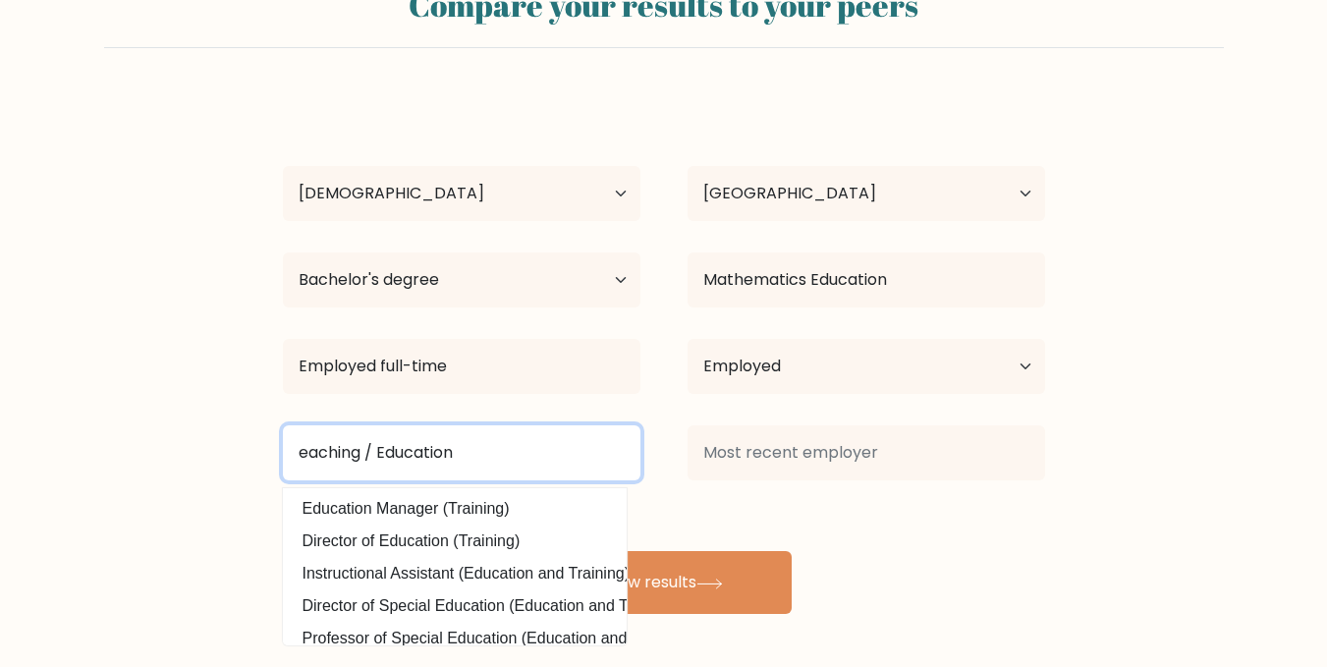
click at [298, 453] on input "eaching / Education" at bounding box center [462, 452] width 358 height 55
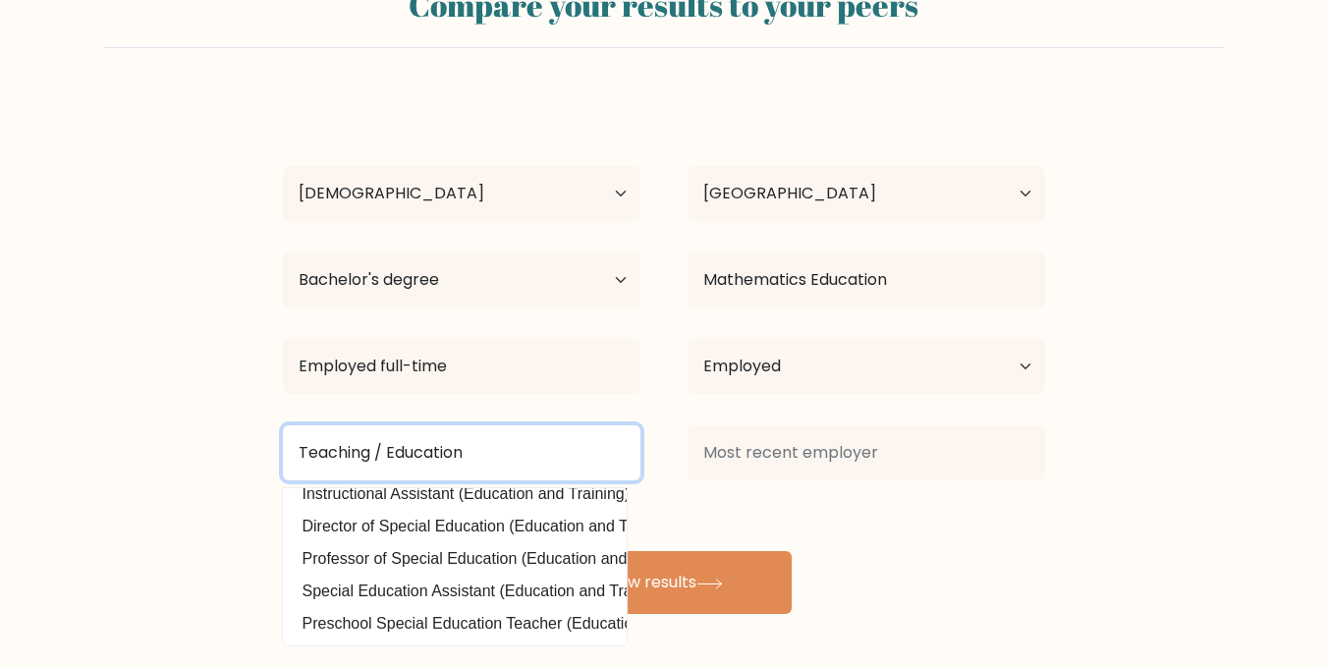
scroll to position [0, 0]
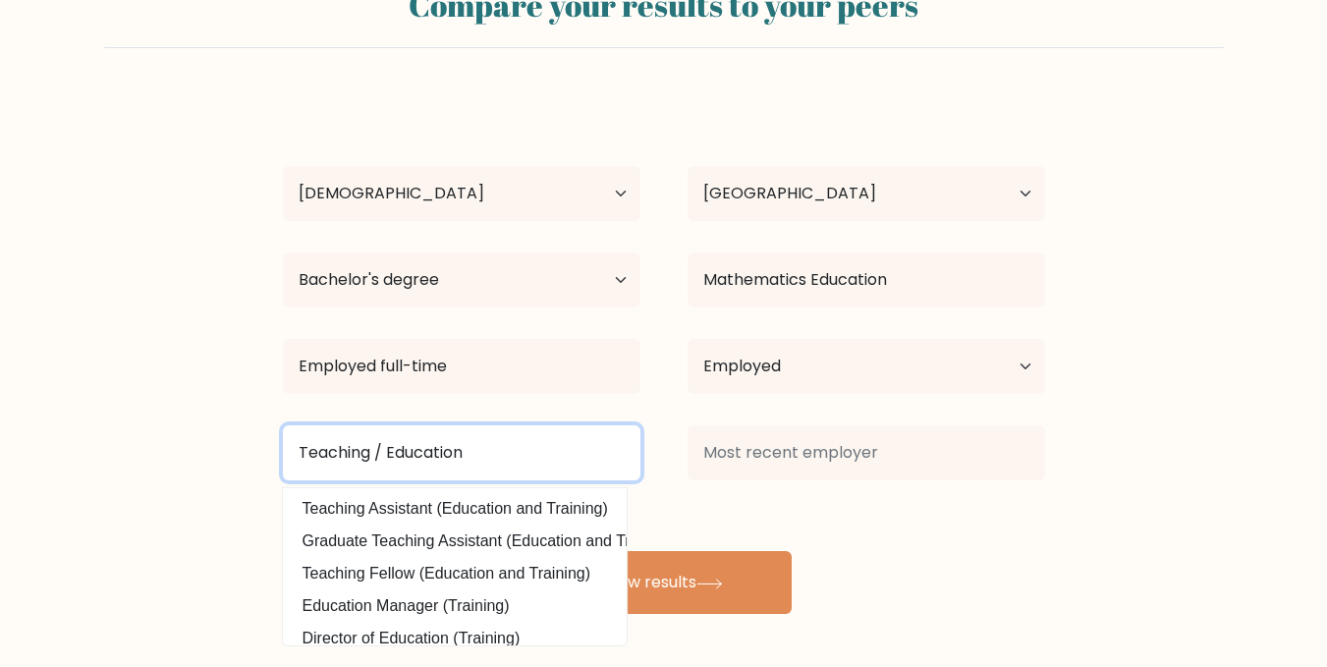
drag, startPoint x: 482, startPoint y: 451, endPoint x: 343, endPoint y: 451, distance: 139.5
click at [343, 451] on input "Teaching / Education" at bounding box center [462, 452] width 358 height 55
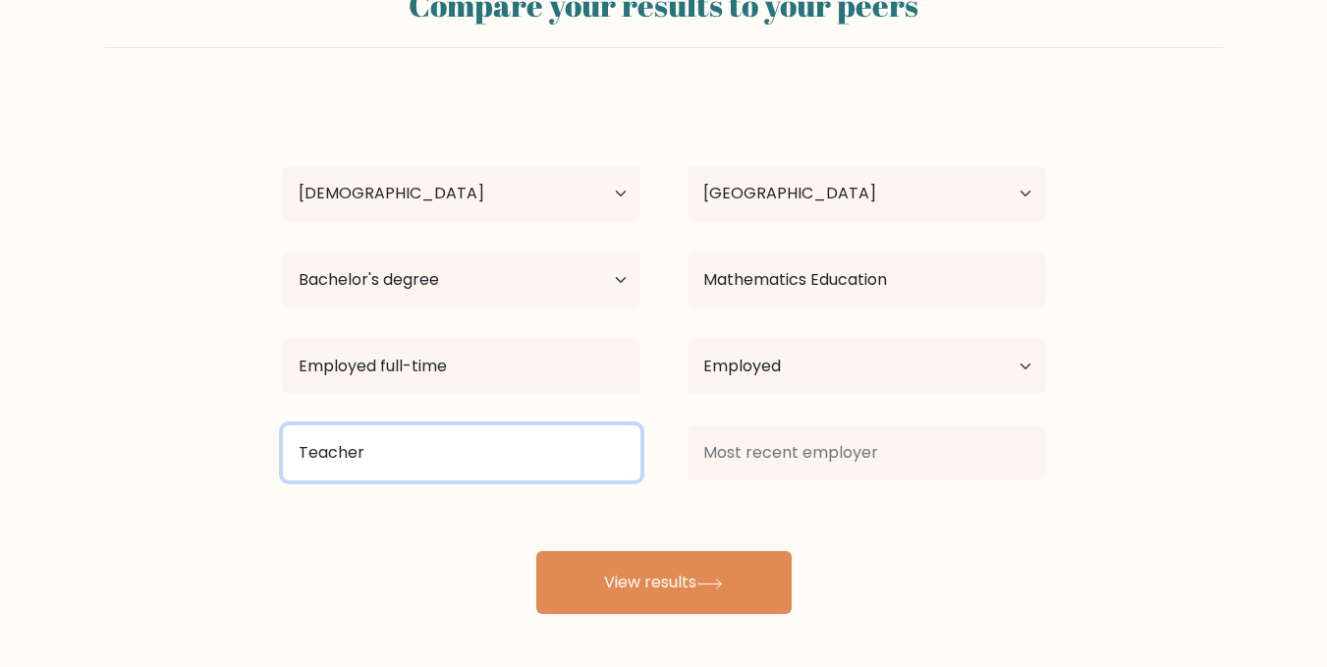
click at [513, 448] on input "Teacher" at bounding box center [462, 452] width 358 height 55
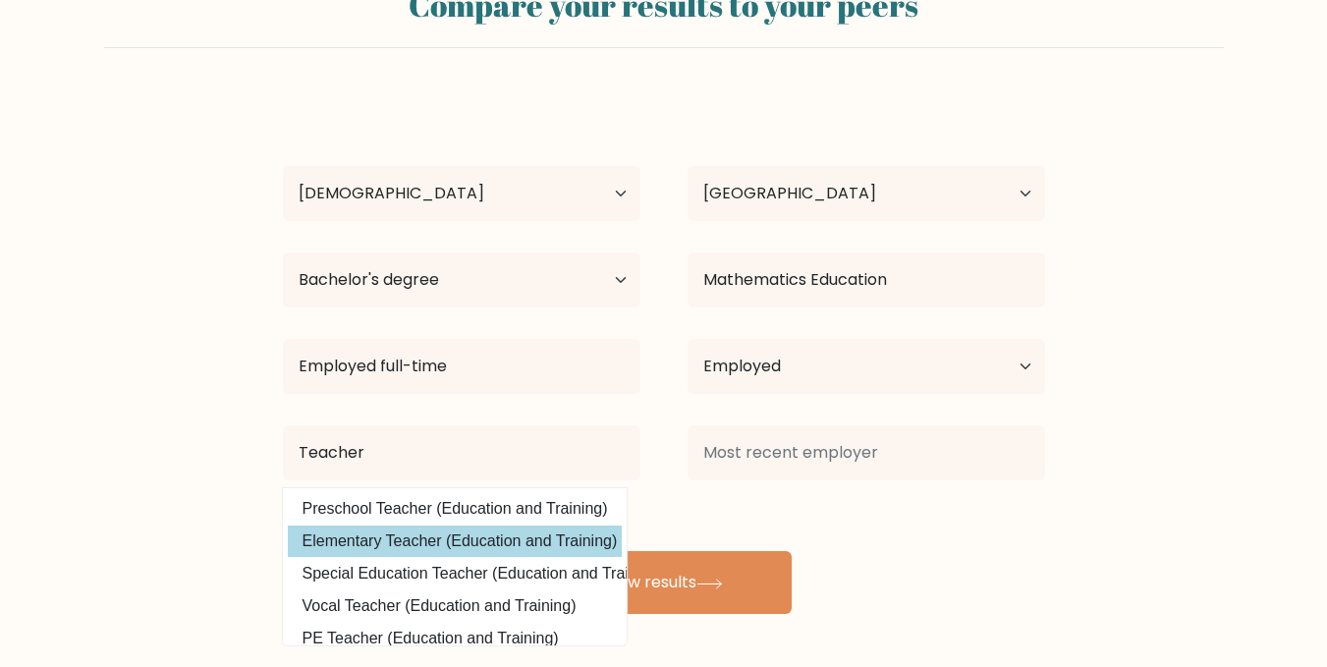
click at [547, 548] on div "Nanda laila Age Under 18 years old 18-24 years old 25-34 years old 35-44 years …" at bounding box center [664, 354] width 786 height 519
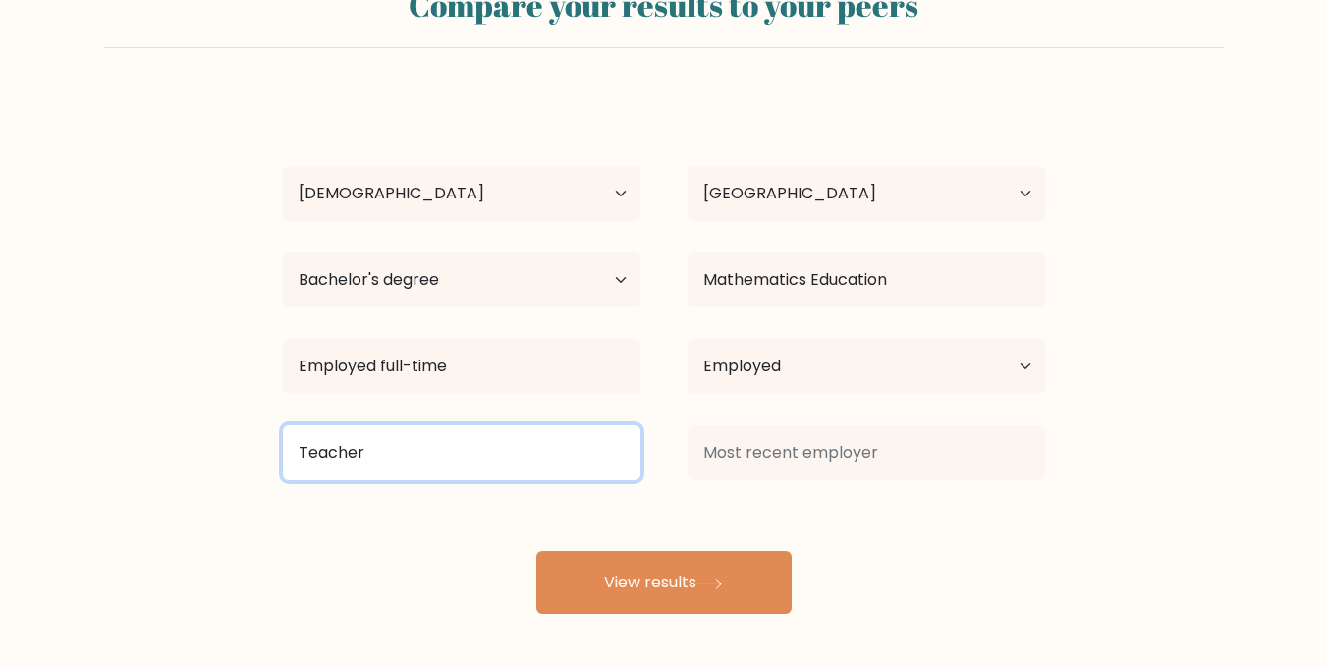
click at [559, 460] on input "Teacher" at bounding box center [462, 452] width 358 height 55
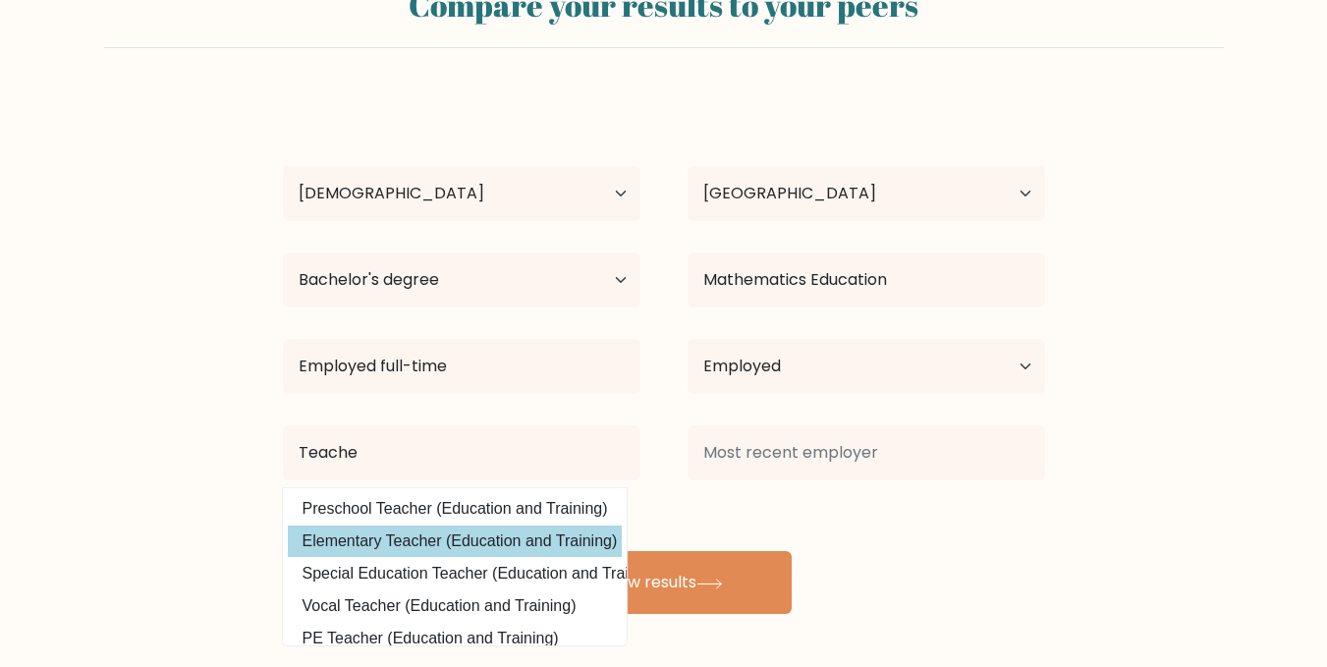
click at [378, 536] on div "Nanda laila Age Under 18 years old 18-24 years old 25-34 years old 35-44 years …" at bounding box center [664, 354] width 786 height 519
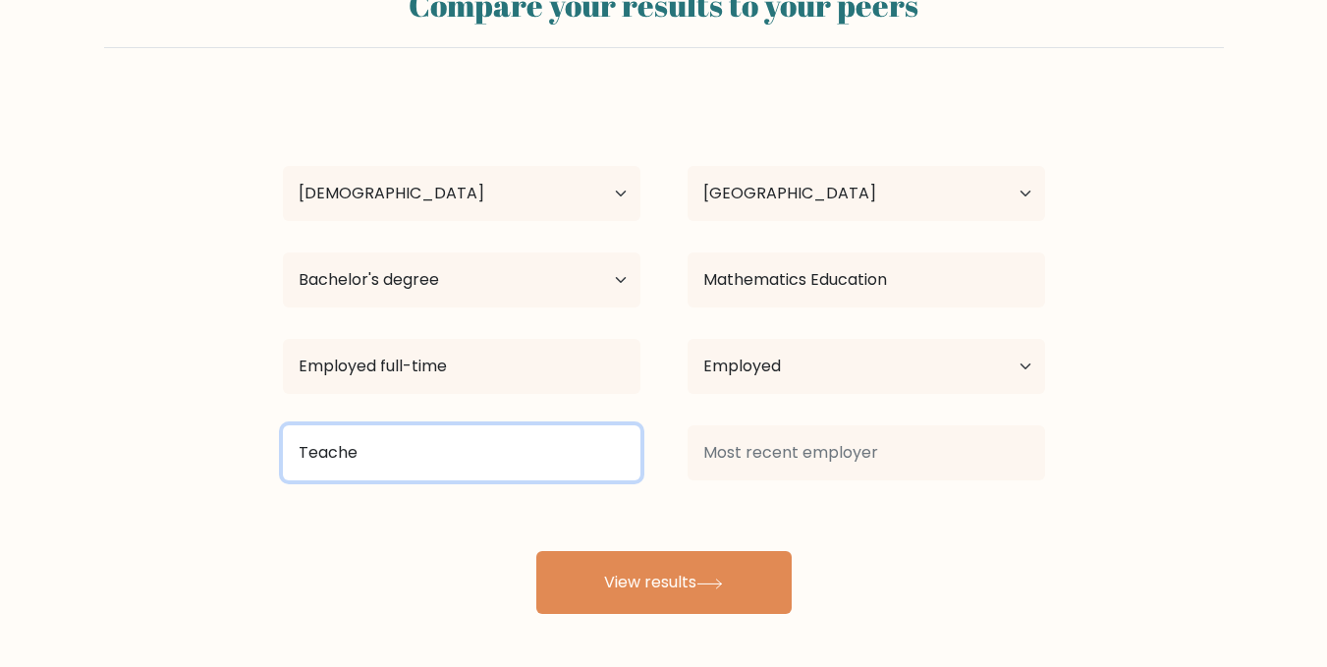
click at [404, 458] on input "Teache" at bounding box center [462, 452] width 358 height 55
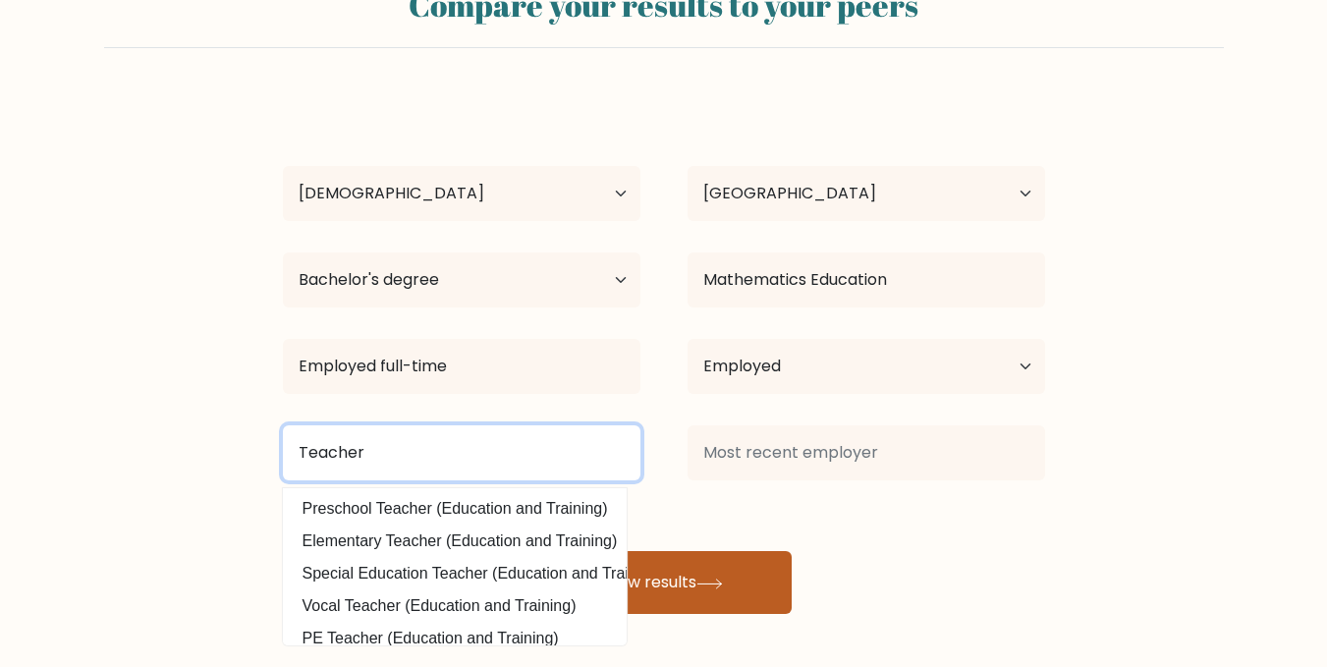
type input "Teacher"
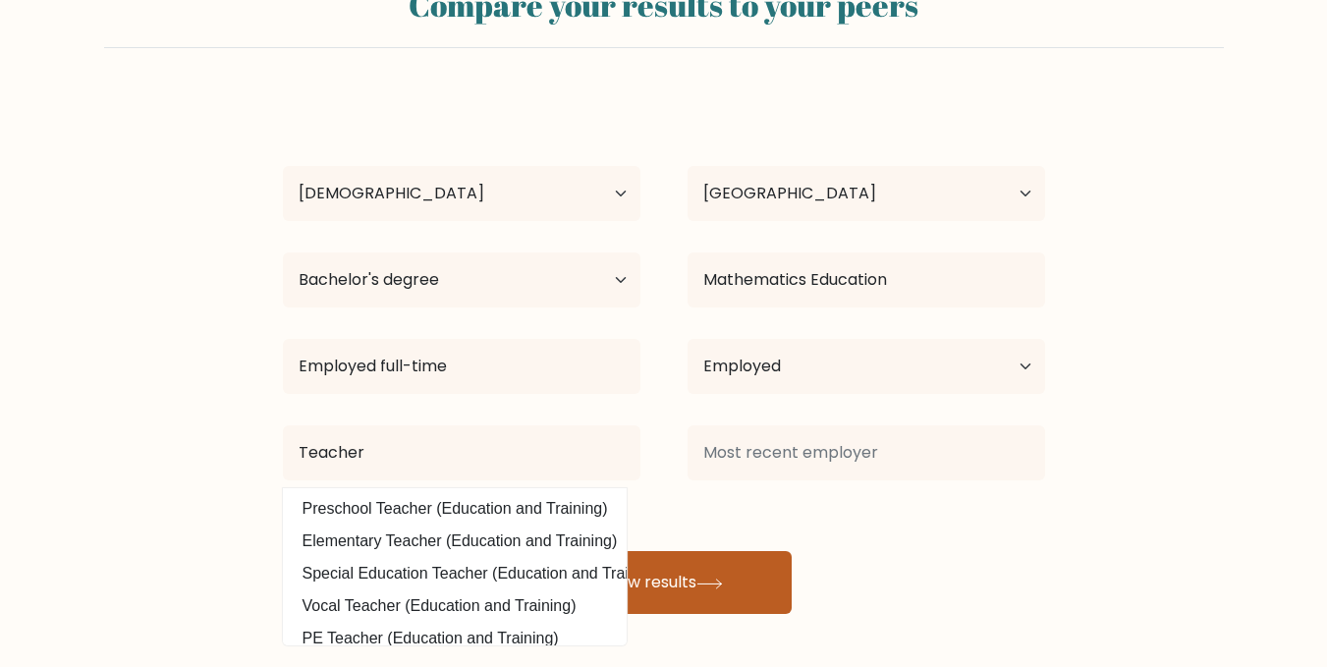
click at [700, 586] on button "View results" at bounding box center [663, 582] width 255 height 63
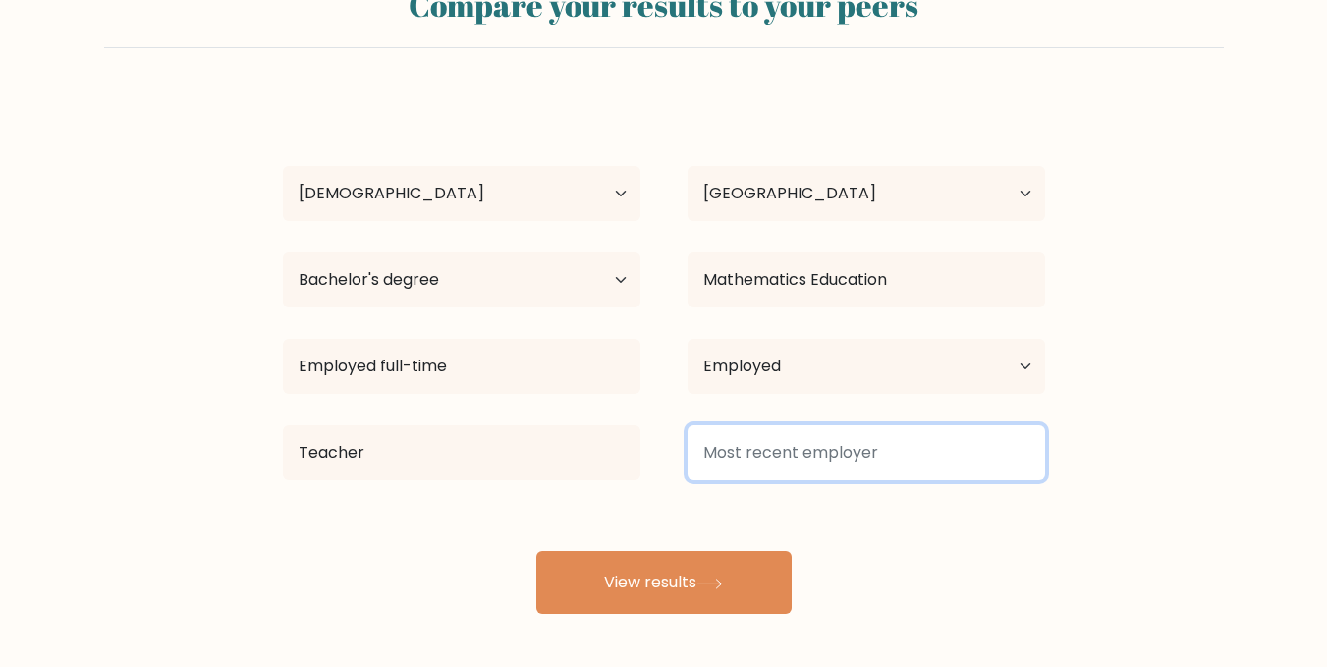
click at [847, 457] on input at bounding box center [867, 452] width 358 height 55
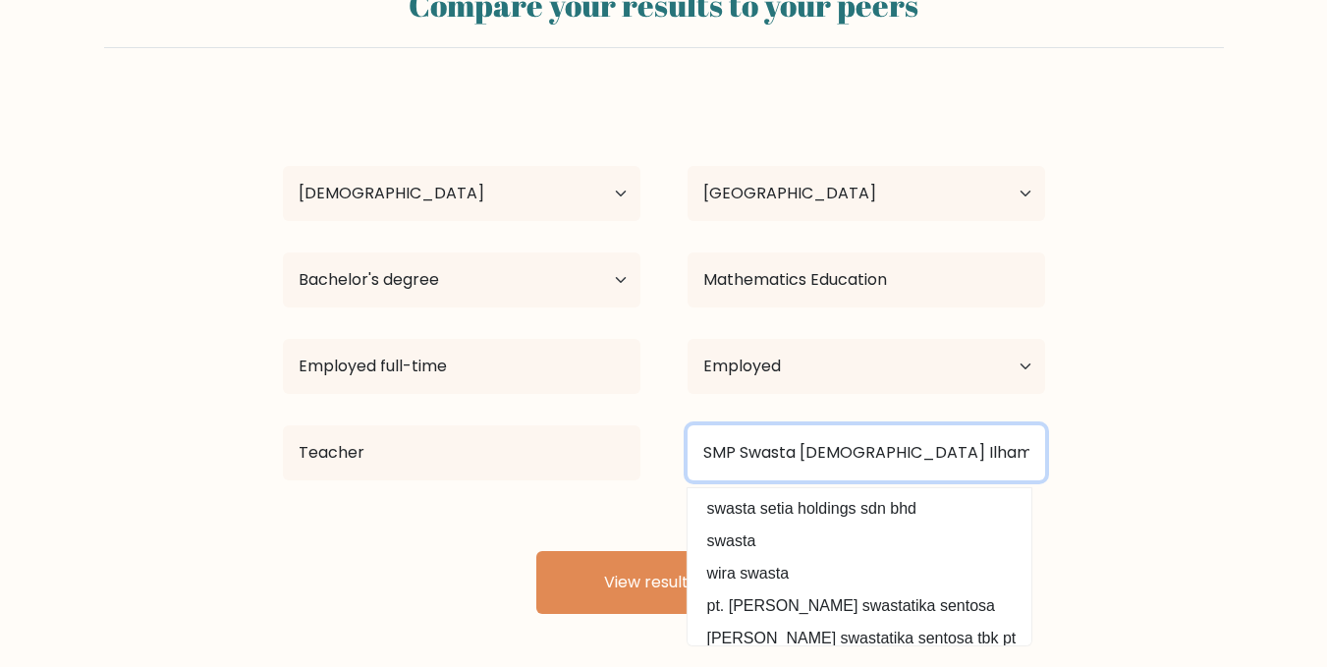
type input "SMP Swasta Islam Ilhamnas"
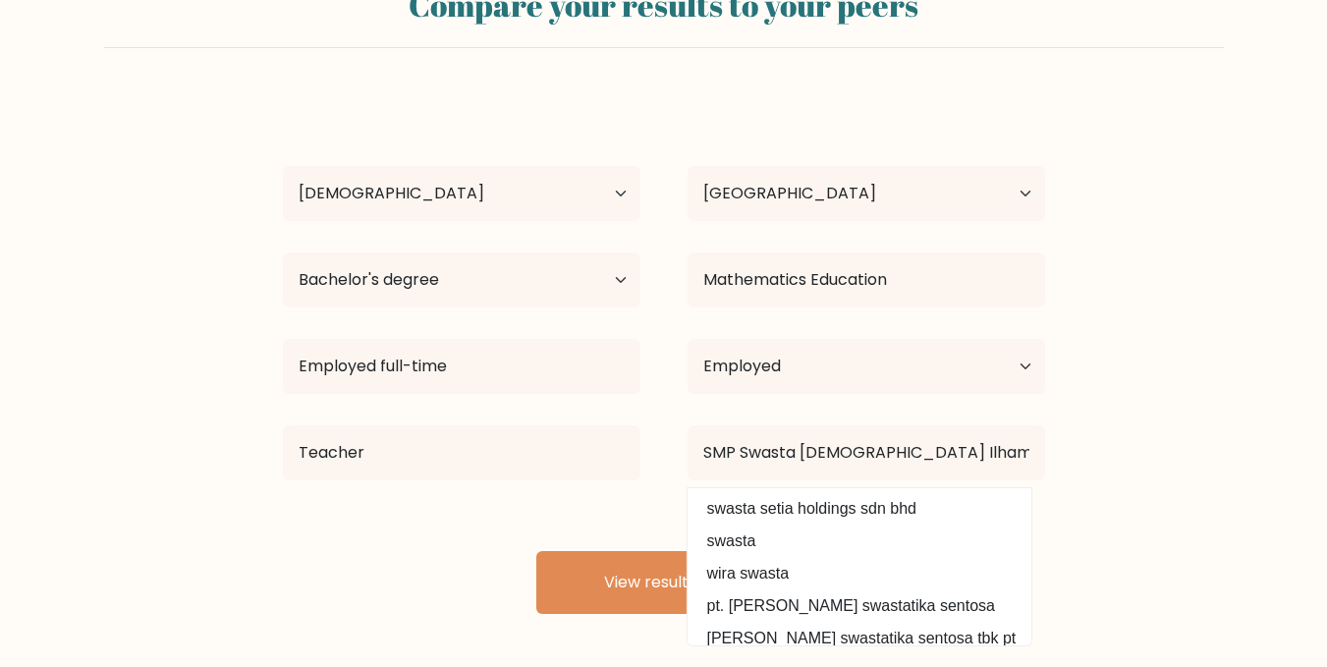
click at [1215, 504] on form "Compare your results to your peers Nanda laila Age Under 18 years old 18-24 yea…" at bounding box center [663, 292] width 1327 height 644
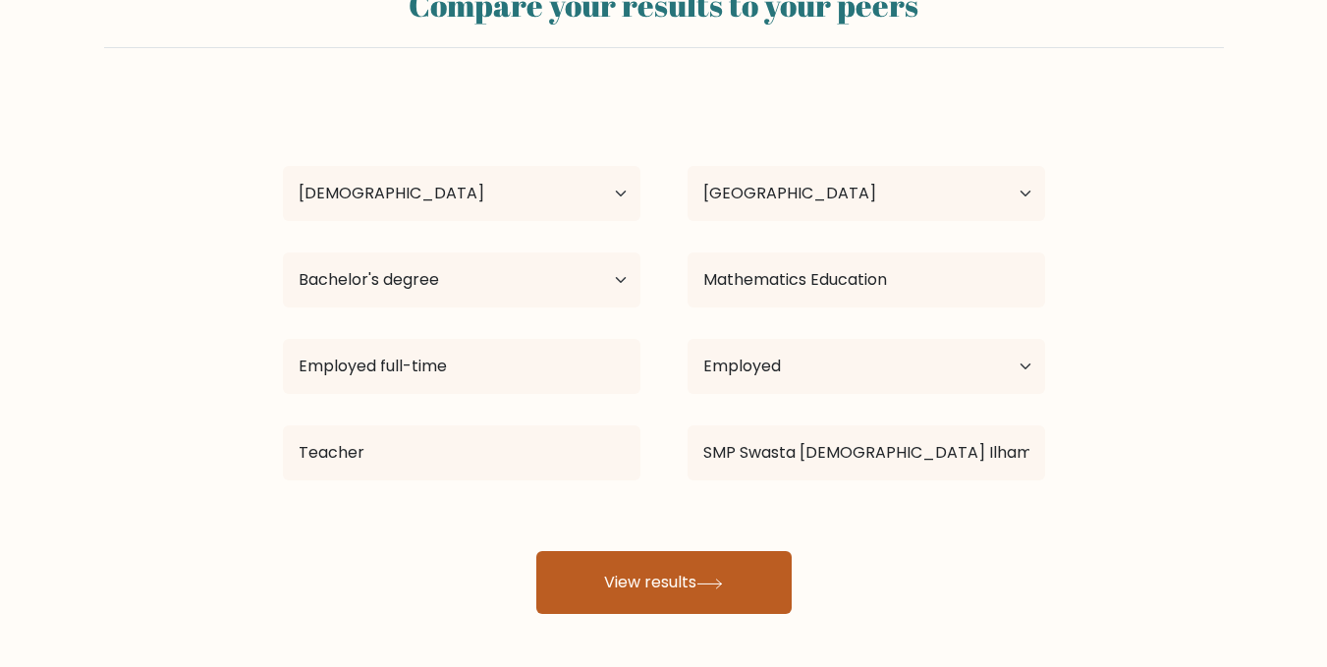
click at [743, 582] on button "View results" at bounding box center [663, 582] width 255 height 63
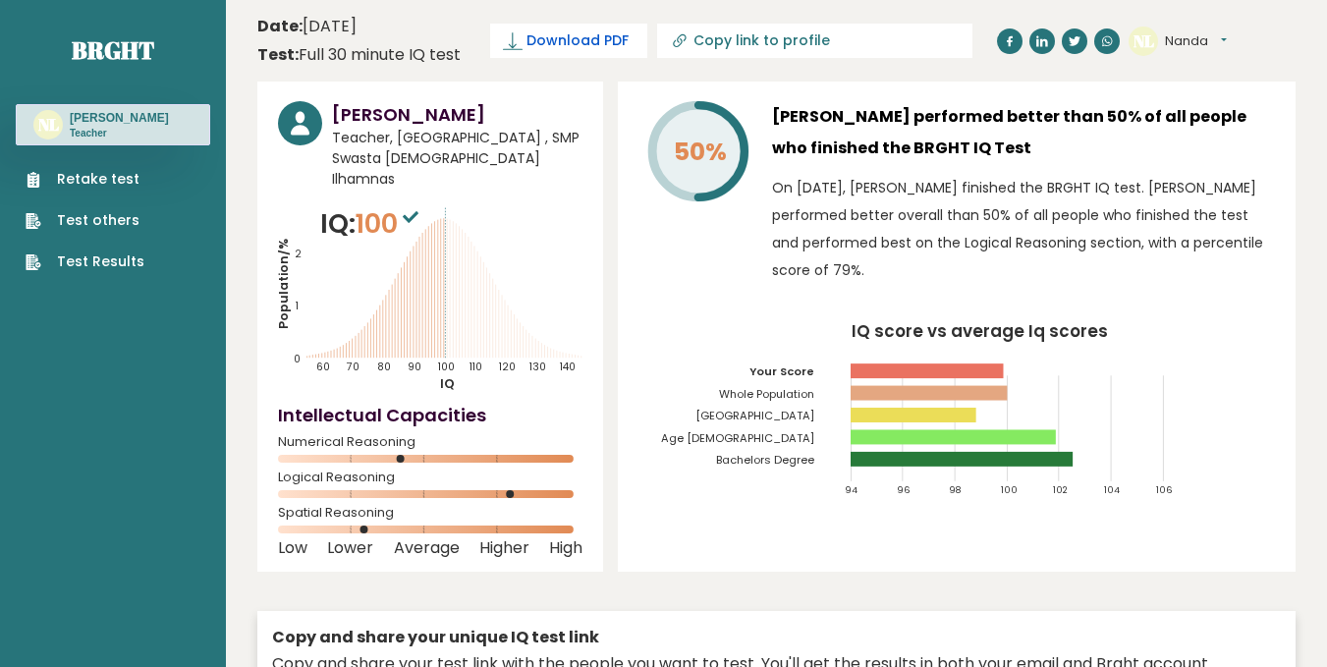
click at [599, 44] on span "Download PDF" at bounding box center [578, 40] width 102 height 21
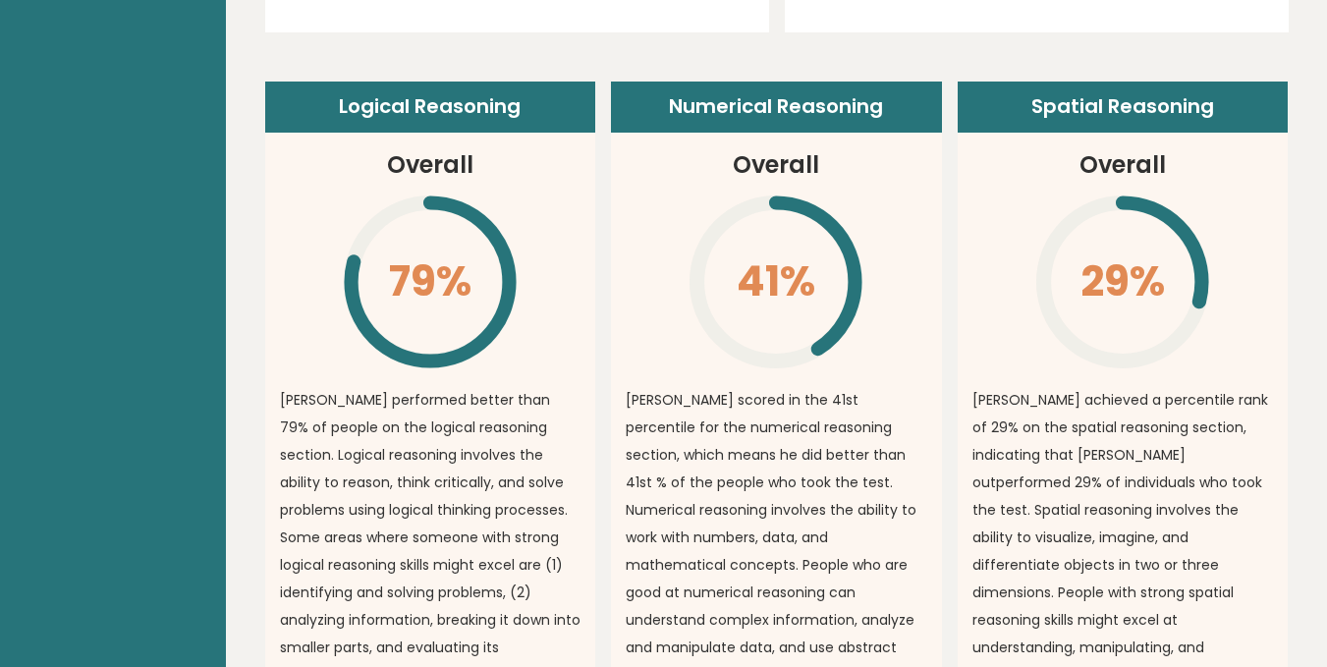
scroll to position [1449, 0]
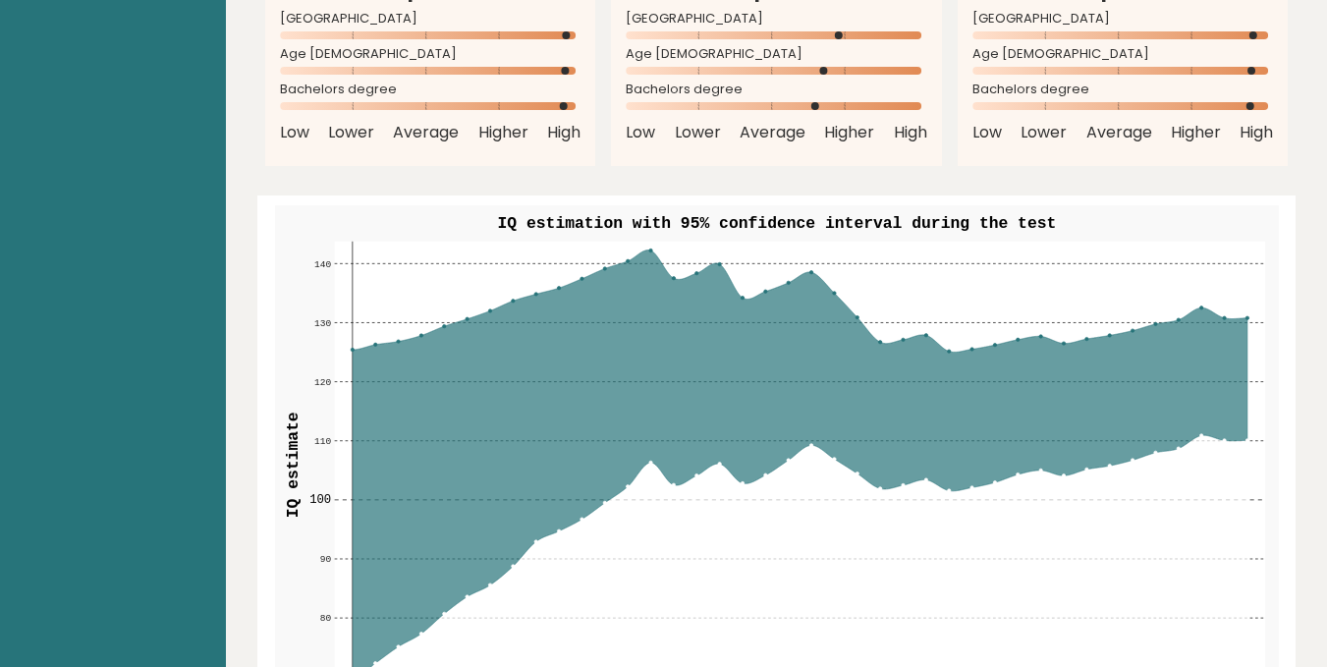
scroll to position [1945, 0]
